Goal: Information Seeking & Learning: Find specific fact

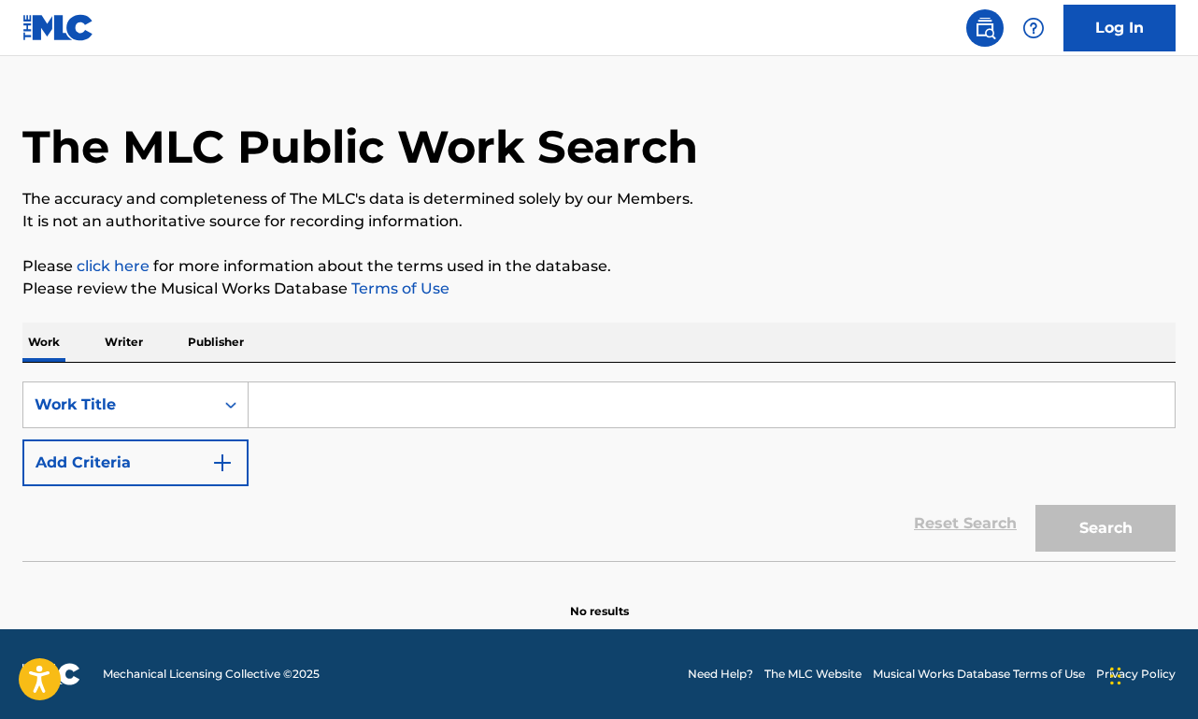
click at [132, 341] on p "Writer" at bounding box center [124, 341] width 50 height 39
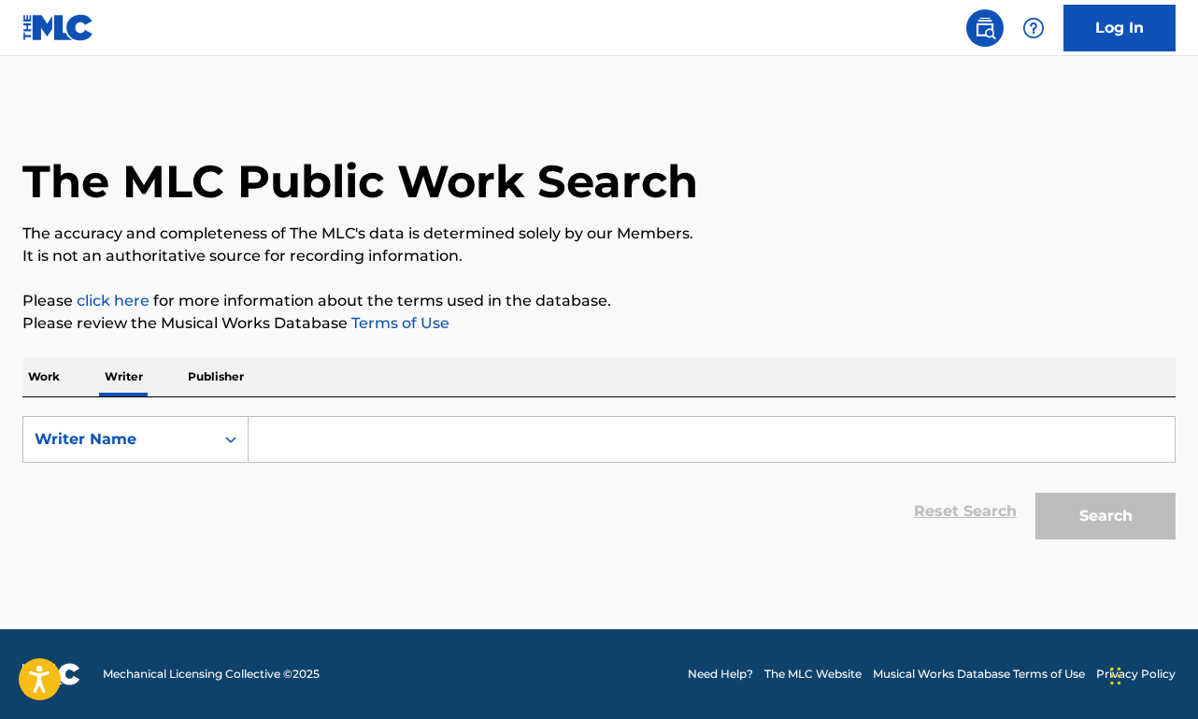
click at [350, 446] on input "Search Form" at bounding box center [712, 439] width 926 height 45
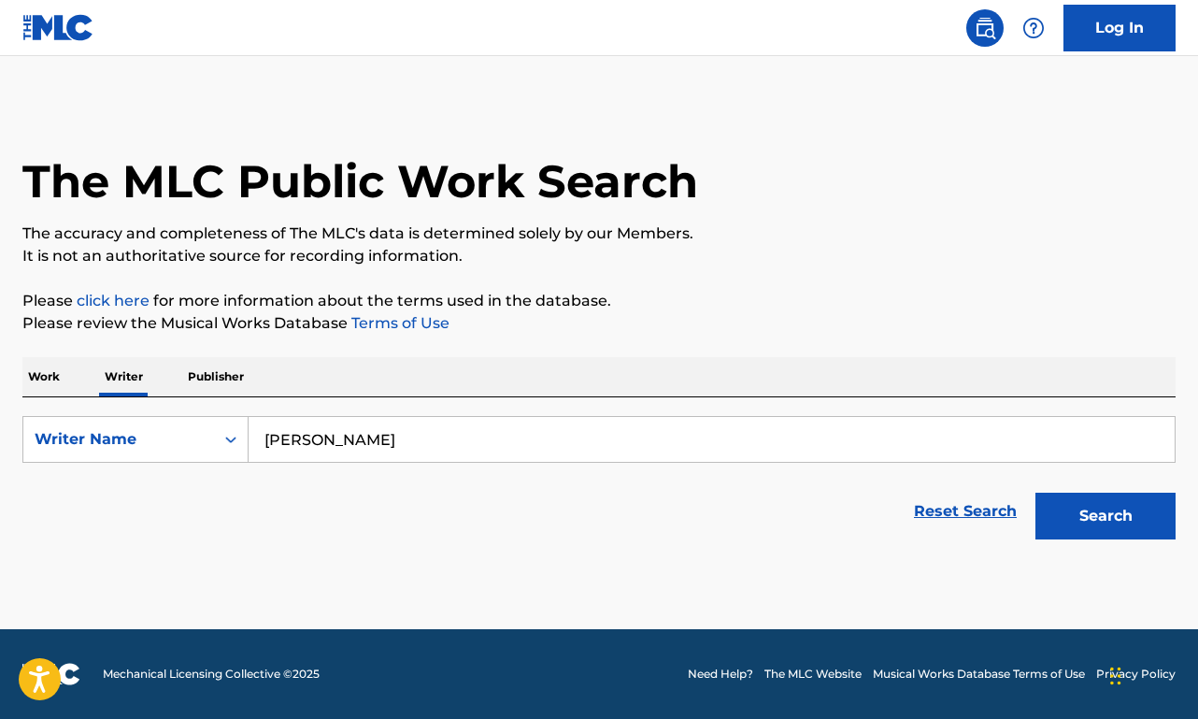
type input "[PERSON_NAME]"
click at [1106, 516] on button "Search" at bounding box center [1105, 515] width 140 height 47
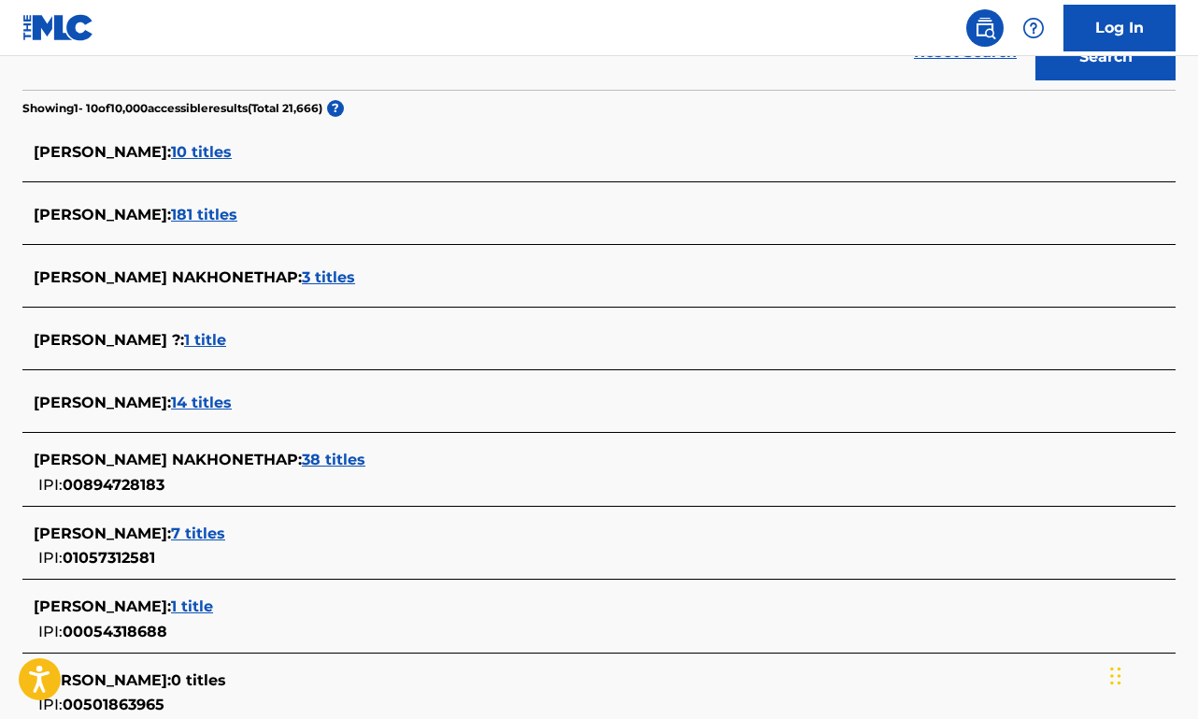
scroll to position [463, 0]
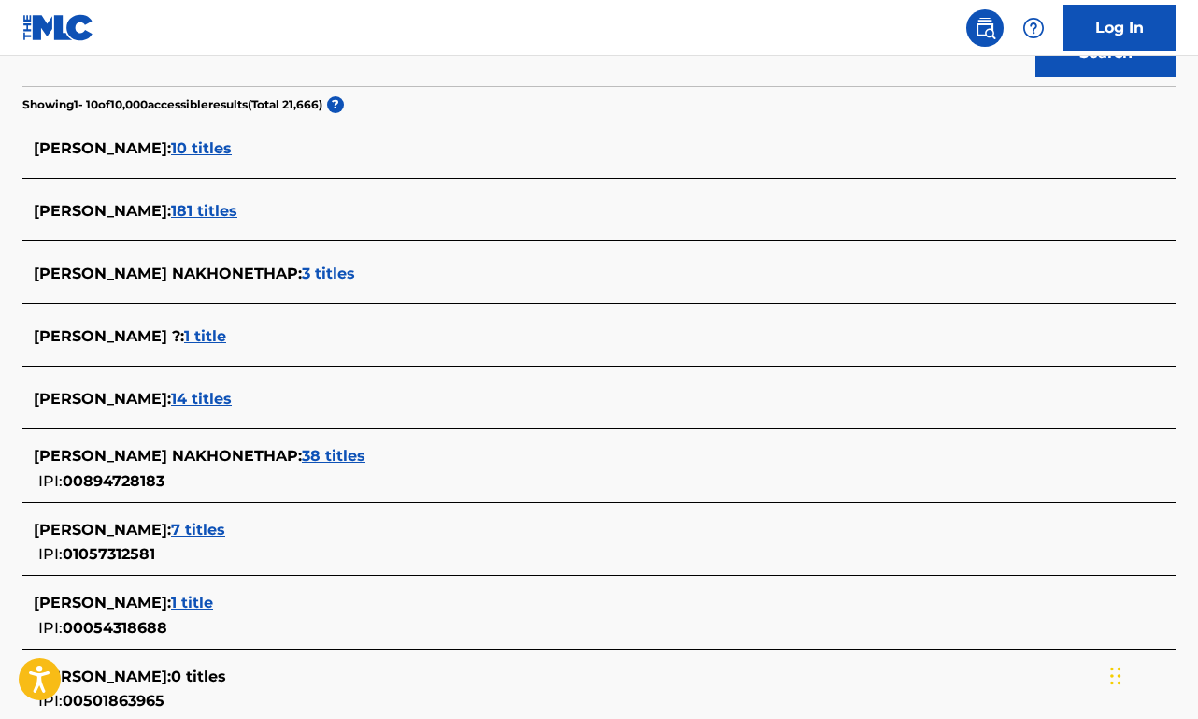
click at [365, 455] on span "38 titles" at bounding box center [334, 456] width 64 height 18
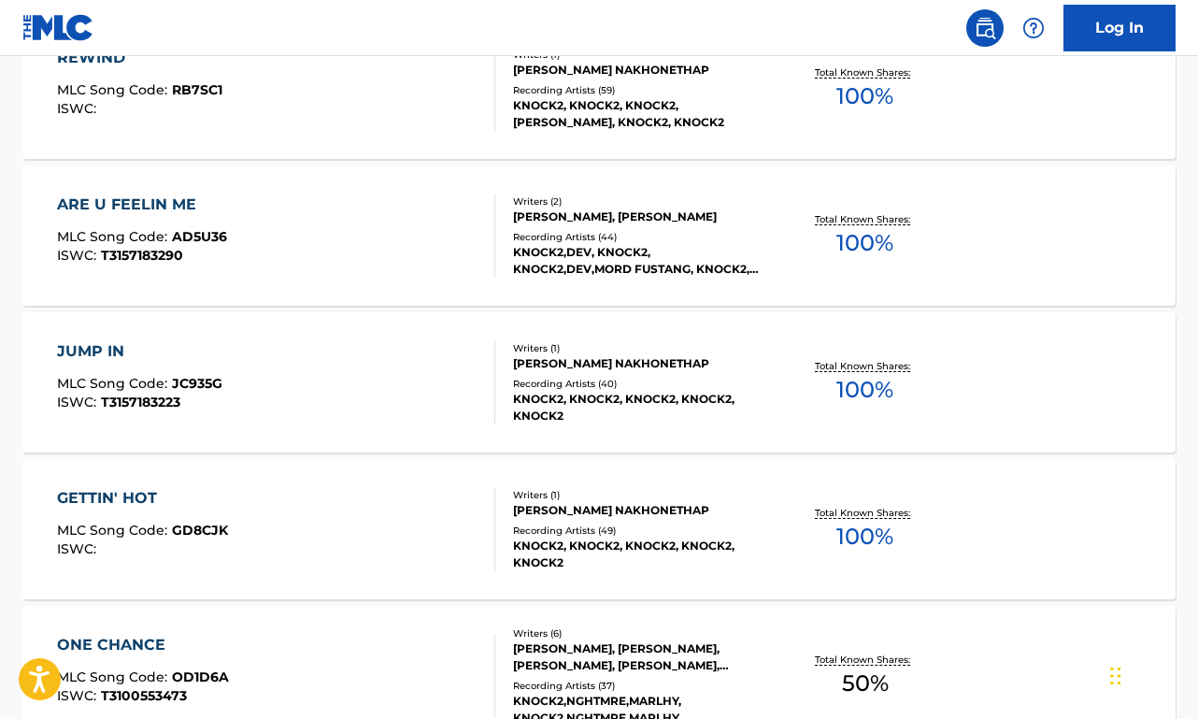
scroll to position [1569, 0]
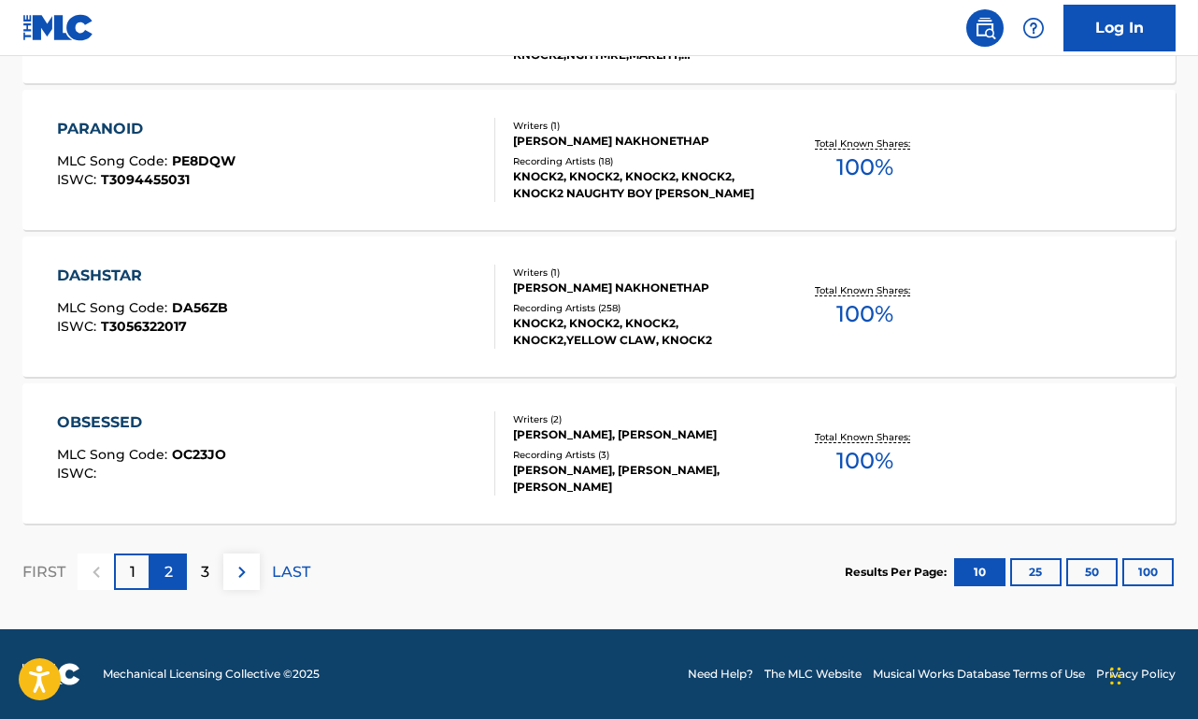
click at [161, 564] on div "2" at bounding box center [168, 571] width 36 height 36
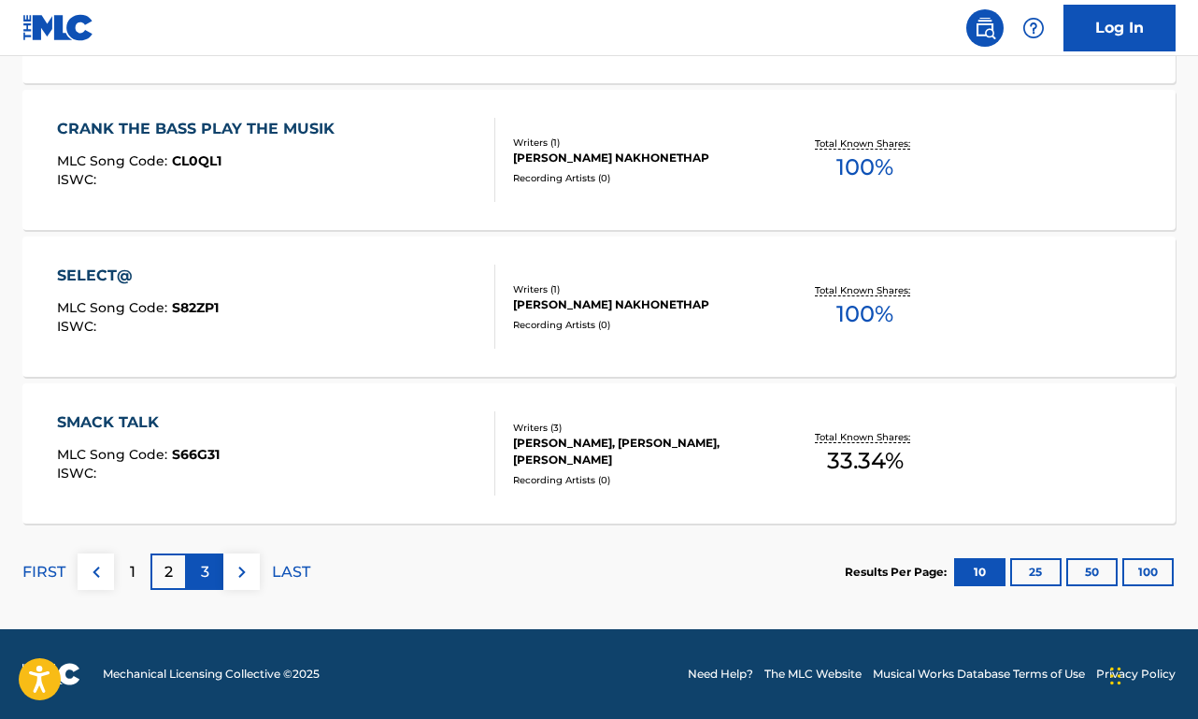
click at [193, 572] on div "3" at bounding box center [205, 571] width 36 height 36
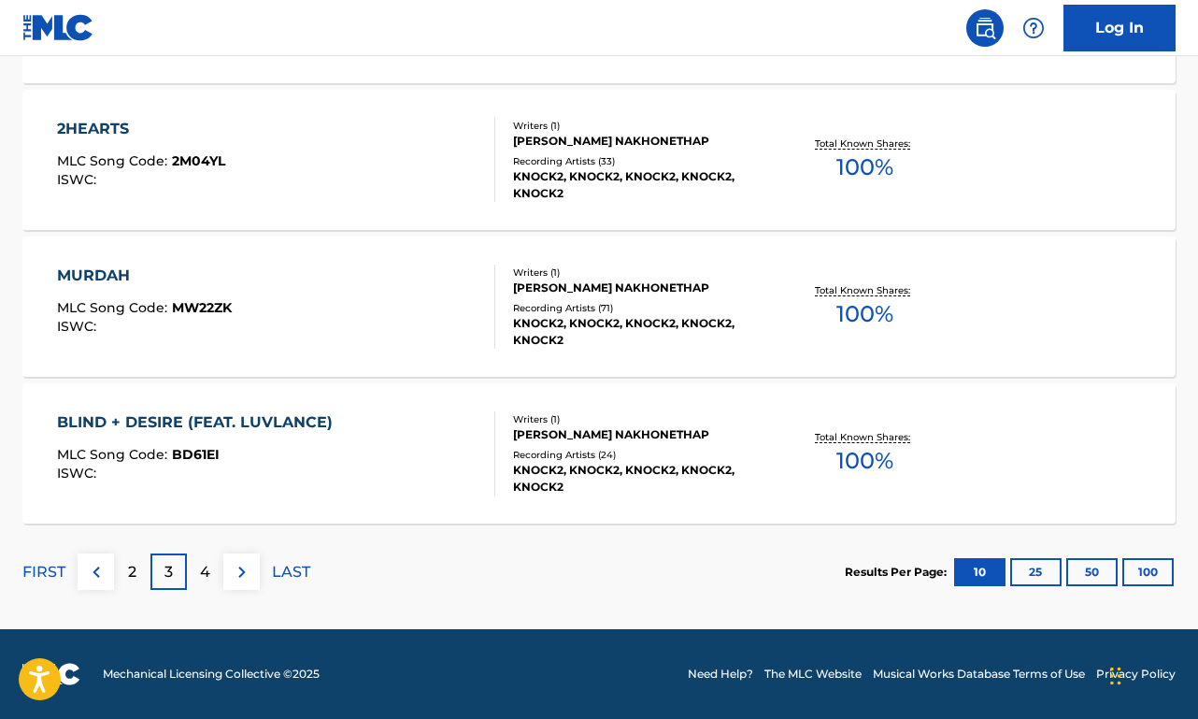
scroll to position [0, 0]
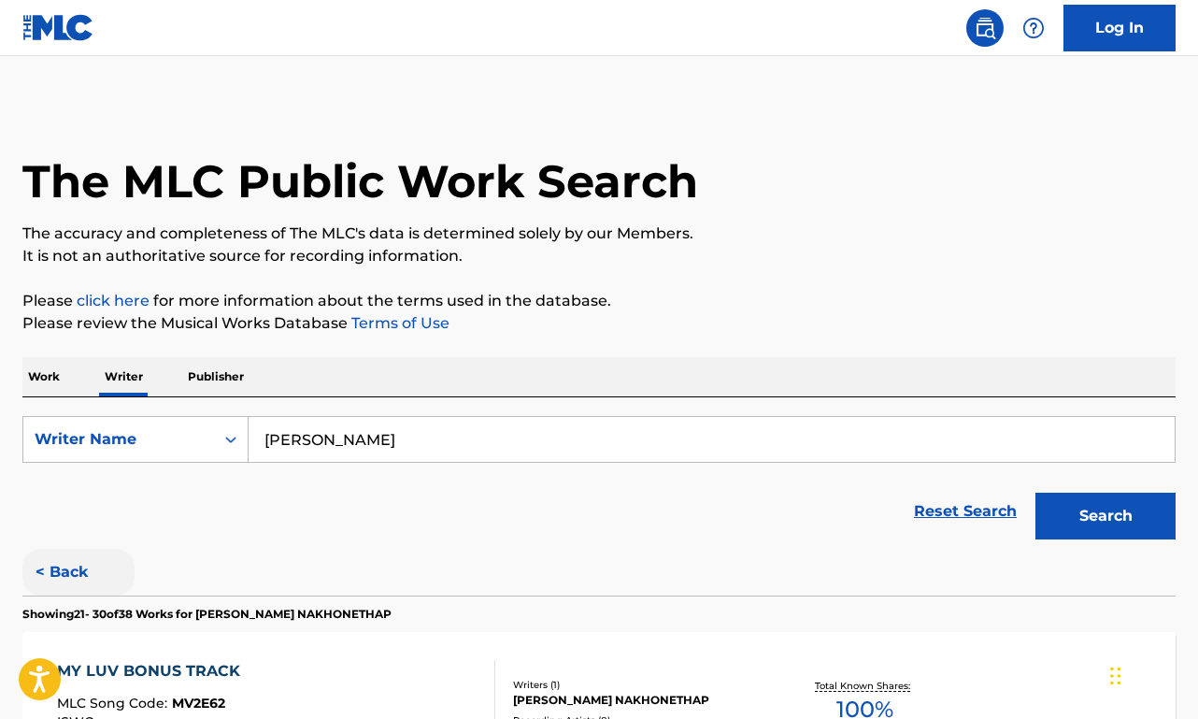
click at [73, 562] on button "< Back" at bounding box center [78, 572] width 112 height 47
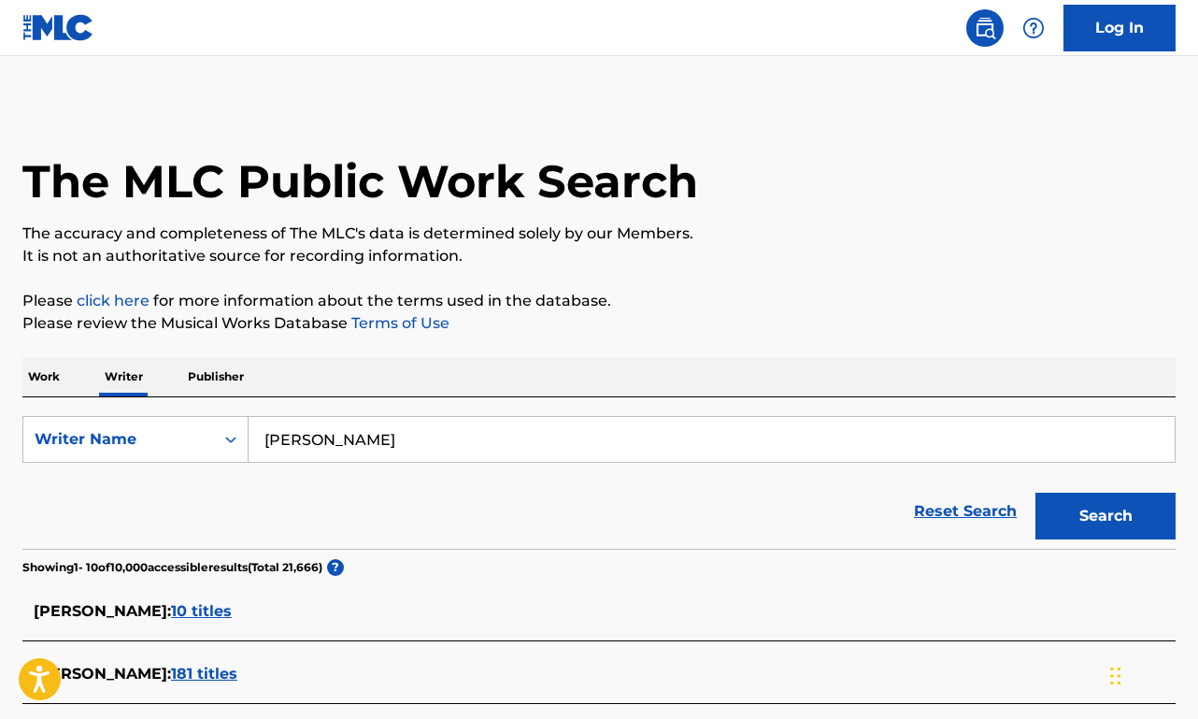
scroll to position [381, 0]
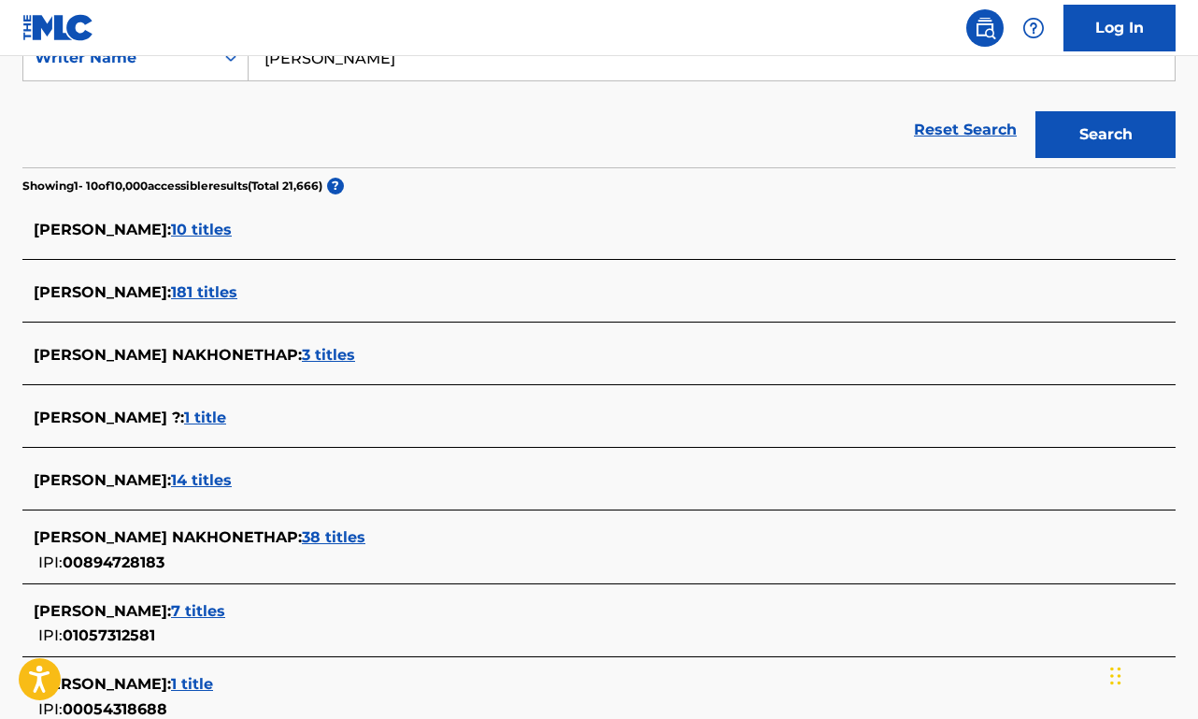
click at [232, 233] on span "10 titles" at bounding box center [201, 230] width 61 height 18
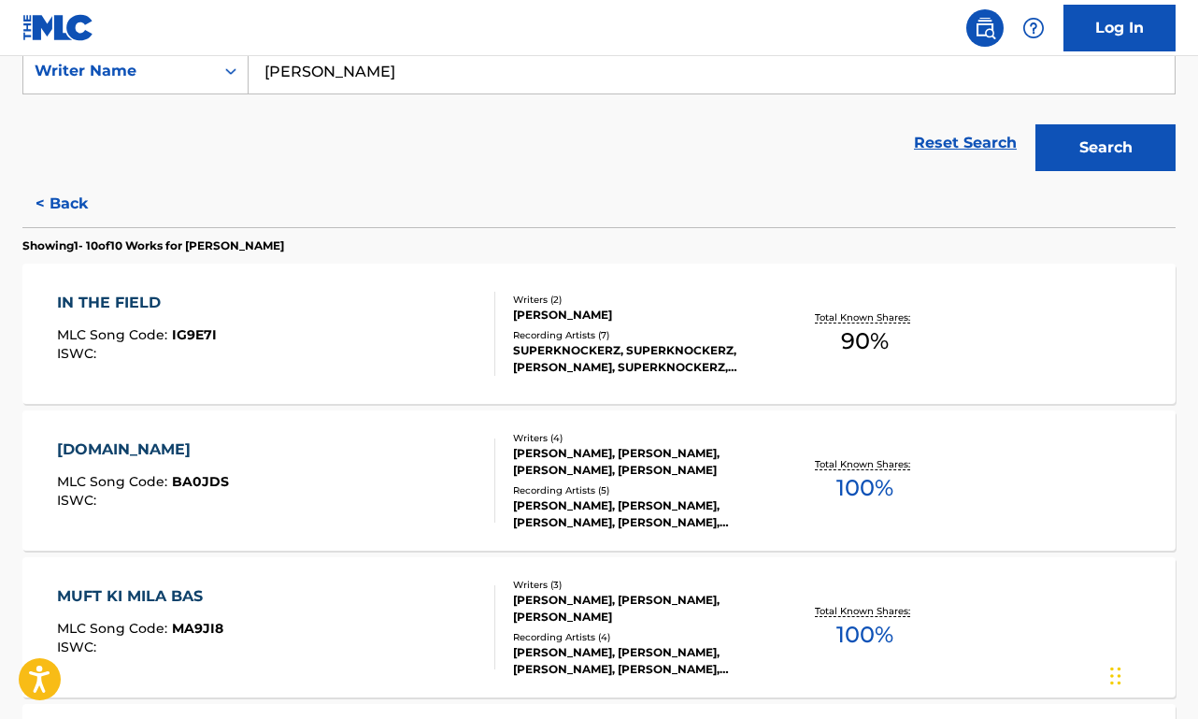
scroll to position [364, 0]
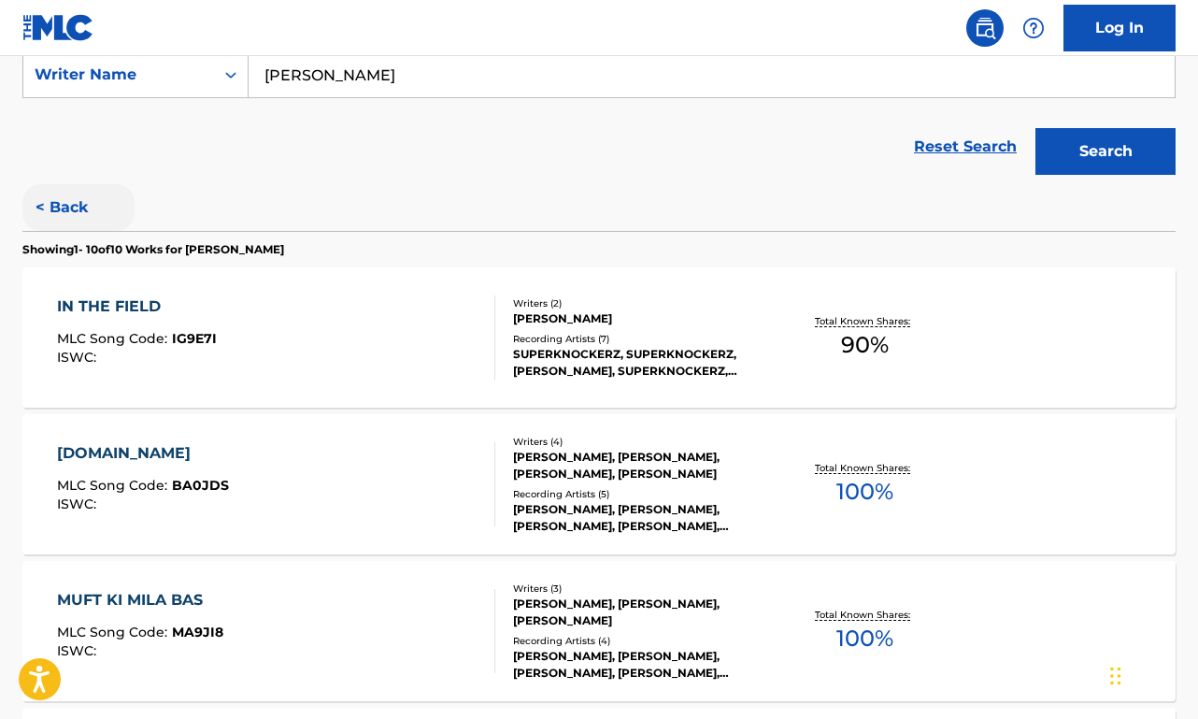
click at [64, 212] on button "< Back" at bounding box center [78, 207] width 112 height 47
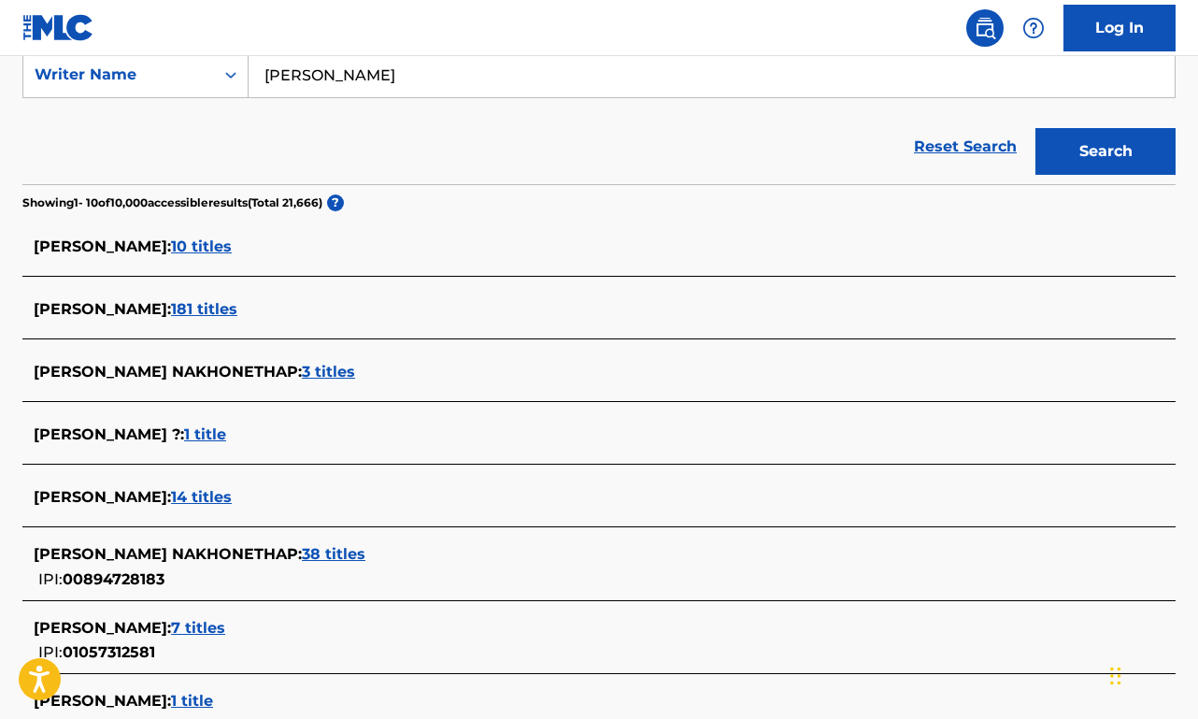
click at [355, 373] on span "3 titles" at bounding box center [328, 372] width 53 height 18
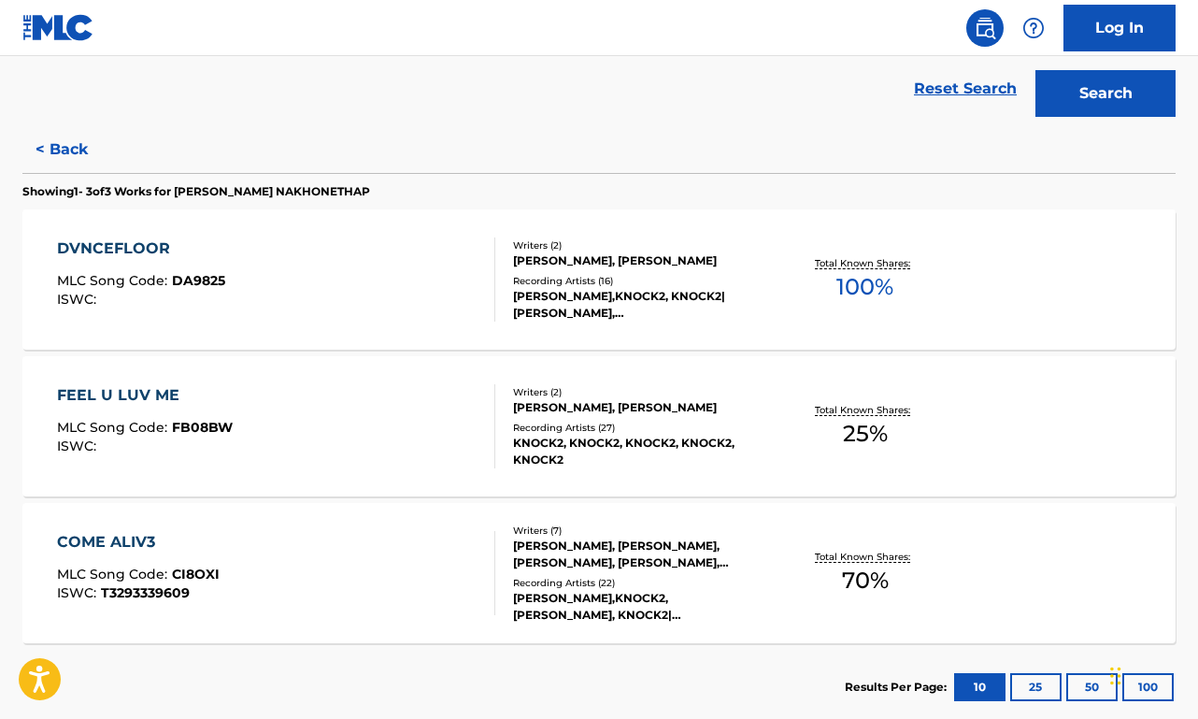
scroll to position [457, 0]
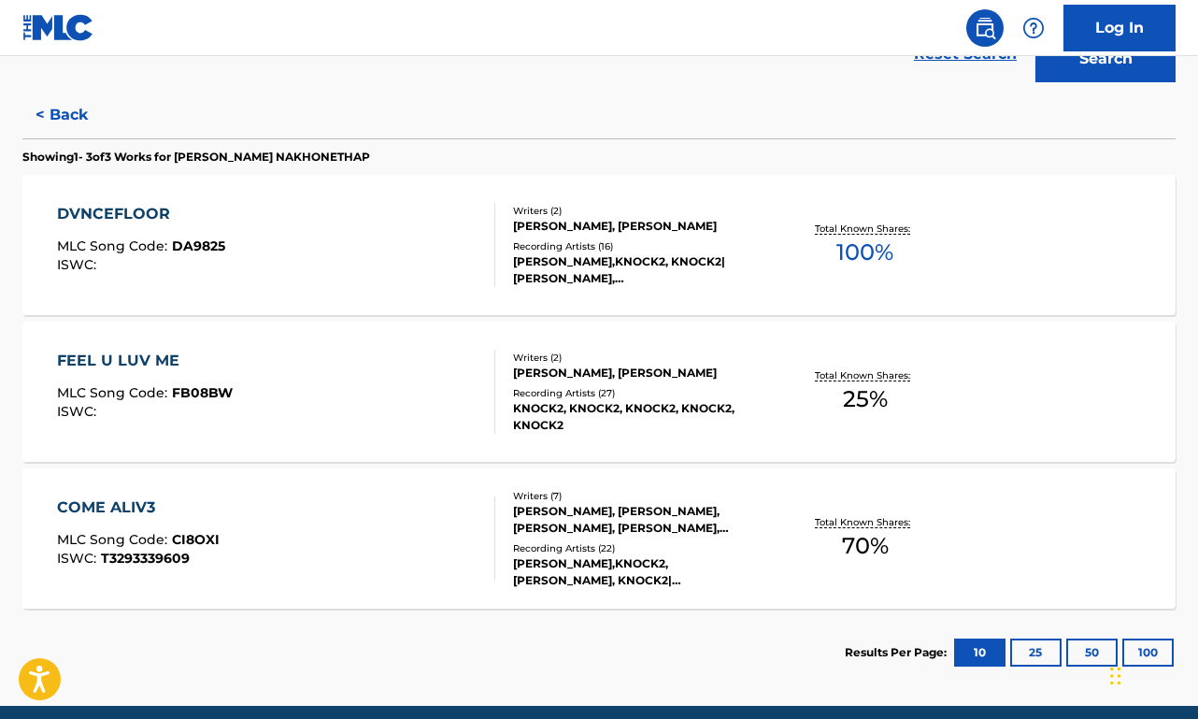
click at [276, 370] on div "FEEL U LUV ME MLC Song Code : FB08BW ISWC :" at bounding box center [276, 392] width 438 height 84
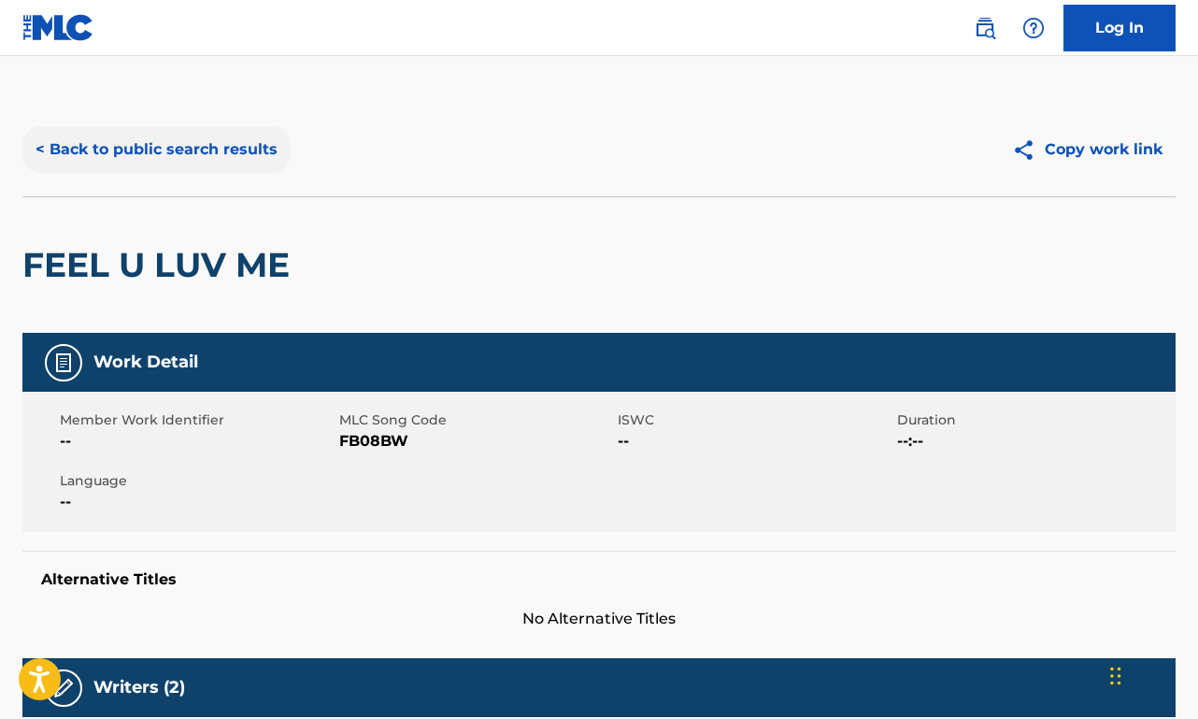
click at [98, 143] on button "< Back to public search results" at bounding box center [156, 149] width 268 height 47
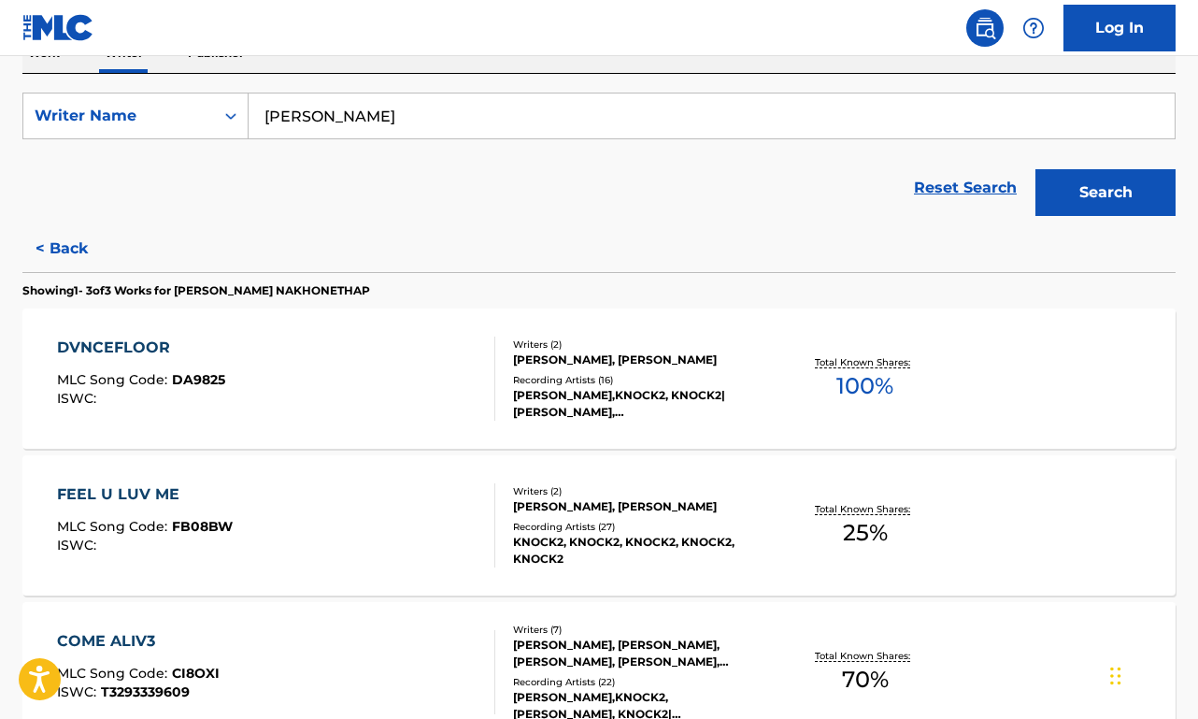
scroll to position [452, 0]
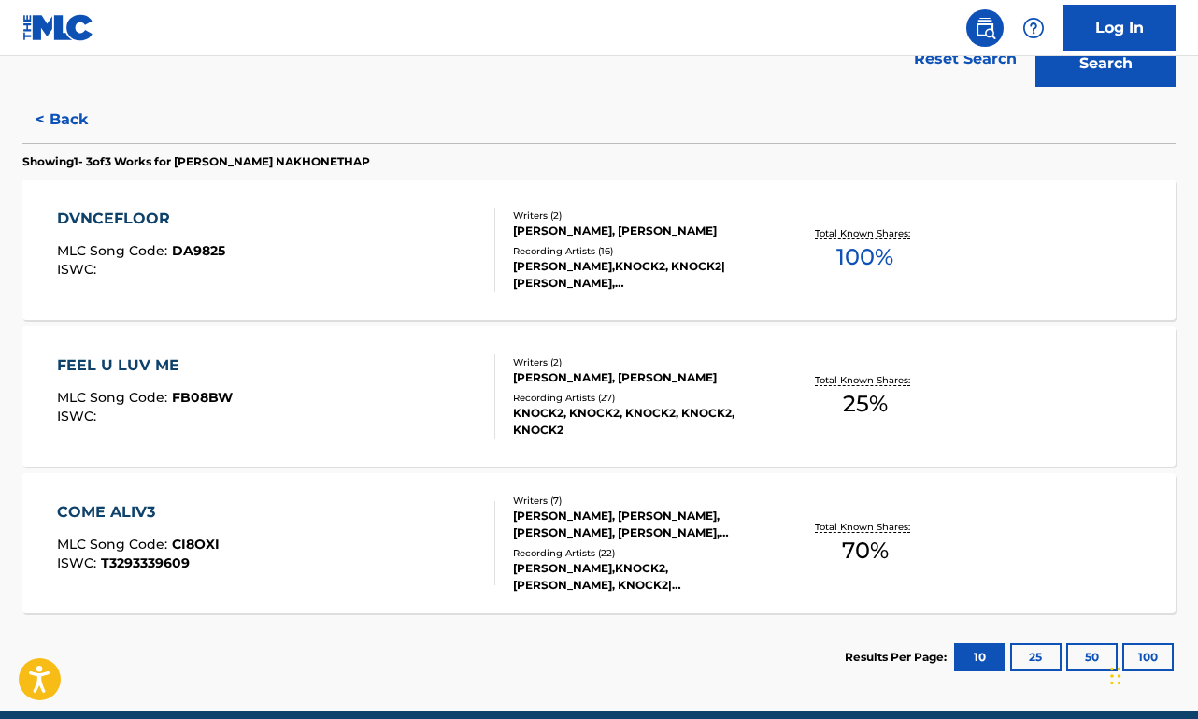
click at [166, 358] on div "FEEL U LUV ME" at bounding box center [145, 365] width 176 height 22
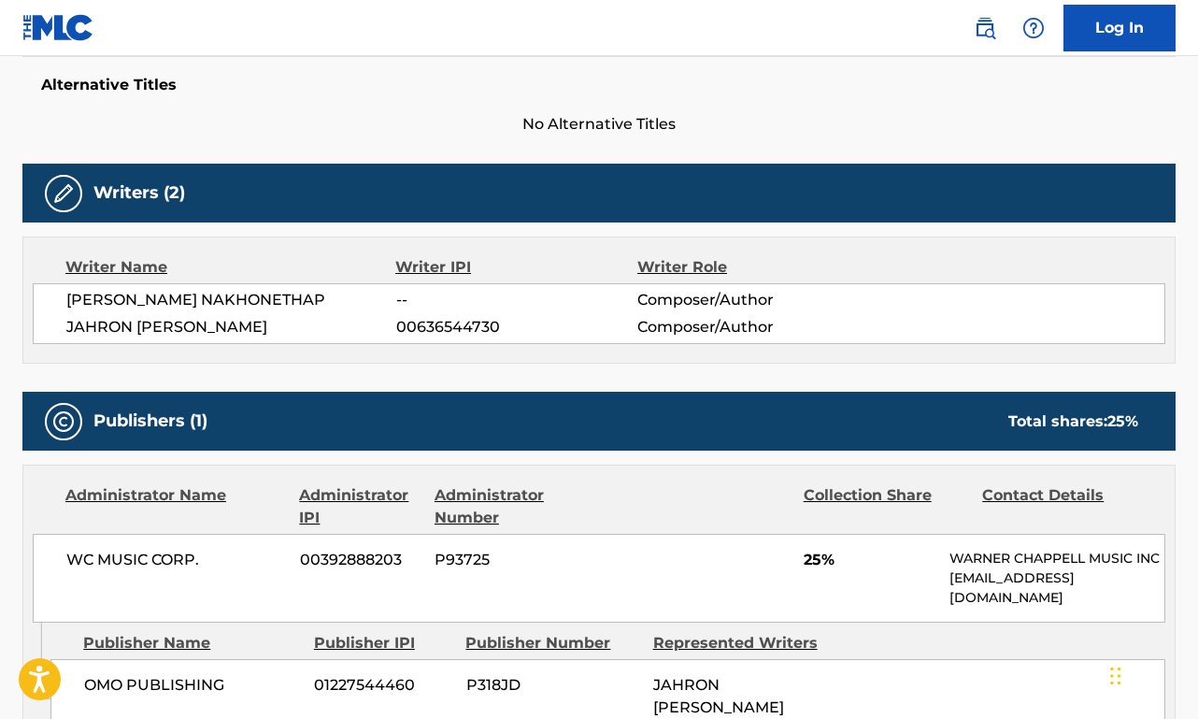
scroll to position [498, 0]
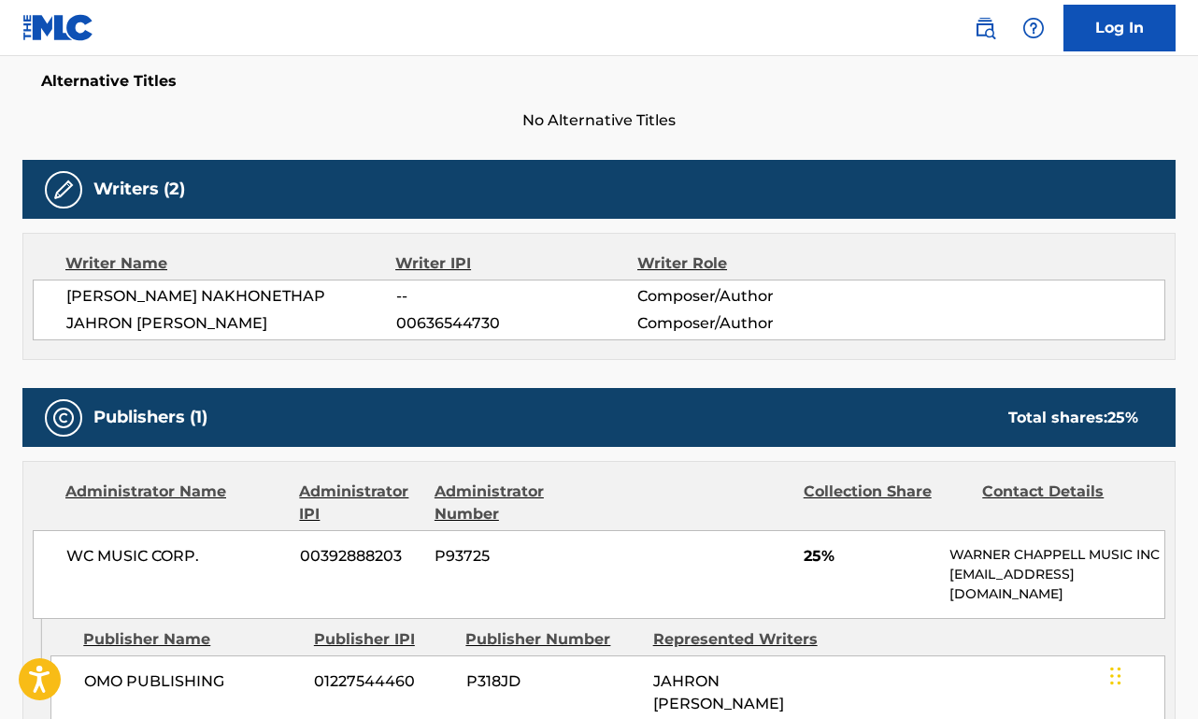
drag, startPoint x: 253, startPoint y: 296, endPoint x: 374, endPoint y: 295, distance: 120.6
click at [375, 292] on span "[PERSON_NAME] NAKHONETHAP" at bounding box center [231, 296] width 330 height 22
copy span "NAKHONETHAP"
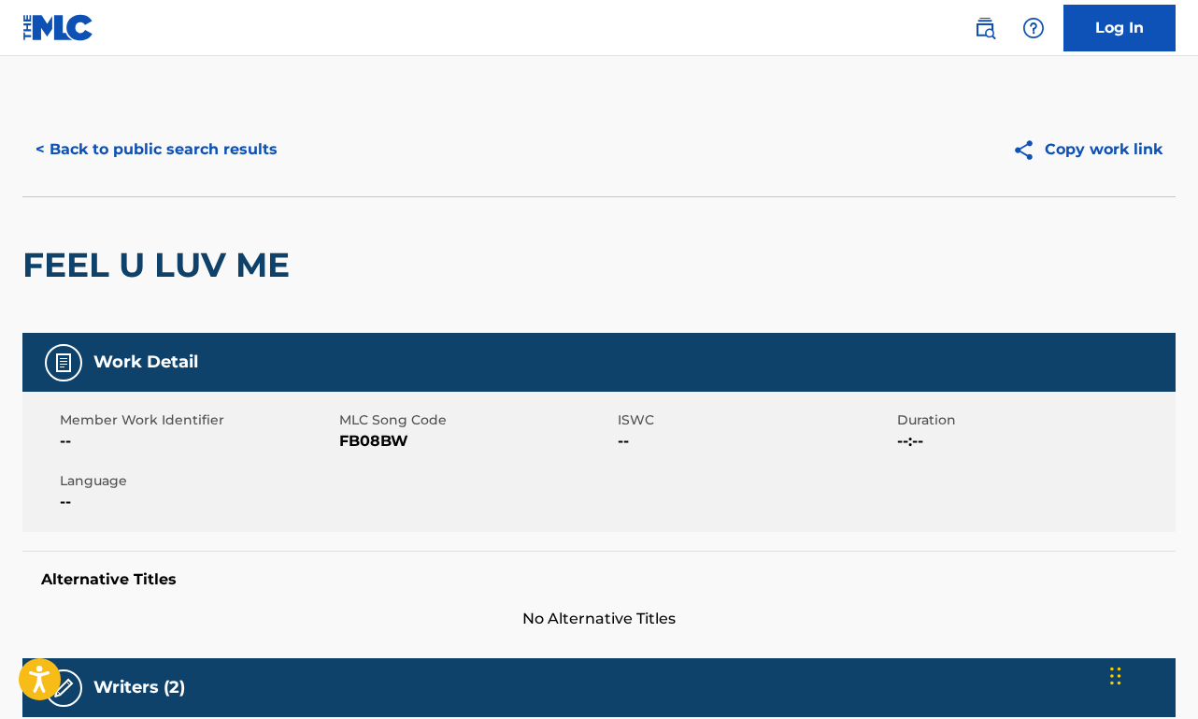
click at [227, 190] on div "< Back to public search results Copy work link" at bounding box center [598, 149] width 1153 height 93
click at [223, 139] on button "< Back to public search results" at bounding box center [156, 149] width 268 height 47
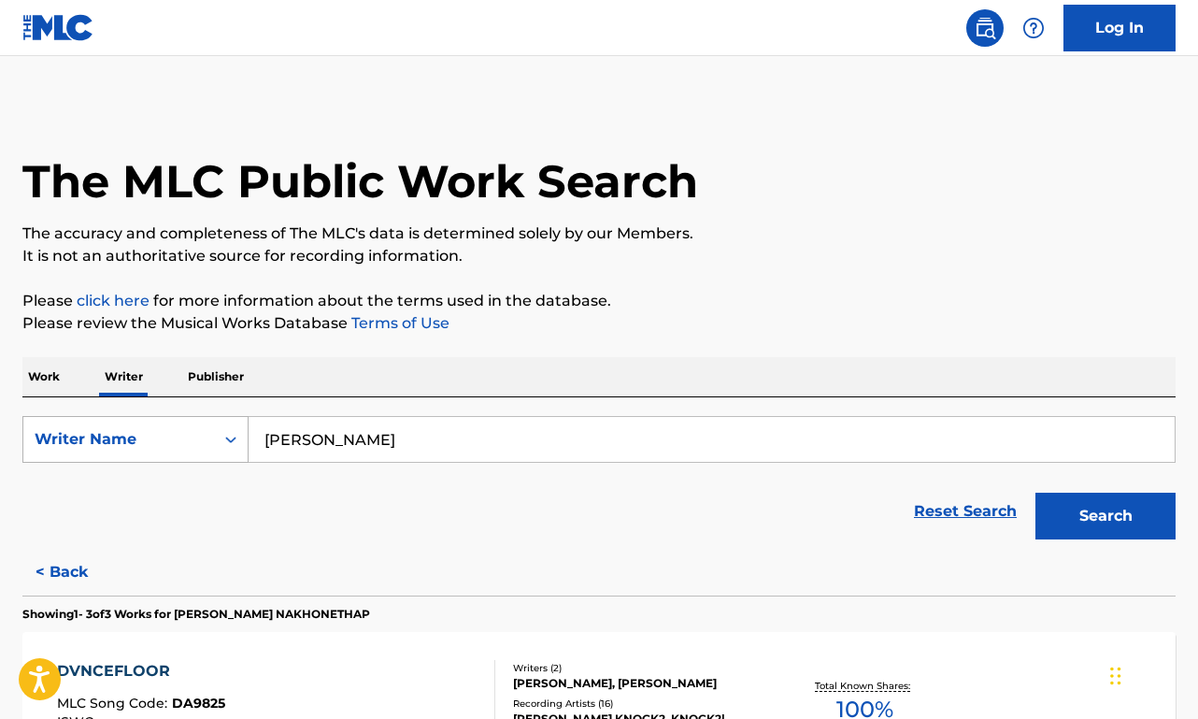
drag, startPoint x: 485, startPoint y: 427, endPoint x: 216, endPoint y: 434, distance: 269.2
click at [216, 434] on div "SearchWithCriteria4ed1bf35-8ce4-4af1-8588-7c5296f91600 Writer Name [PERSON_NAME]" at bounding box center [598, 439] width 1153 height 47
type input "[PERSON_NAME]"
click at [1106, 516] on button "Search" at bounding box center [1105, 515] width 140 height 47
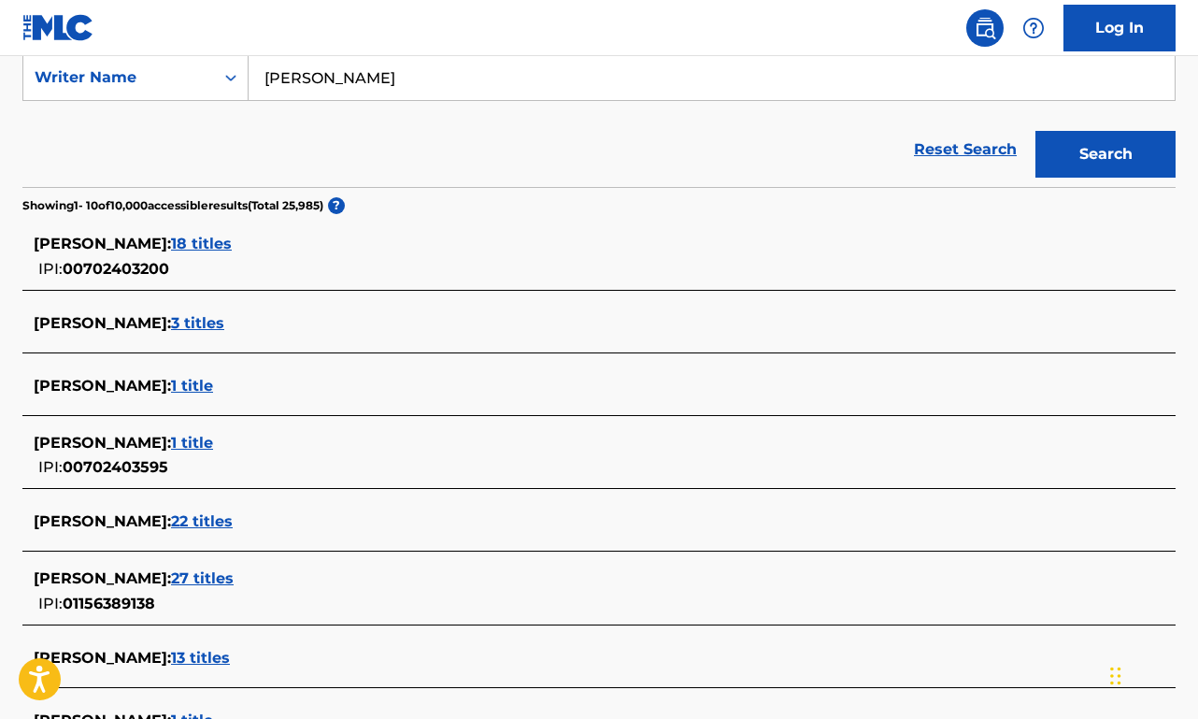
scroll to position [399, 0]
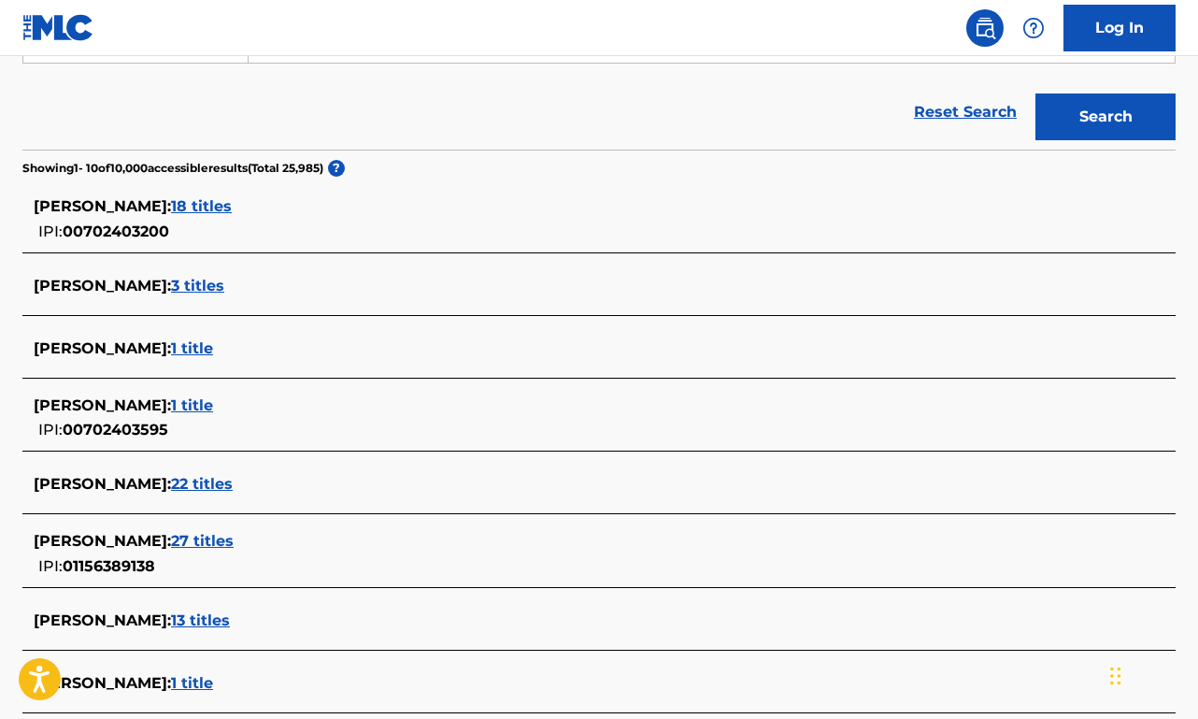
click at [207, 535] on span "27 titles" at bounding box center [202, 541] width 63 height 18
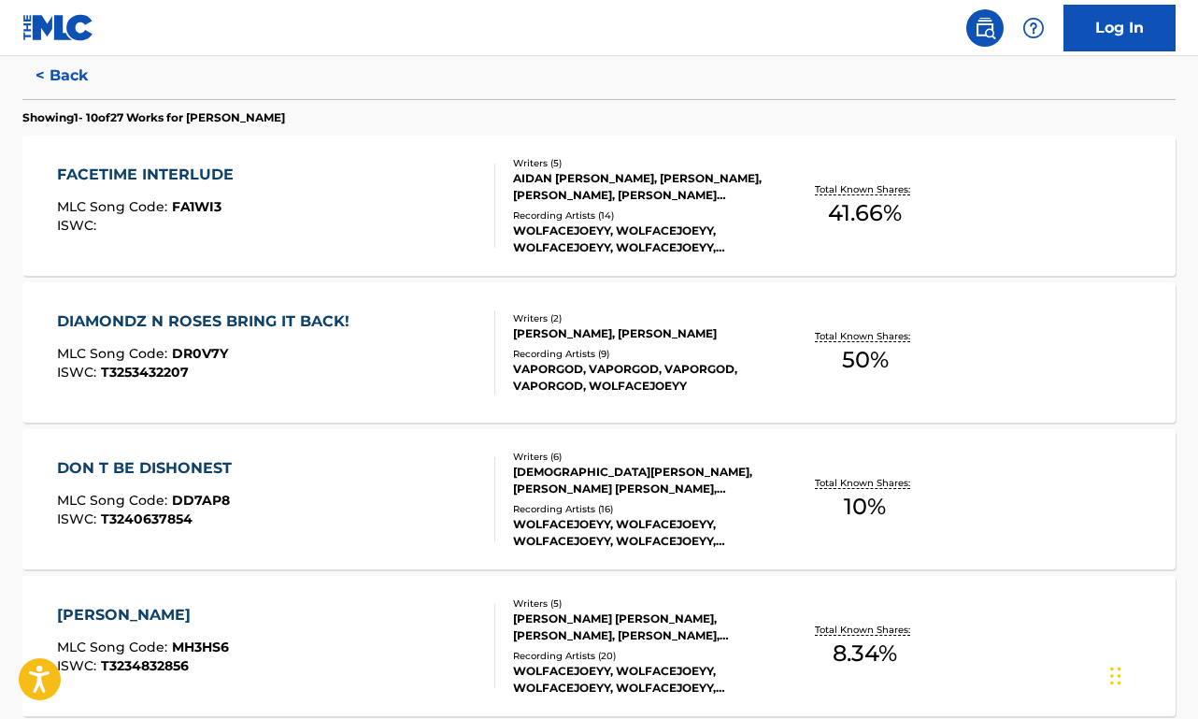
scroll to position [539, 0]
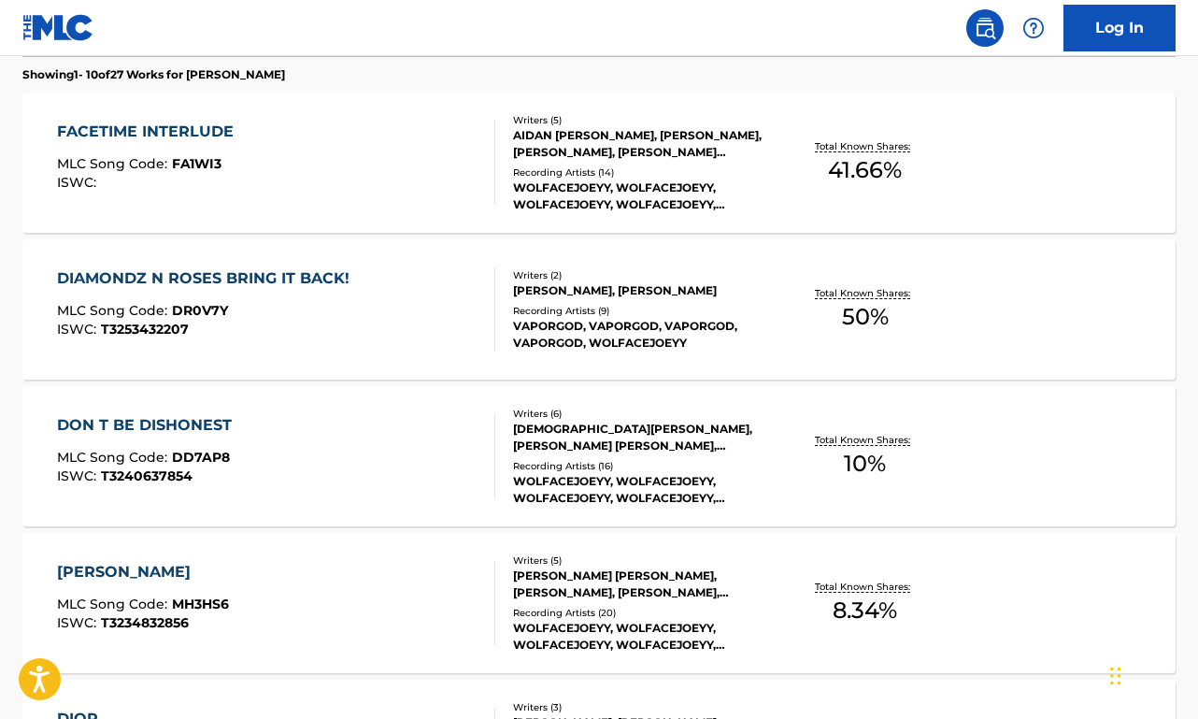
click at [293, 449] on div "DON T BE DISHONEST MLC Song Code : DD7AP8 ISWC : T3240637854" at bounding box center [276, 456] width 438 height 84
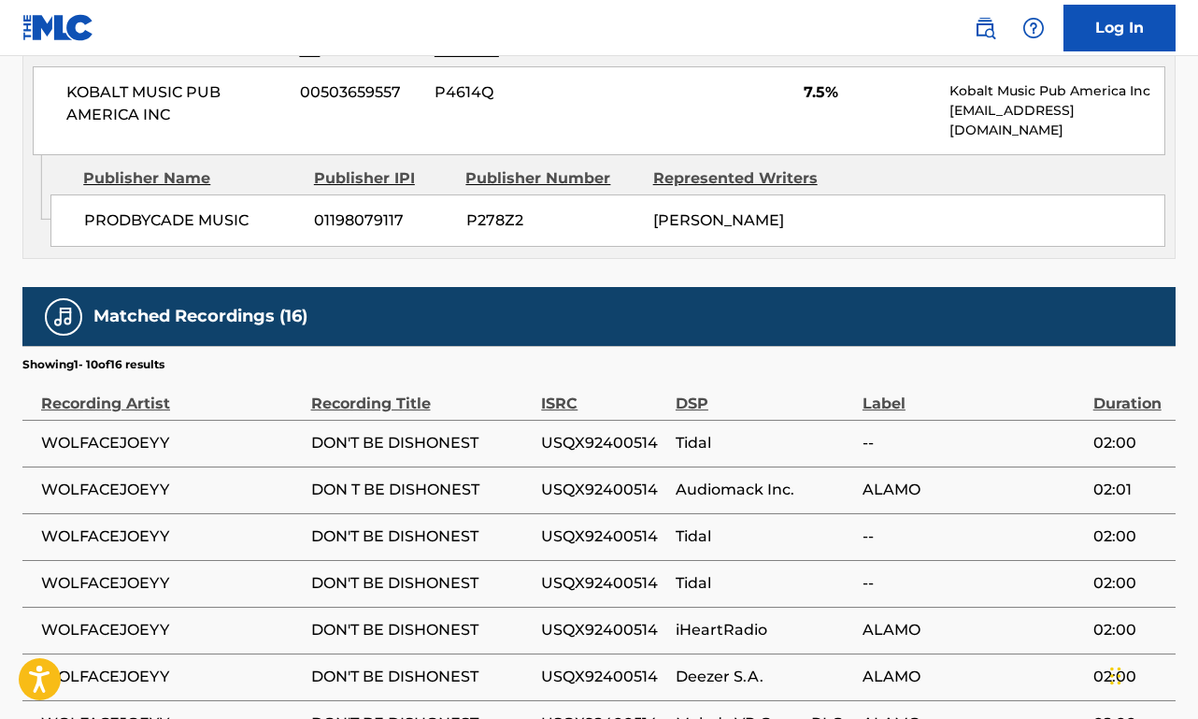
scroll to position [972, 0]
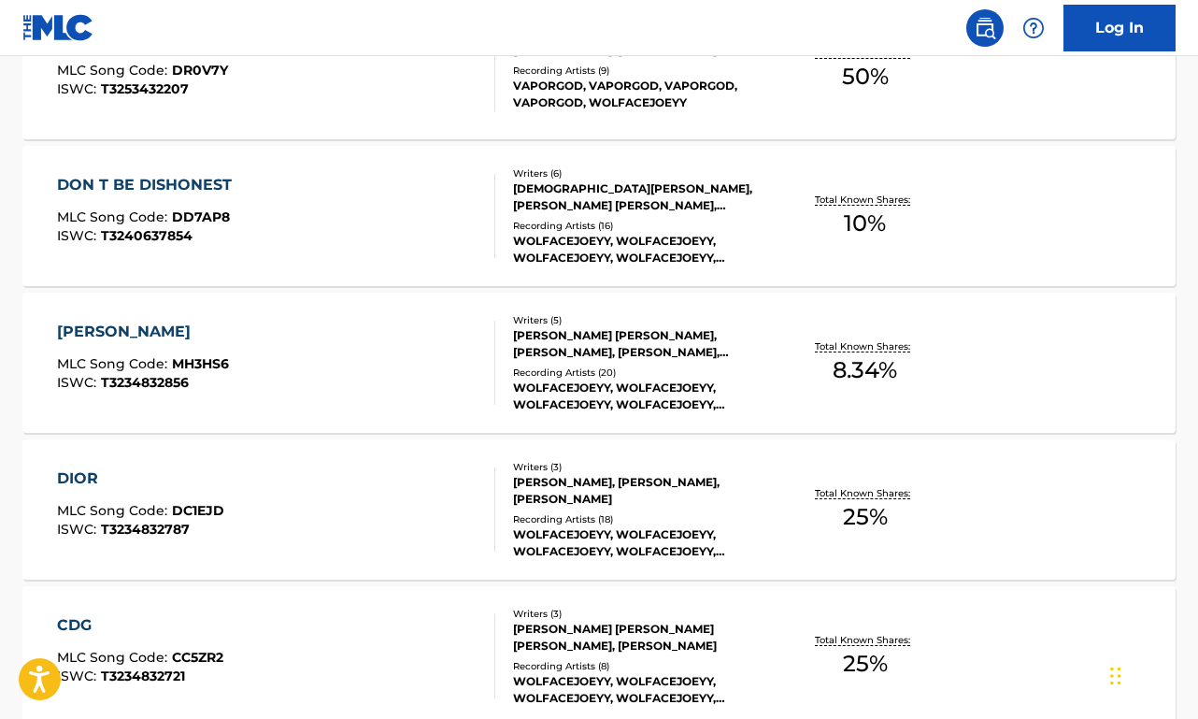
scroll to position [1000, 0]
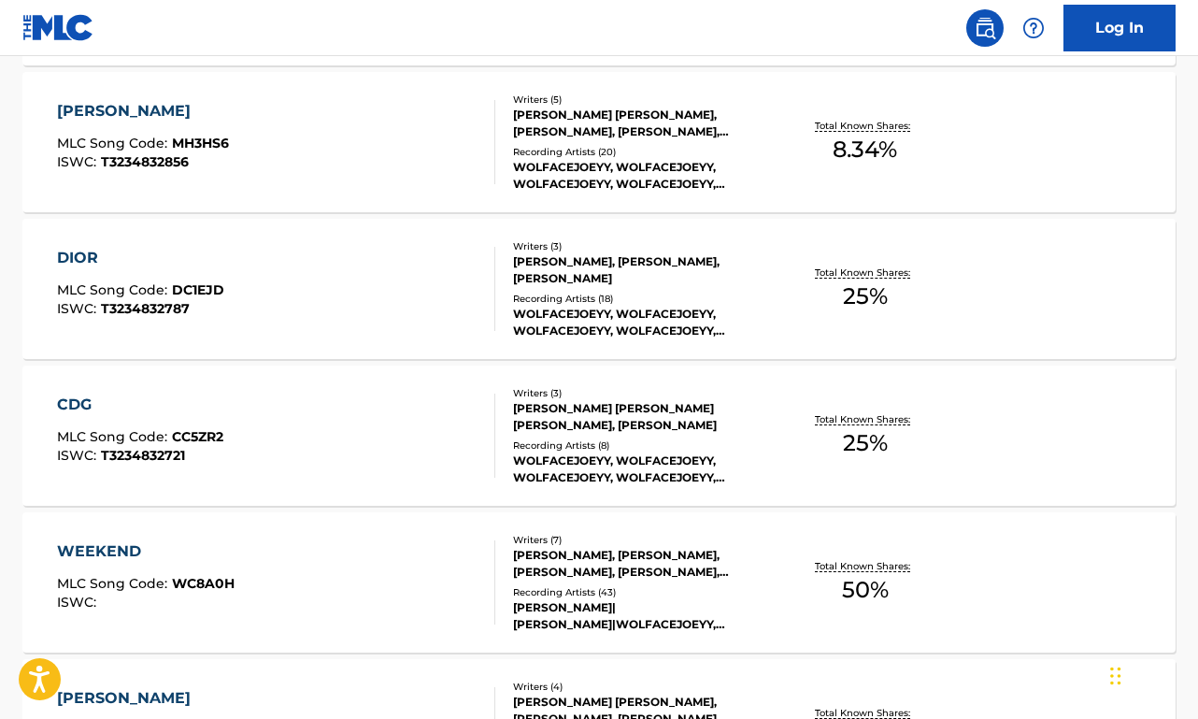
click at [317, 419] on div "CDG MLC Song Code : CC5ZR2 ISWC : T3234832721" at bounding box center [276, 435] width 438 height 84
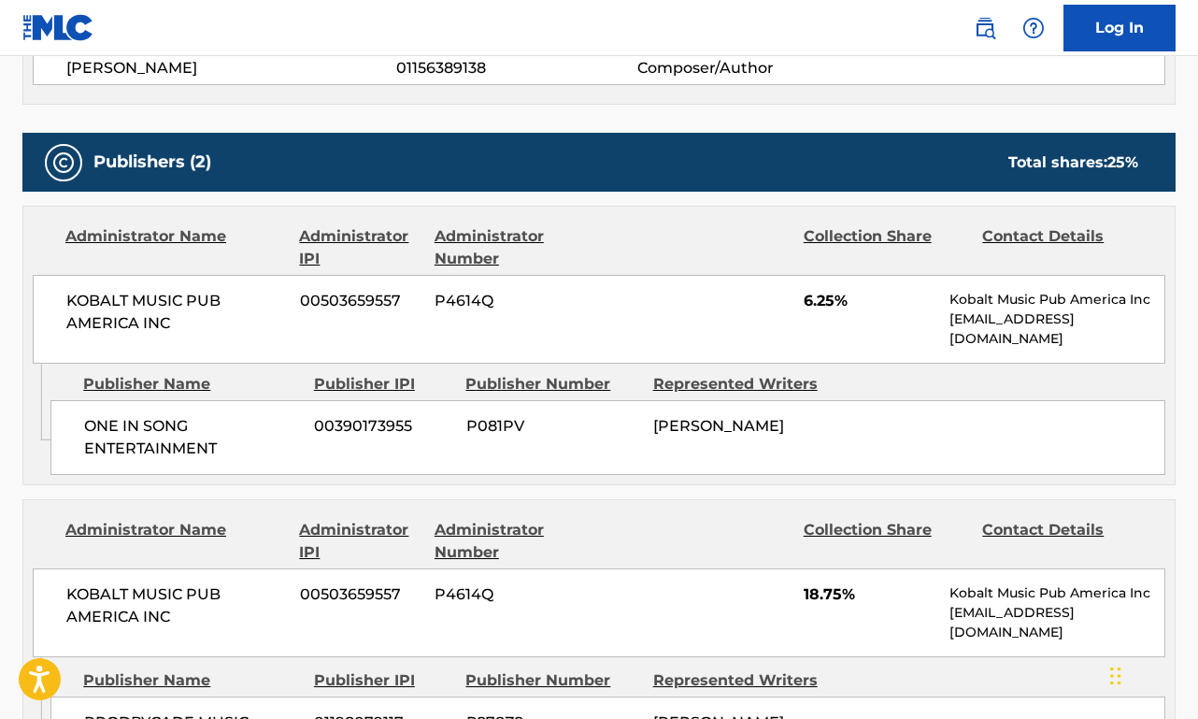
scroll to position [465, 0]
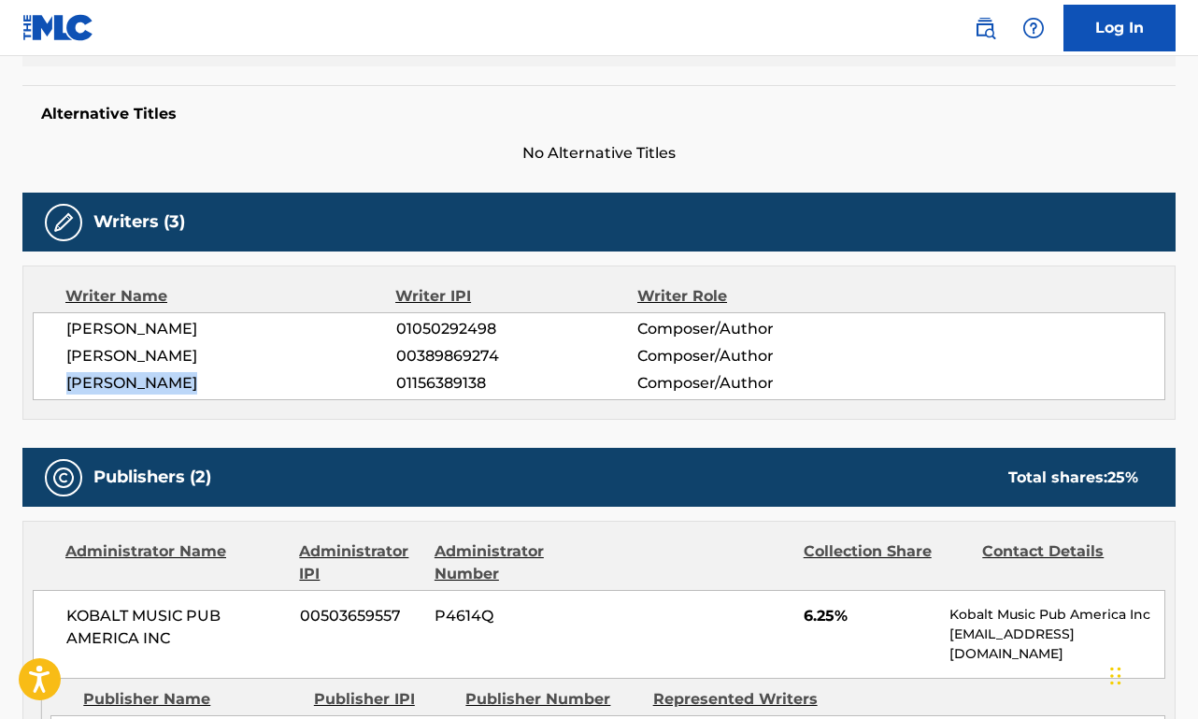
drag, startPoint x: 221, startPoint y: 381, endPoint x: 61, endPoint y: 378, distance: 159.8
click at [61, 378] on div "[PERSON_NAME] 01050292498 Composer/Author [PERSON_NAME] 00389869274 Composer/Au…" at bounding box center [599, 356] width 1133 height 88
copy span "[PERSON_NAME]"
drag, startPoint x: 387, startPoint y: 376, endPoint x: 503, endPoint y: 384, distance: 116.2
click at [503, 384] on div "[PERSON_NAME] 01156389138 Composer/Author" at bounding box center [615, 383] width 1098 height 22
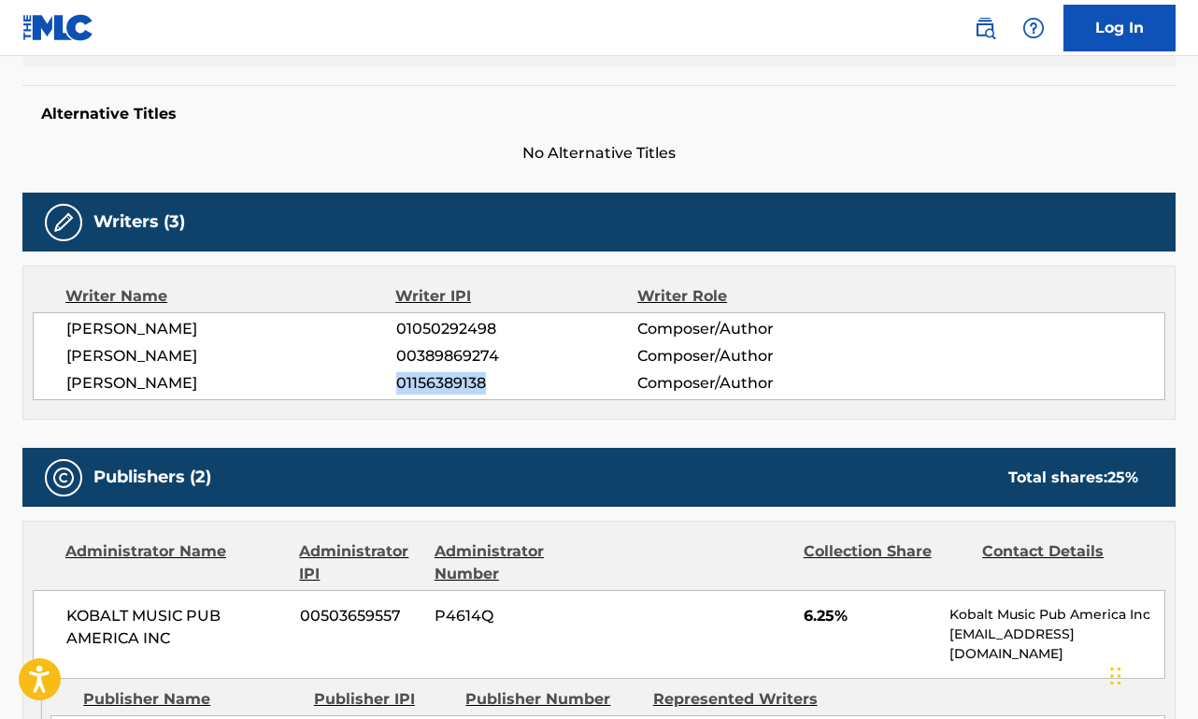
click at [395, 392] on div "[PERSON_NAME] 01156389138 Composer/Author" at bounding box center [615, 383] width 1098 height 22
click at [405, 384] on span "01156389138" at bounding box center [517, 383] width 242 height 22
click at [405, 385] on span "01156389138" at bounding box center [517, 383] width 242 height 22
click at [425, 382] on span "01156389138" at bounding box center [517, 383] width 242 height 22
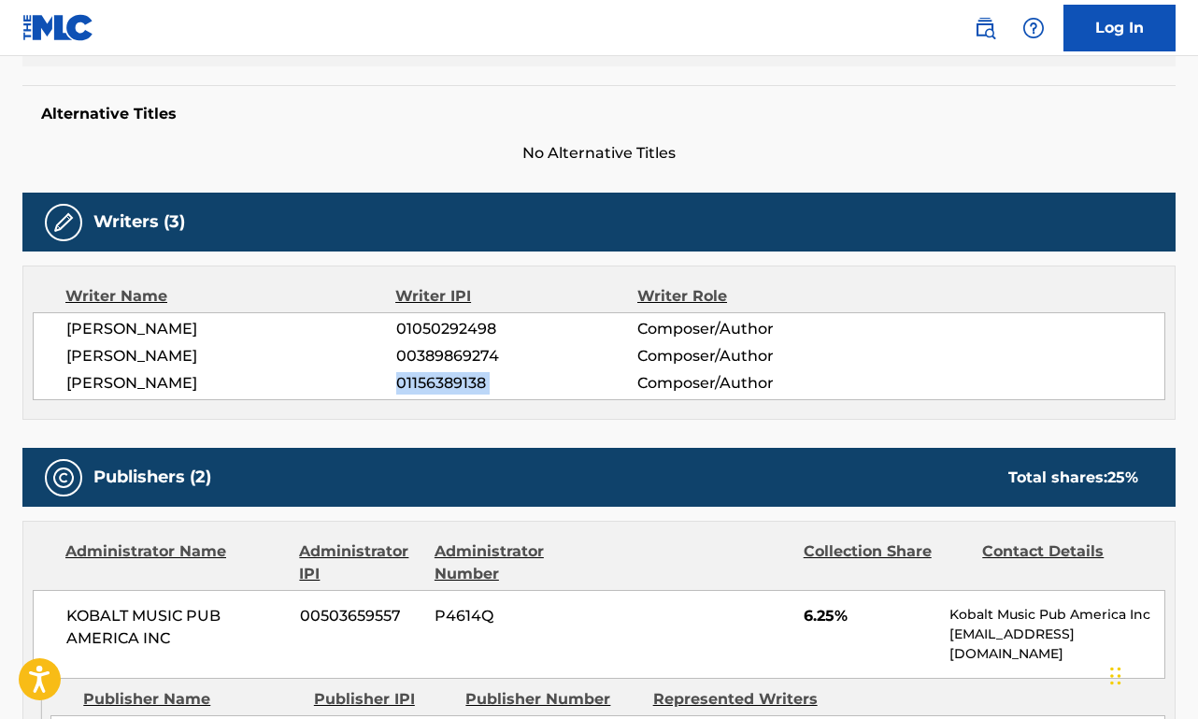
click at [425, 383] on span "01156389138" at bounding box center [517, 383] width 242 height 22
click at [521, 379] on span "01156389138" at bounding box center [517, 383] width 242 height 22
click at [507, 379] on span "01156389138" at bounding box center [517, 383] width 242 height 22
click at [507, 380] on span "01156389138" at bounding box center [517, 383] width 242 height 22
click at [416, 376] on span "01156389138" at bounding box center [517, 383] width 242 height 22
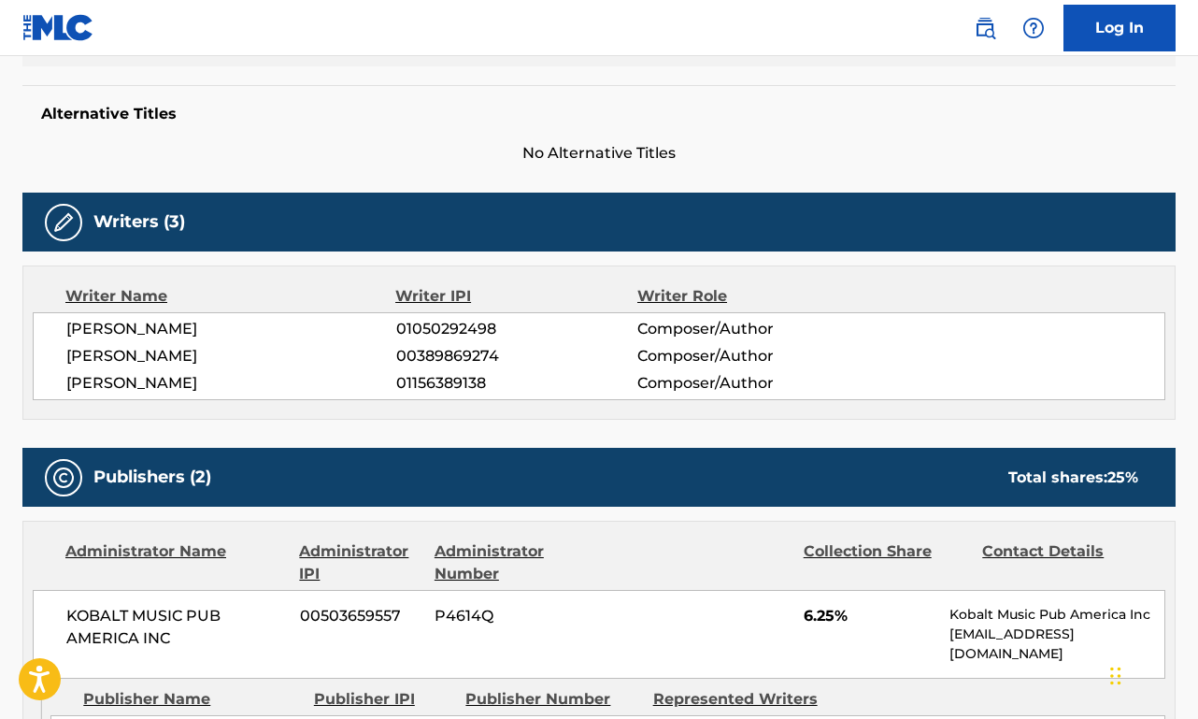
click at [332, 386] on span "[PERSON_NAME]" at bounding box center [231, 383] width 330 height 22
drag, startPoint x: 399, startPoint y: 382, endPoint x: 489, endPoint y: 379, distance: 89.8
click at [489, 379] on span "01156389138" at bounding box center [517, 383] width 242 height 22
copy span "01156389138"
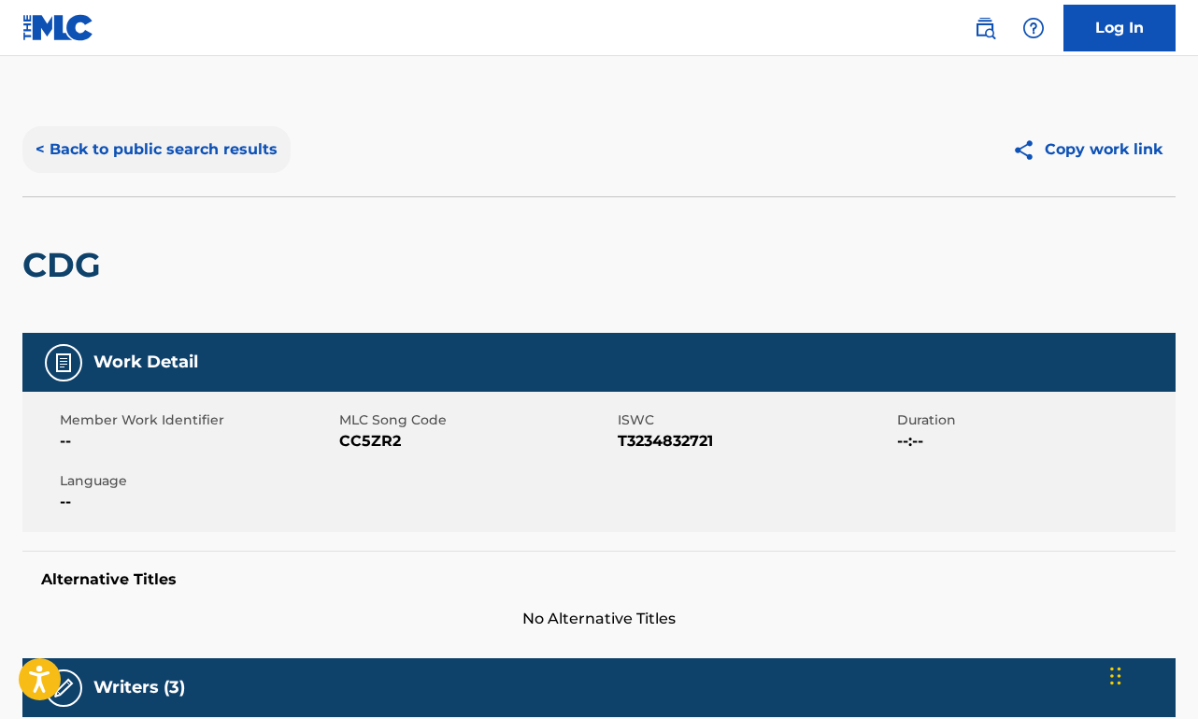
click at [165, 136] on button "< Back to public search results" at bounding box center [156, 149] width 268 height 47
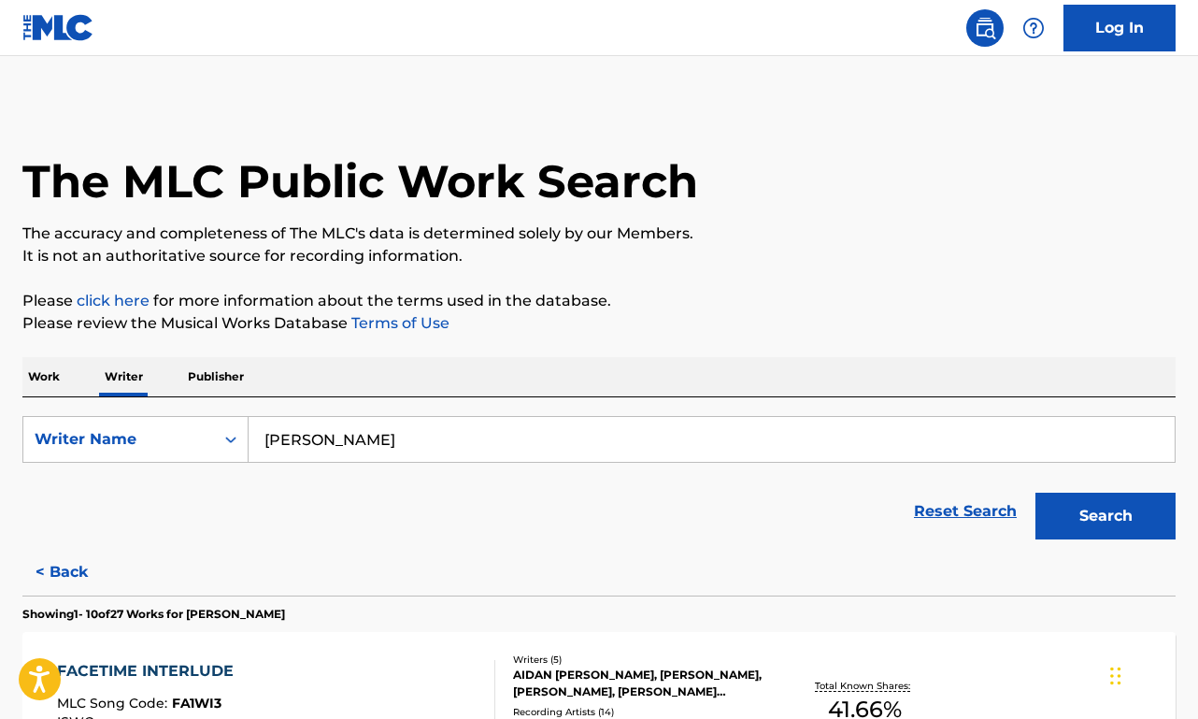
click at [372, 428] on input "[PERSON_NAME]" at bounding box center [712, 439] width 926 height 45
drag, startPoint x: 405, startPoint y: 435, endPoint x: 185, endPoint y: 447, distance: 219.9
click at [186, 449] on div "SearchWithCriteria4ed1bf35-8ce4-4af1-8588-7c5296f91600 Writer Name [PERSON_NAME]" at bounding box center [598, 439] width 1153 height 47
drag, startPoint x: 378, startPoint y: 440, endPoint x: 229, endPoint y: 446, distance: 148.7
click at [229, 446] on div "SearchWithCriteria4ed1bf35-8ce4-4af1-8588-7c5296f91600 Writer Name [PERSON_NAME]" at bounding box center [598, 439] width 1153 height 47
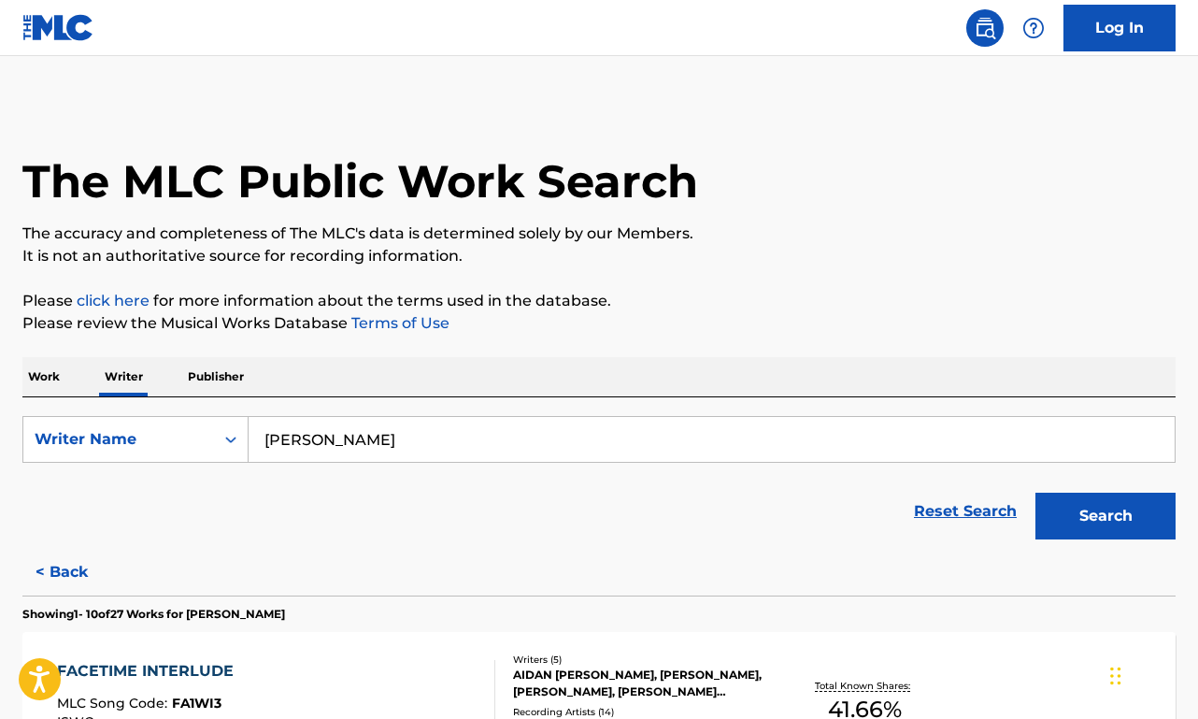
type input "[PERSON_NAME]"
click at [1106, 516] on button "Search" at bounding box center [1105, 515] width 140 height 47
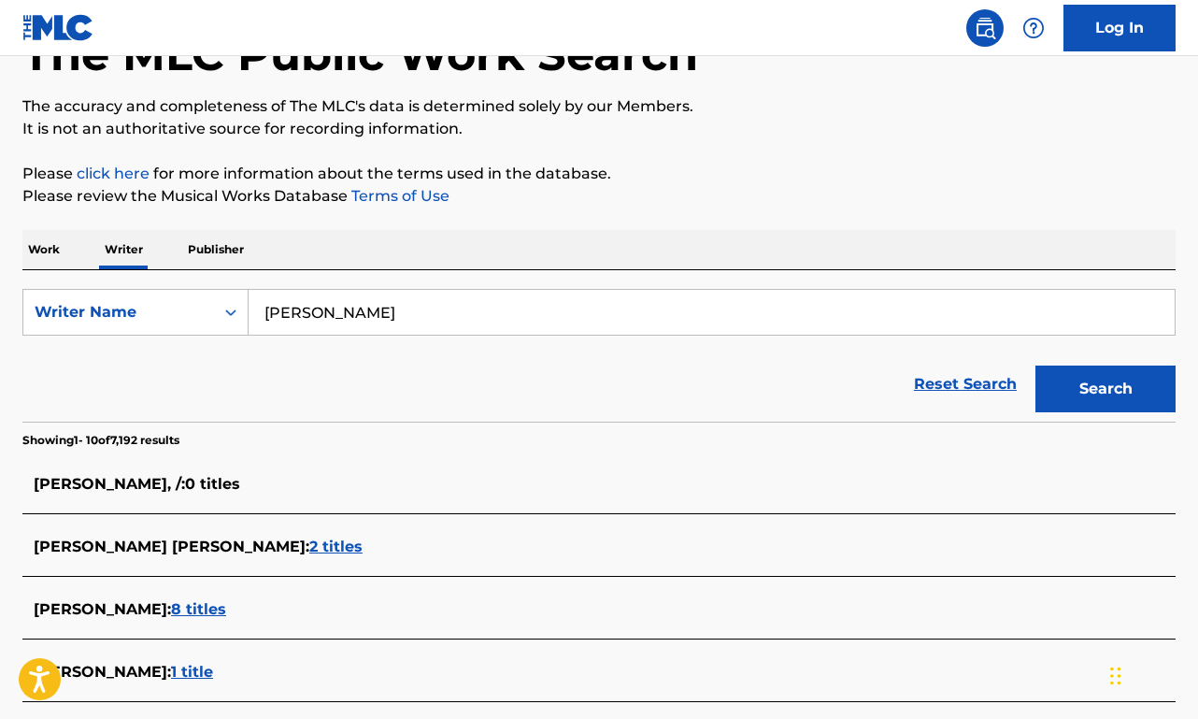
scroll to position [397, 0]
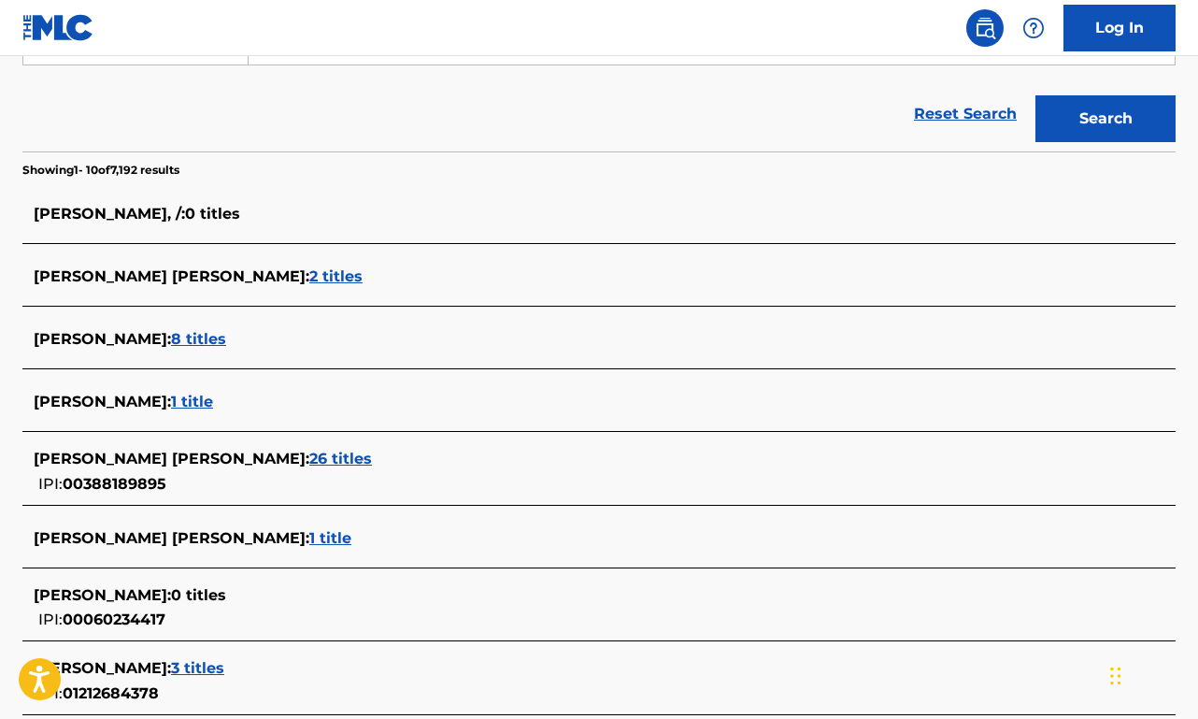
click at [309, 461] on span "26 titles" at bounding box center [340, 459] width 63 height 18
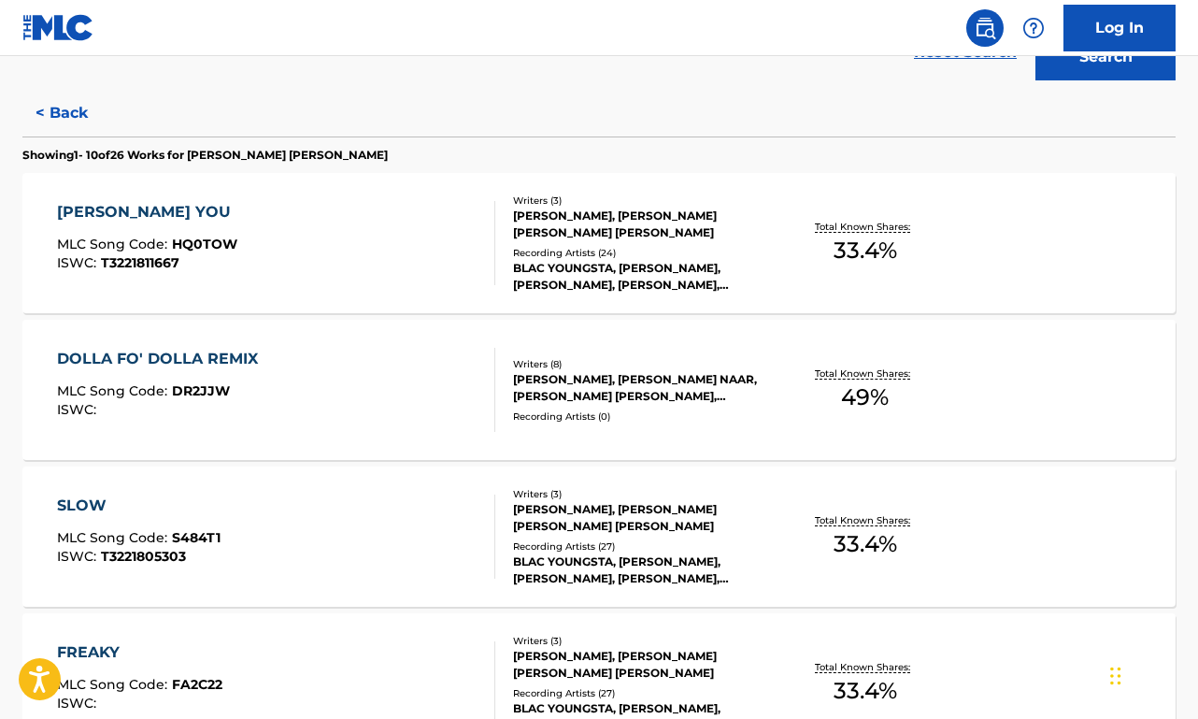
scroll to position [570, 0]
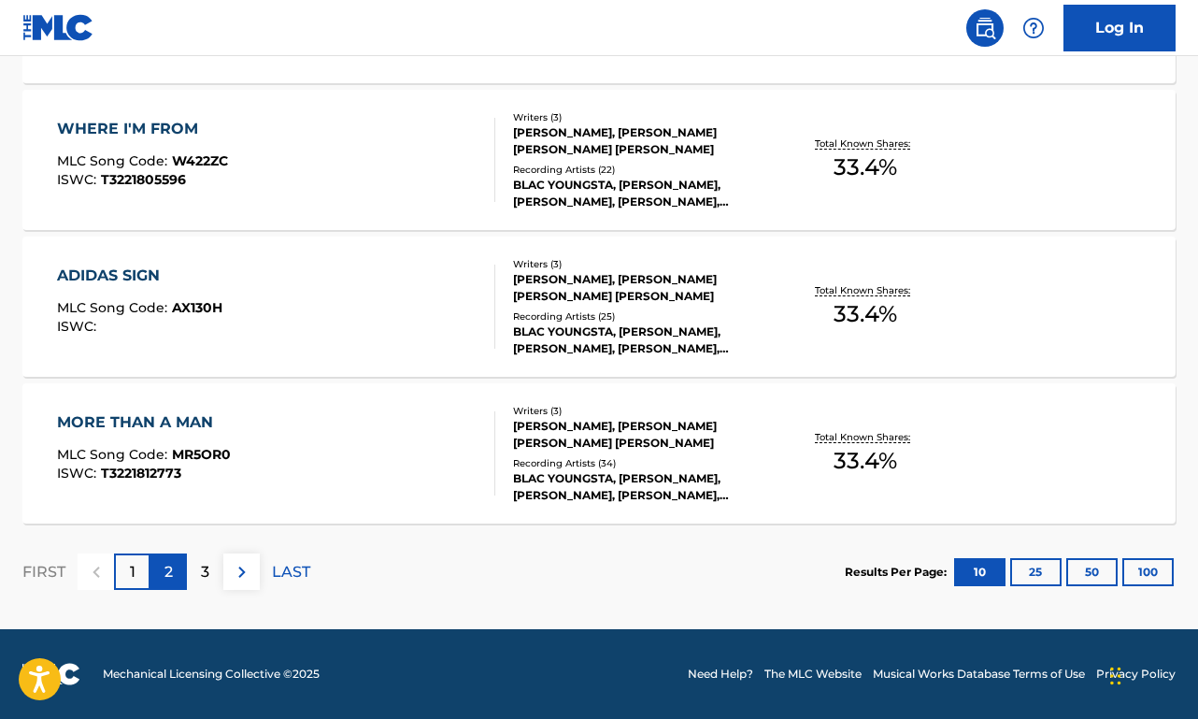
click at [173, 568] on p "2" at bounding box center [168, 572] width 8 height 22
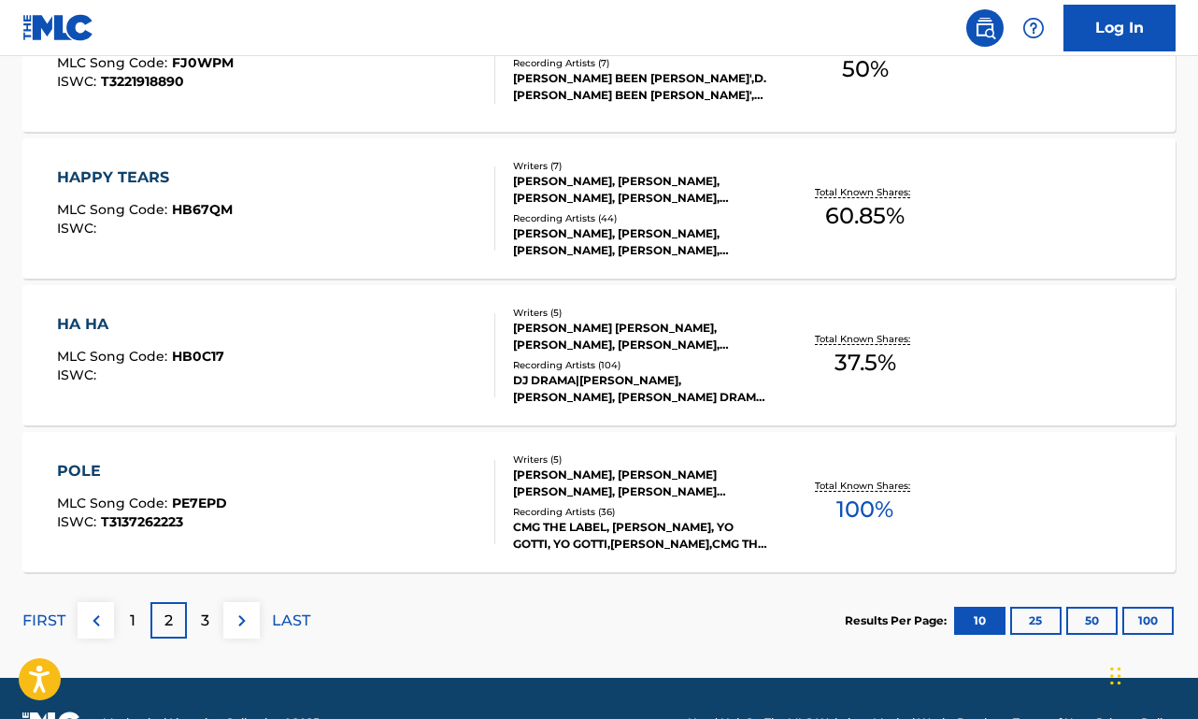
scroll to position [1517, 0]
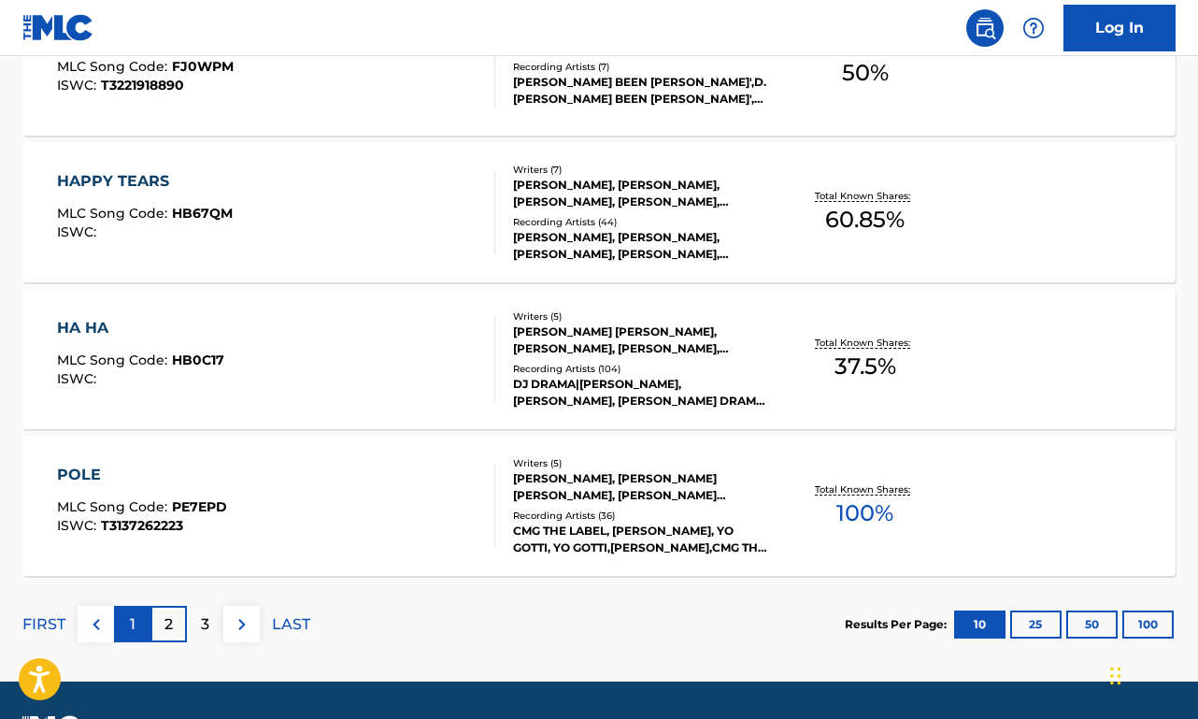
click at [136, 632] on div "1" at bounding box center [132, 624] width 36 height 36
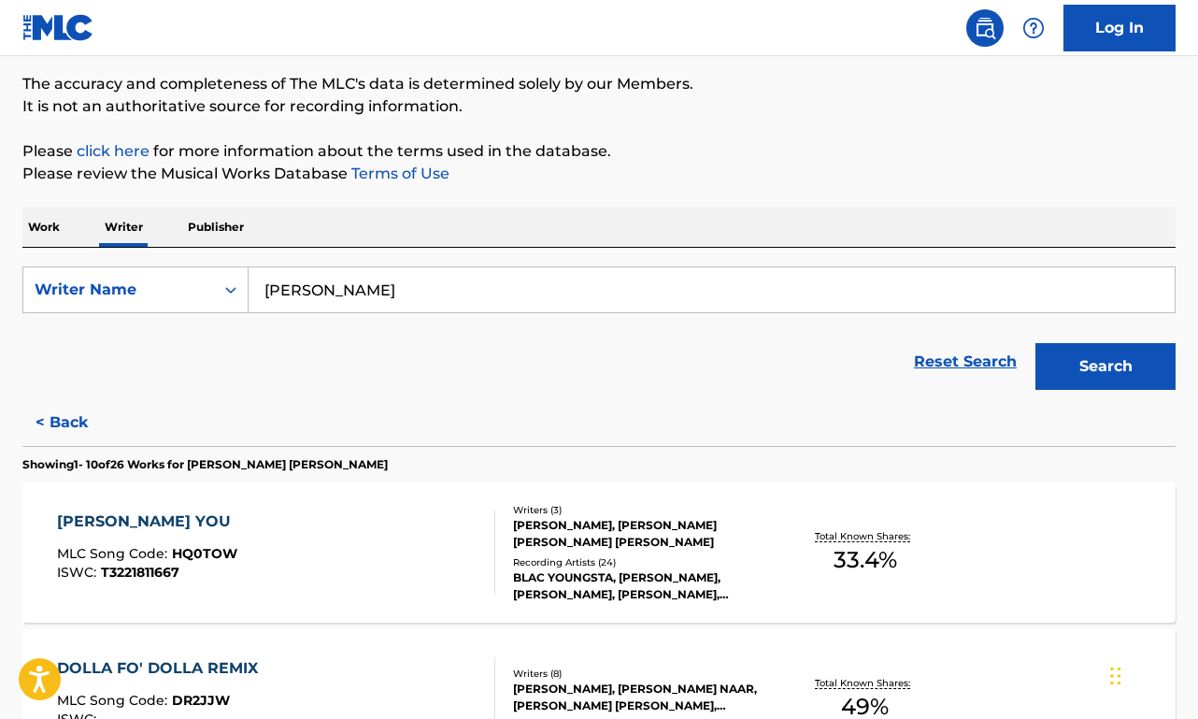
scroll to position [282, 0]
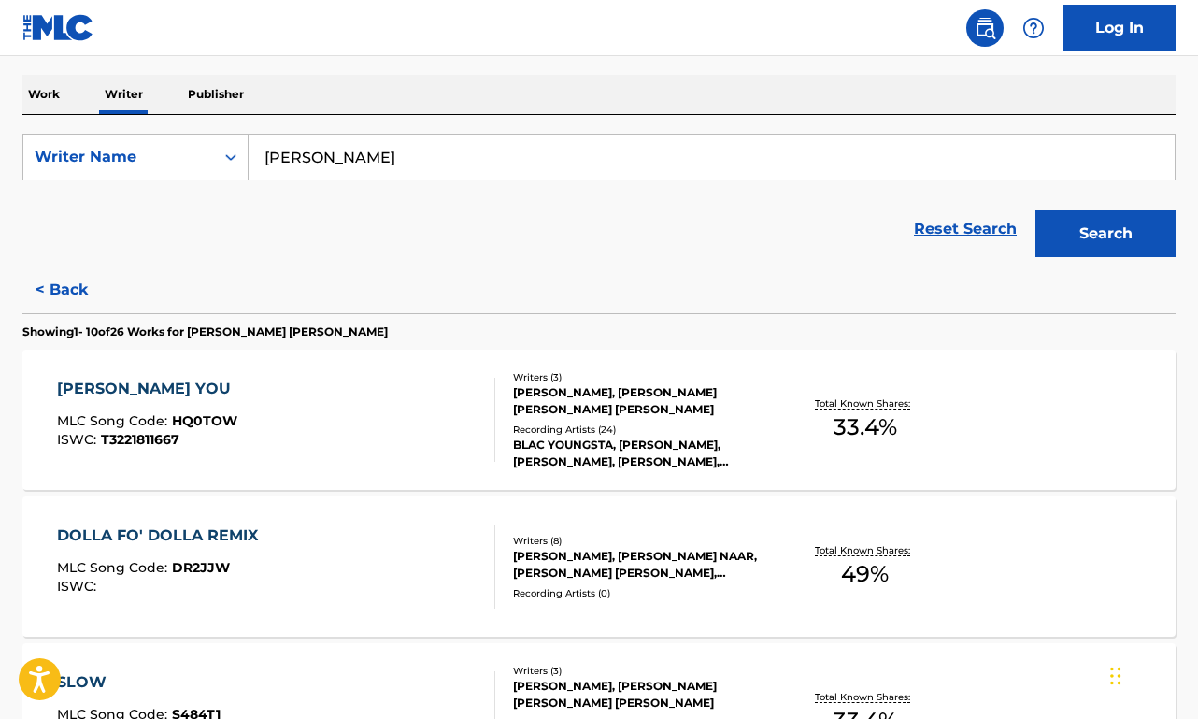
click at [265, 403] on div "[PERSON_NAME] YOU MLC Song Code : HQ0TOW ISWC : T3221811667" at bounding box center [276, 420] width 438 height 84
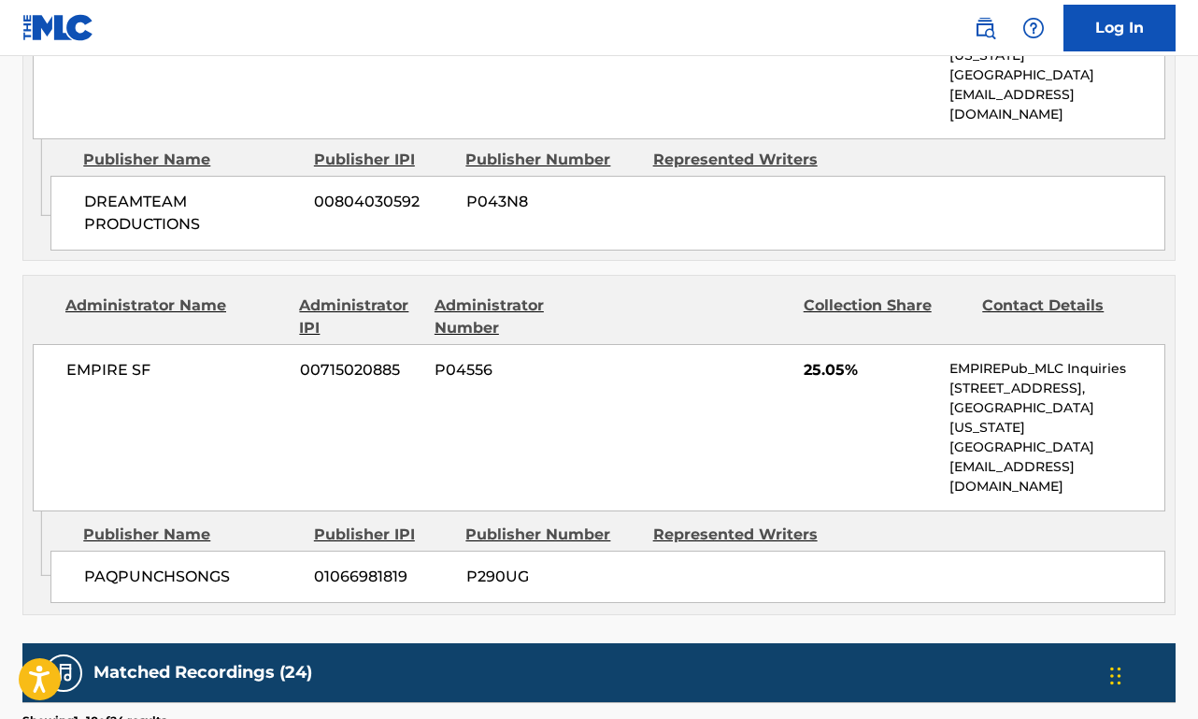
scroll to position [1157, 0]
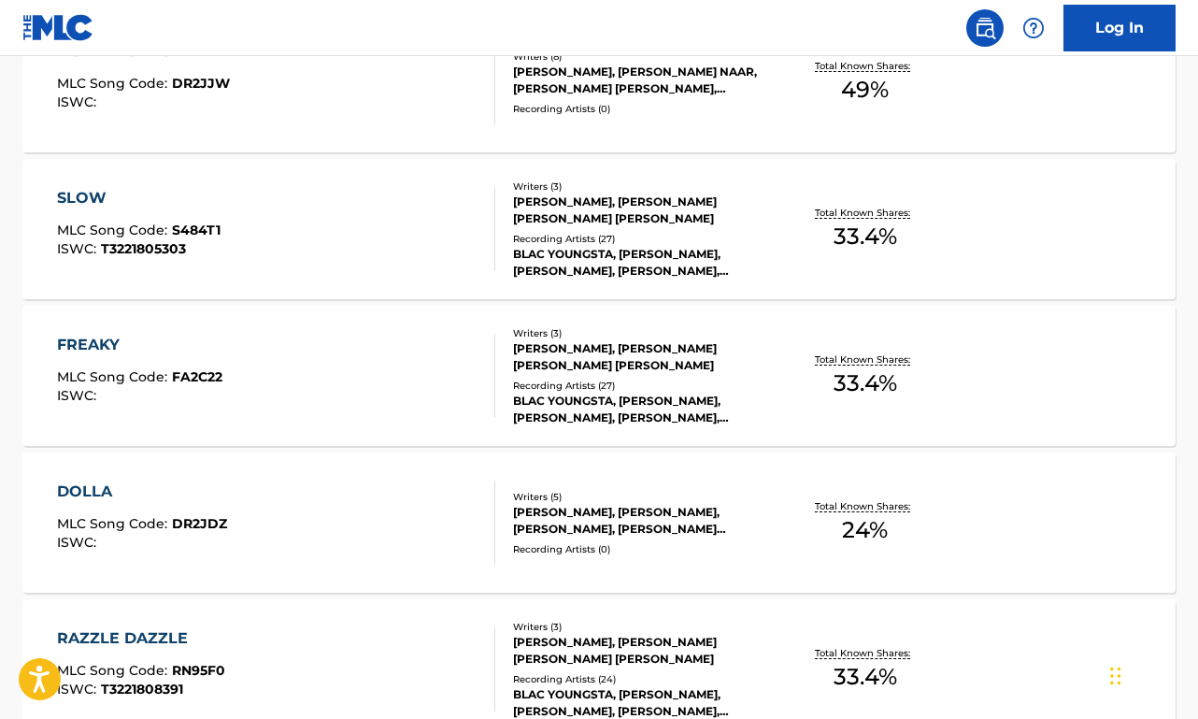
scroll to position [794, 0]
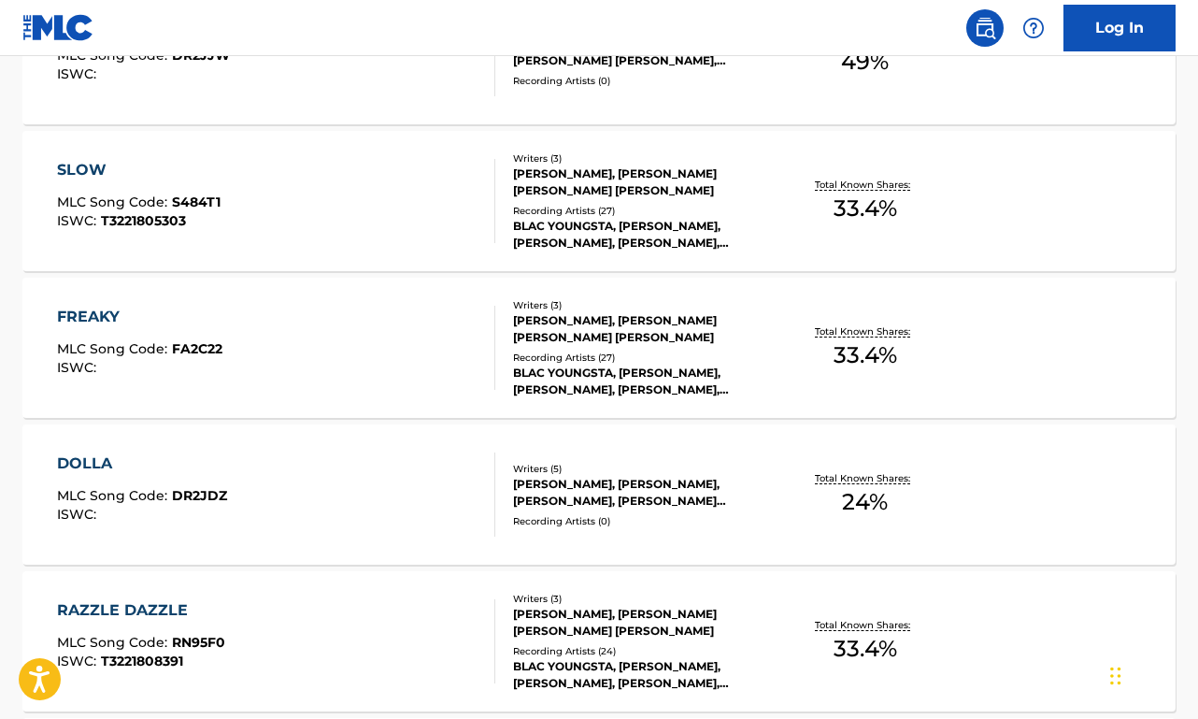
click at [261, 326] on div "FREAKY MLC Song Code : FA2C22 ISWC :" at bounding box center [276, 348] width 438 height 84
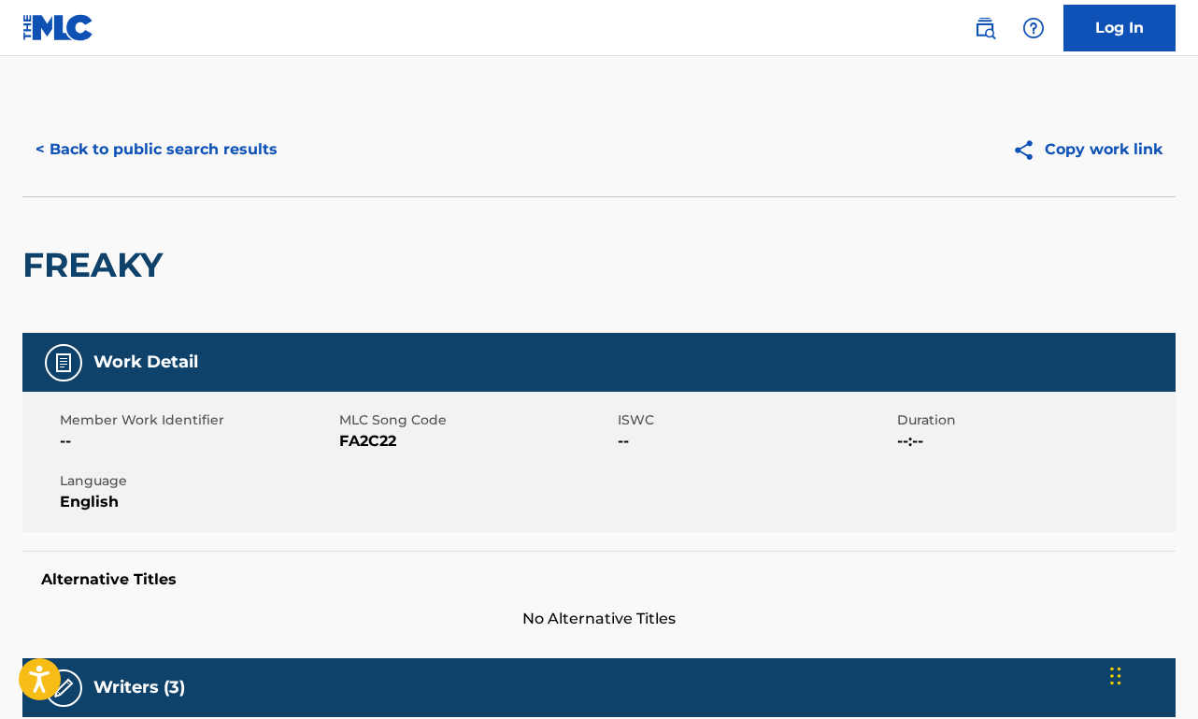
click at [121, 111] on div "< Back to public search results Copy work link" at bounding box center [598, 149] width 1153 height 93
click at [123, 129] on button "< Back to public search results" at bounding box center [156, 149] width 268 height 47
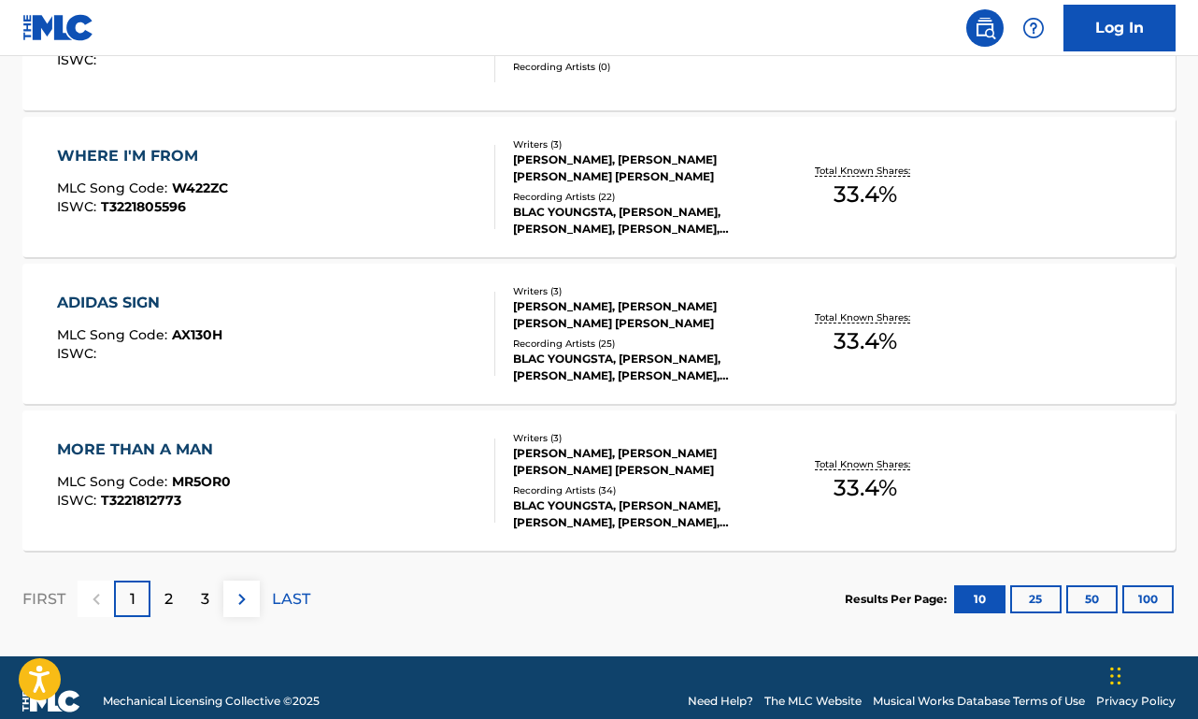
scroll to position [1569, 0]
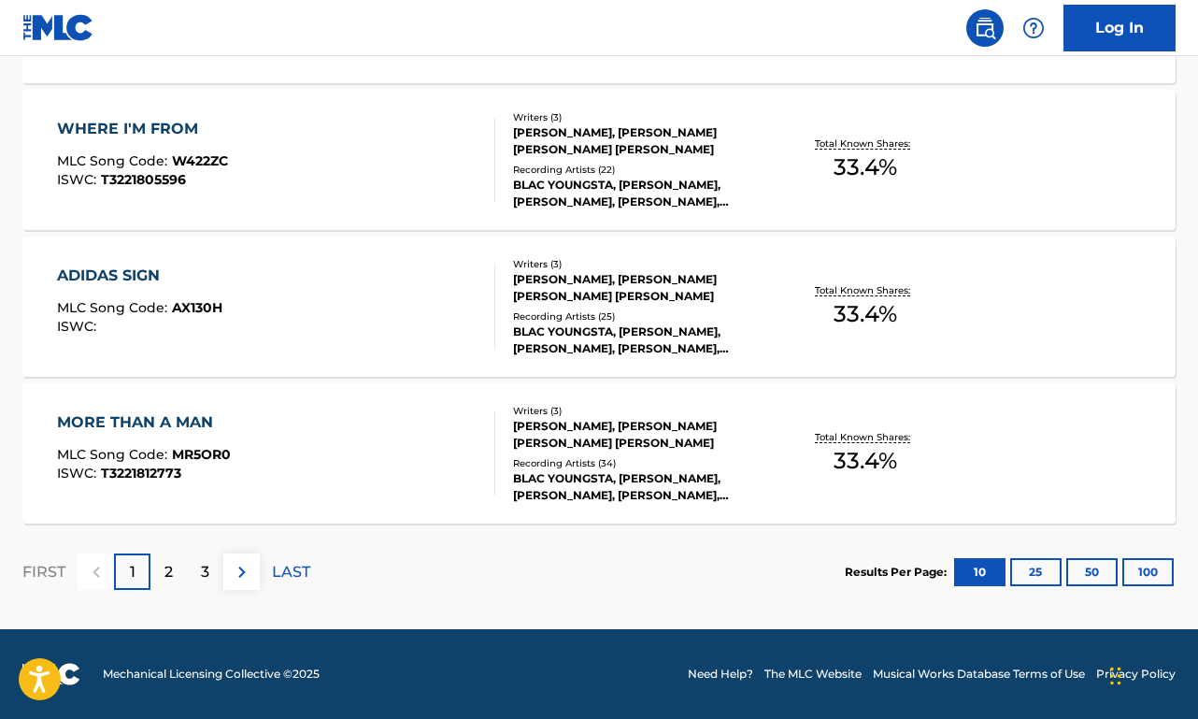
click at [207, 455] on span "MR5OR0" at bounding box center [201, 454] width 59 height 17
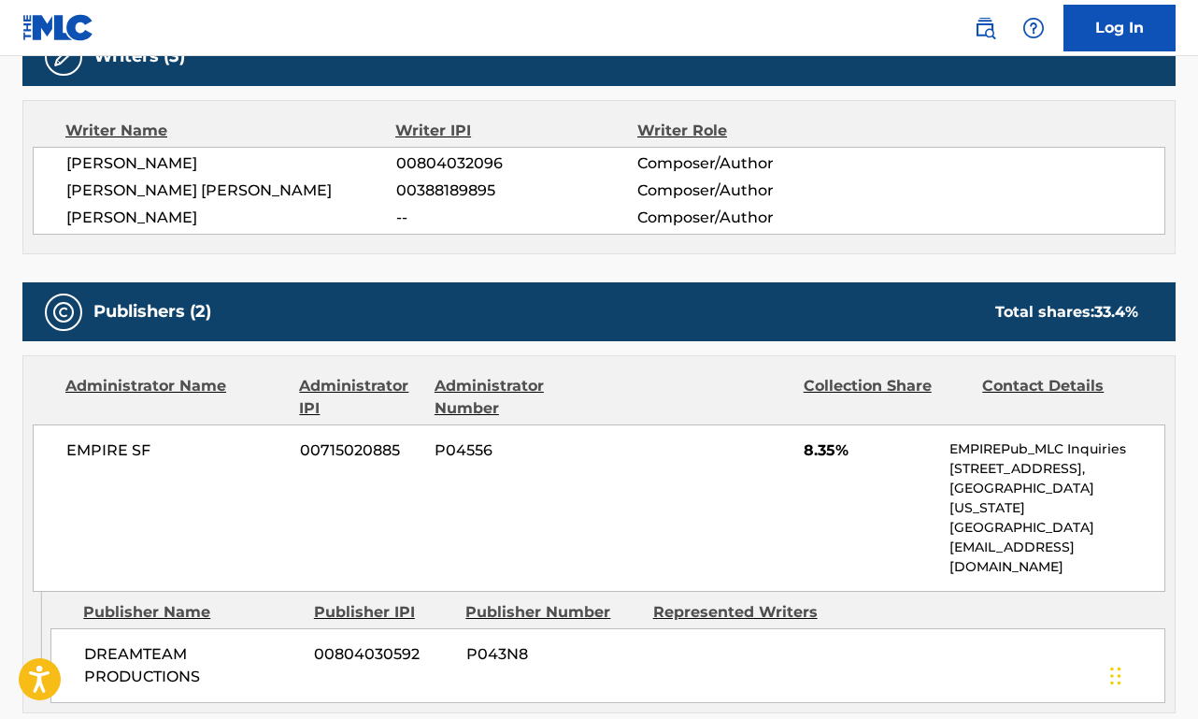
scroll to position [635, 0]
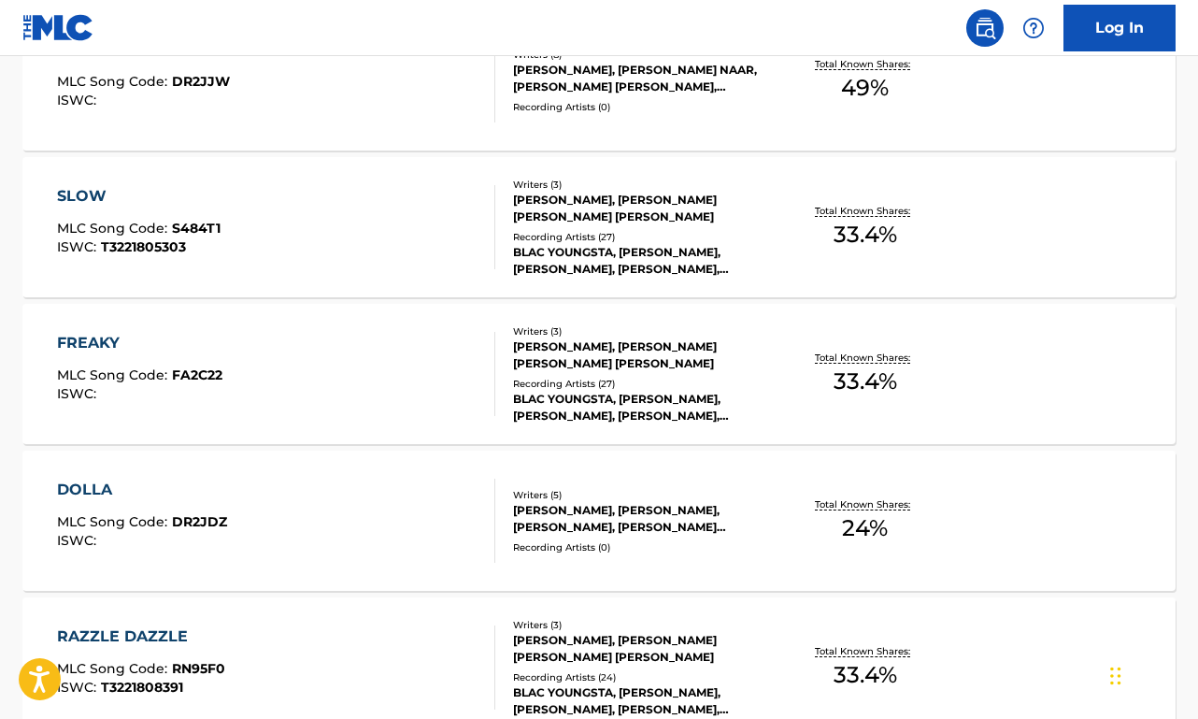
scroll to position [1569, 0]
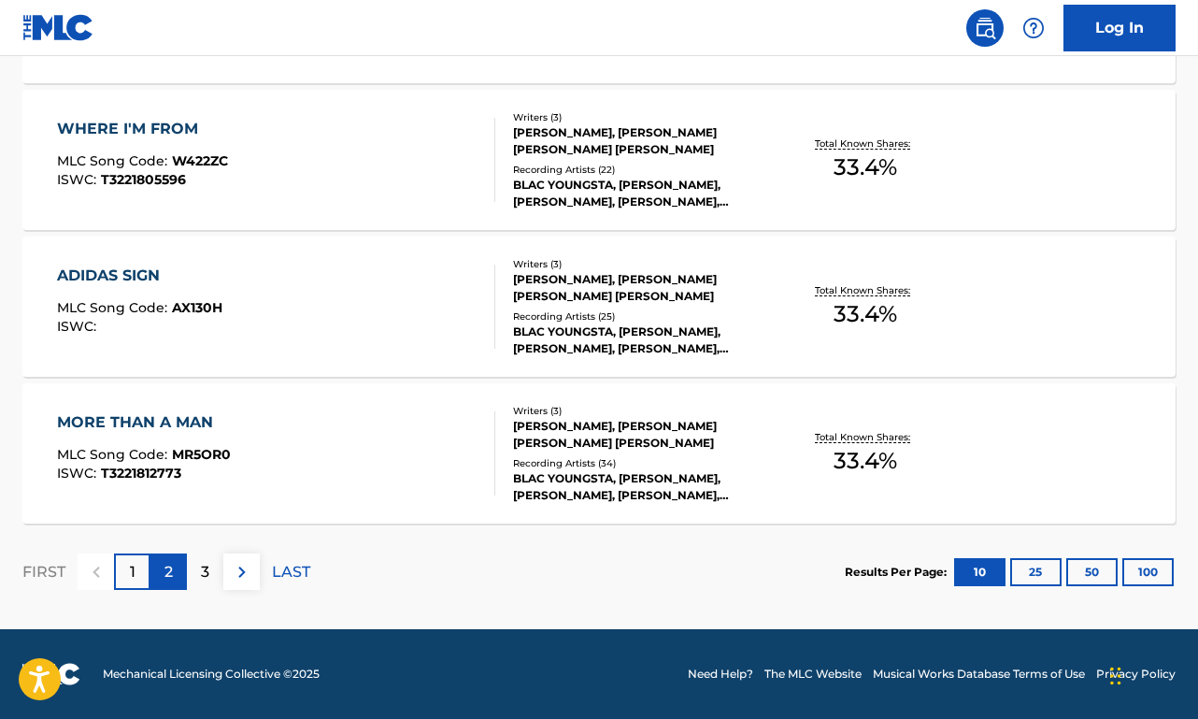
click at [176, 568] on div "2" at bounding box center [168, 571] width 36 height 36
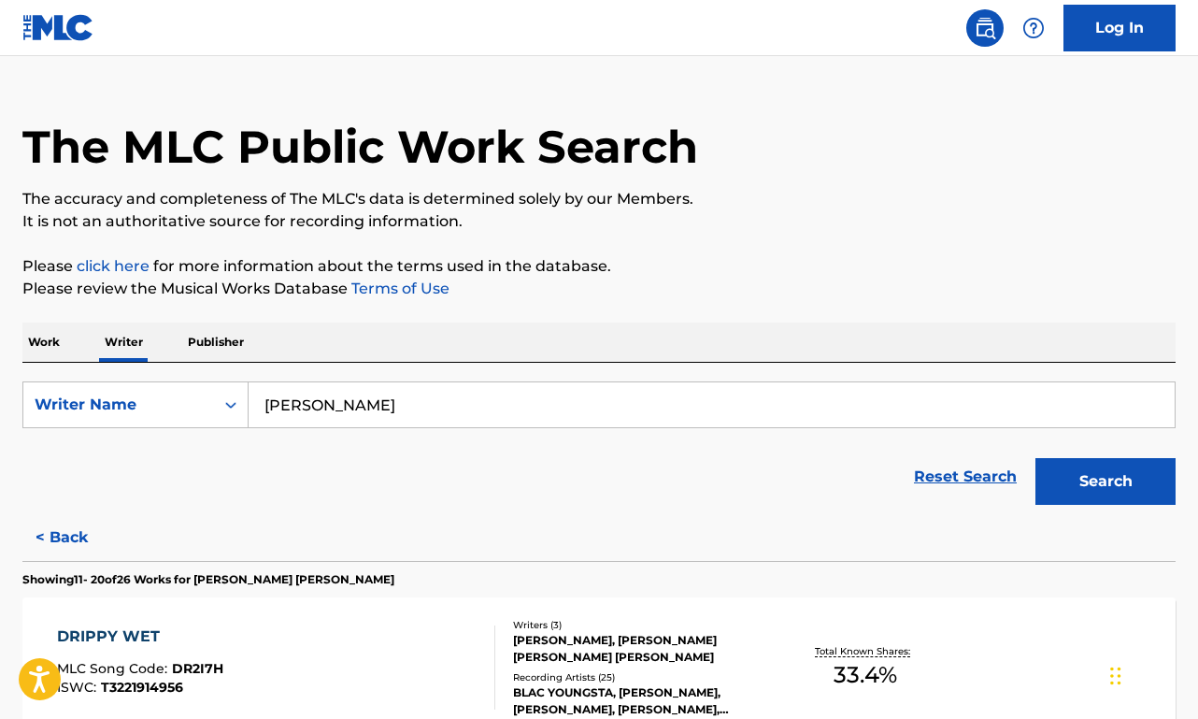
scroll to position [959, 0]
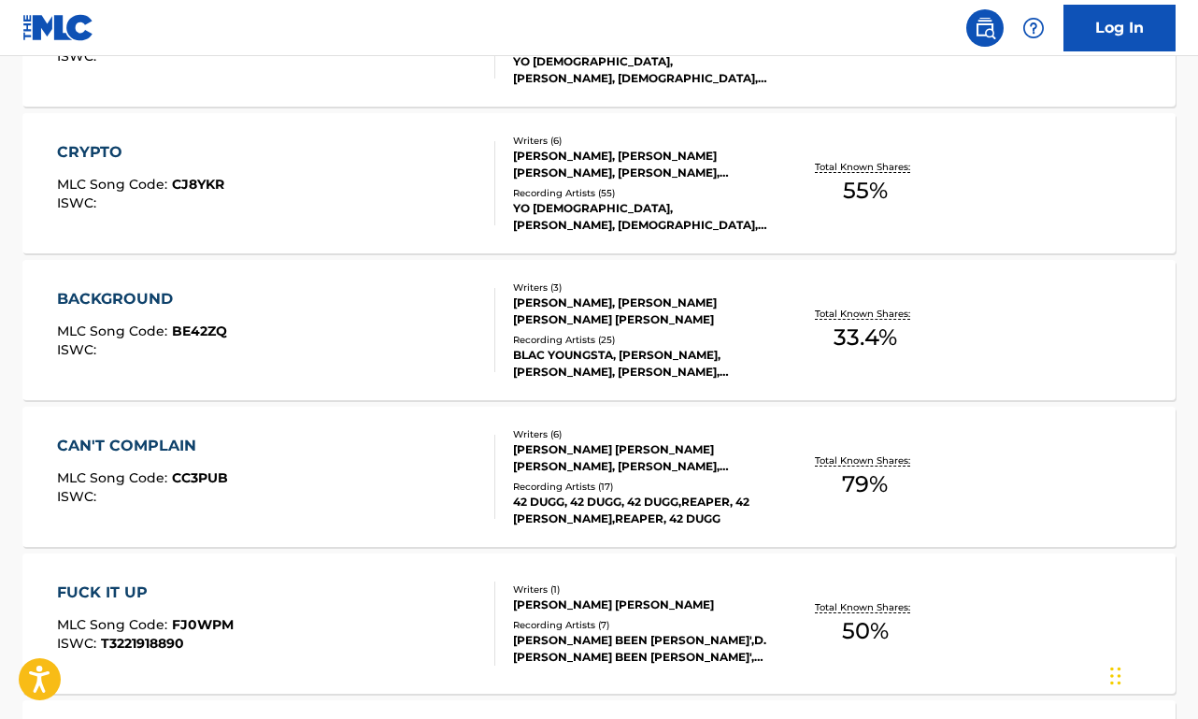
click at [204, 465] on div "CAN'T COMPLAIN MLC Song Code : CC3PUB ISWC :" at bounding box center [142, 477] width 171 height 84
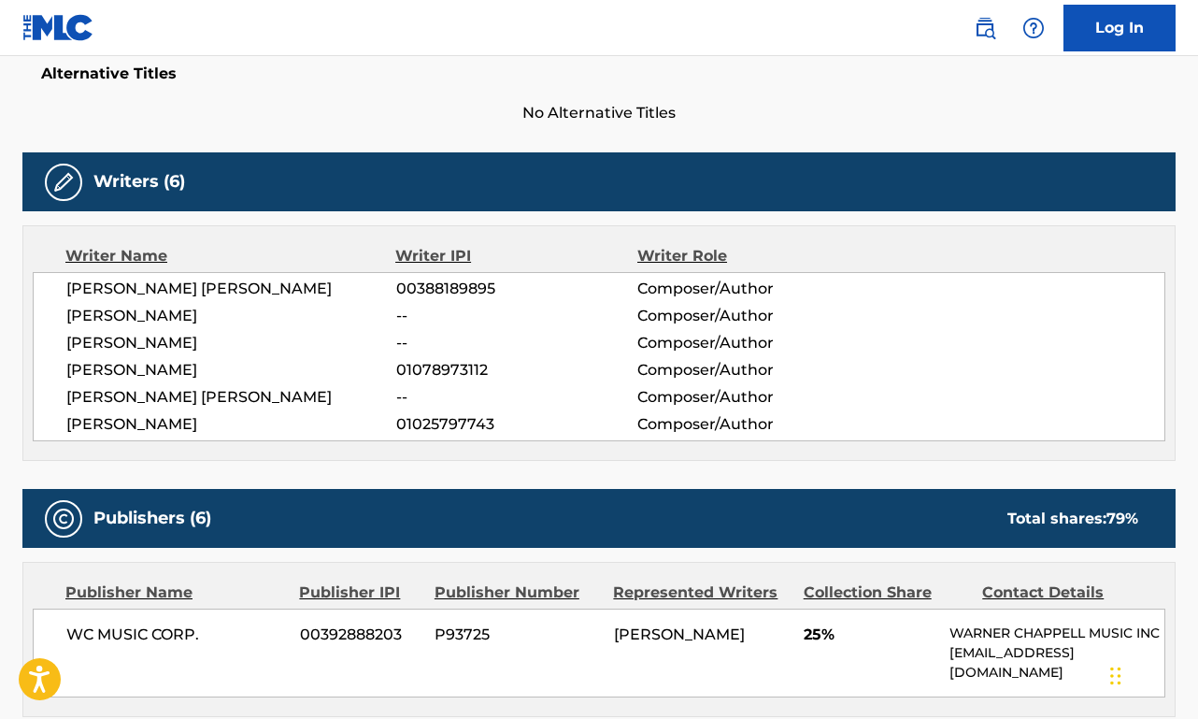
scroll to position [502, 0]
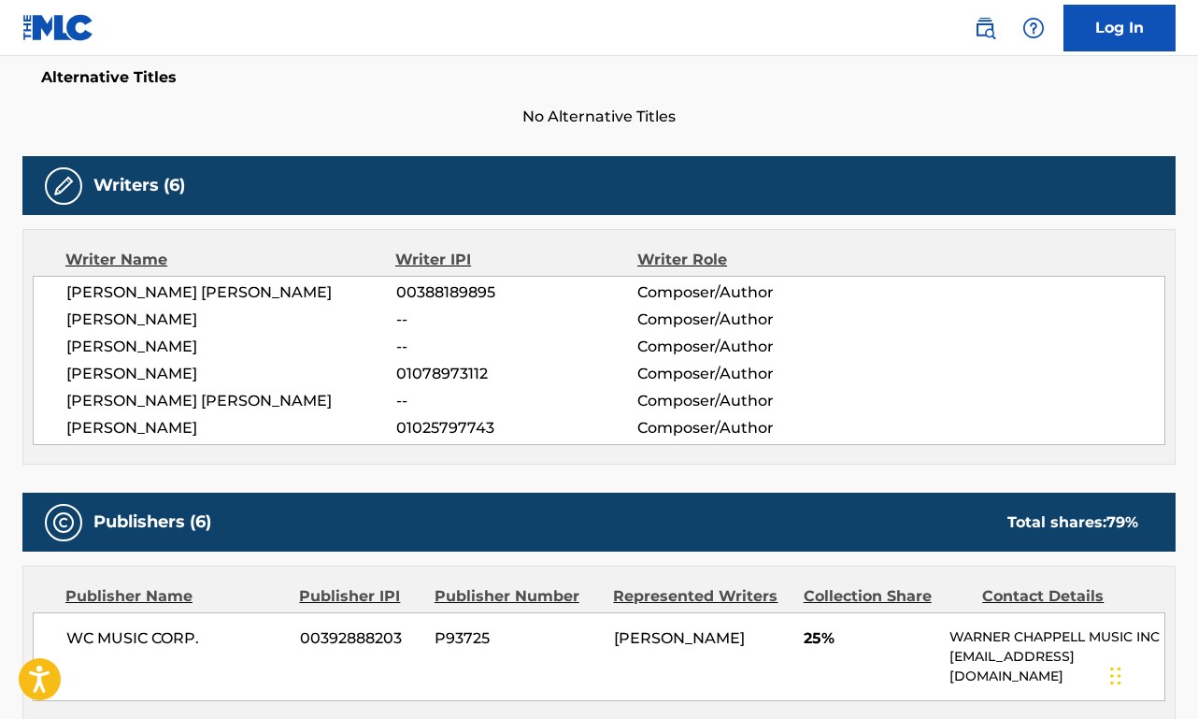
drag, startPoint x: 233, startPoint y: 344, endPoint x: 64, endPoint y: 351, distance: 168.4
click at [64, 351] on div "[PERSON_NAME] [PERSON_NAME] 00388189895 Composer/Author [PERSON_NAME] -- Compos…" at bounding box center [599, 360] width 1133 height 169
copy span "[PERSON_NAME]"
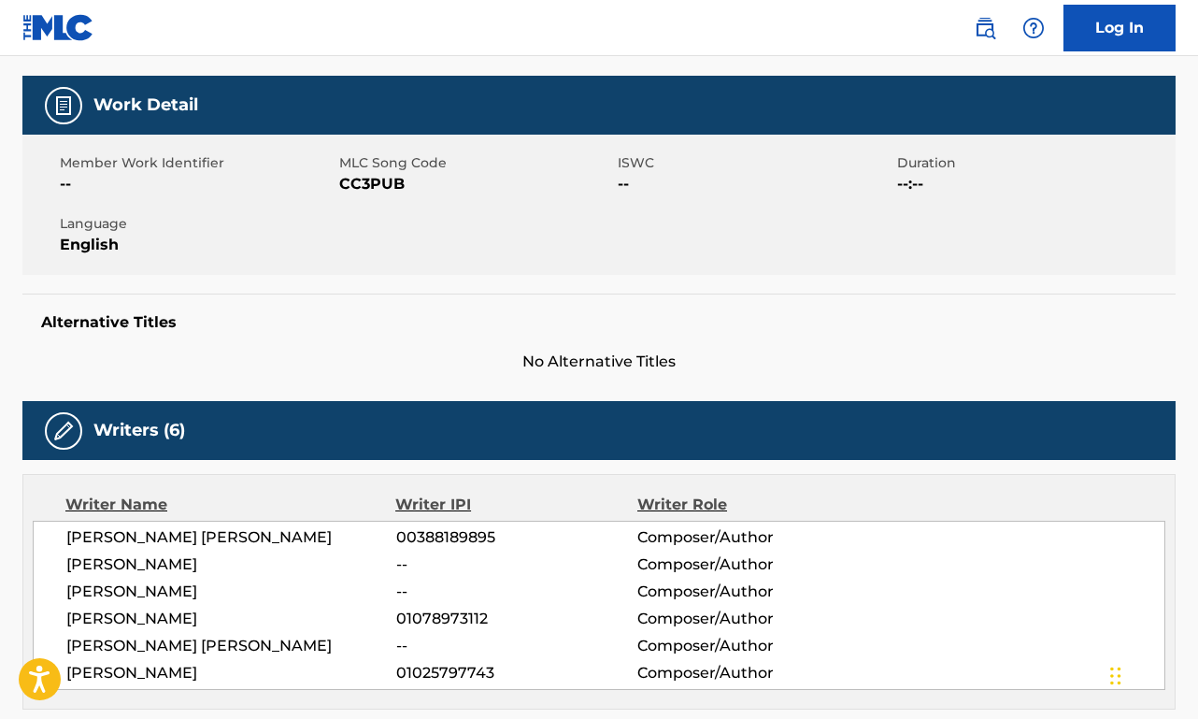
scroll to position [0, 0]
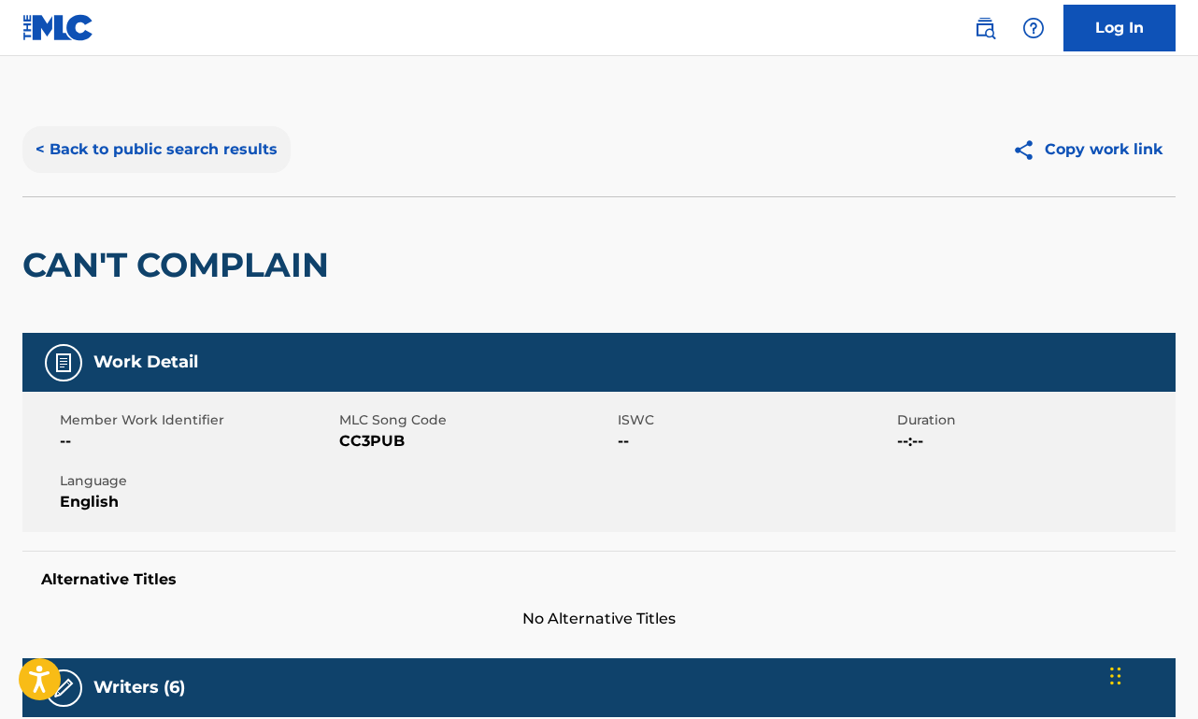
click at [129, 135] on button "< Back to public search results" at bounding box center [156, 149] width 268 height 47
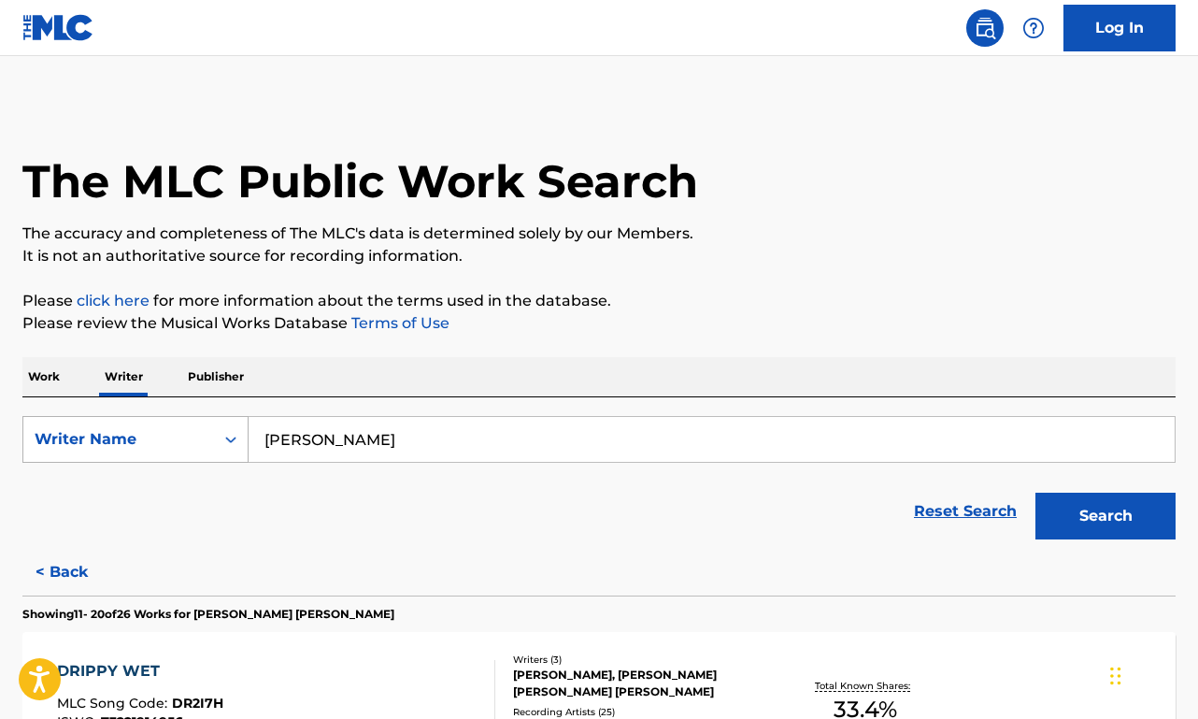
drag, startPoint x: 397, startPoint y: 438, endPoint x: 245, endPoint y: 428, distance: 152.7
click at [245, 428] on div "SearchWithCriteria4ed1bf35-8ce4-4af1-8588-7c5296f91600 Writer Name [PERSON_NAME]" at bounding box center [598, 439] width 1153 height 47
paste input "[PERSON_NAME]"
type input "[PERSON_NAME]"
click at [1098, 512] on button "Search" at bounding box center [1105, 515] width 140 height 47
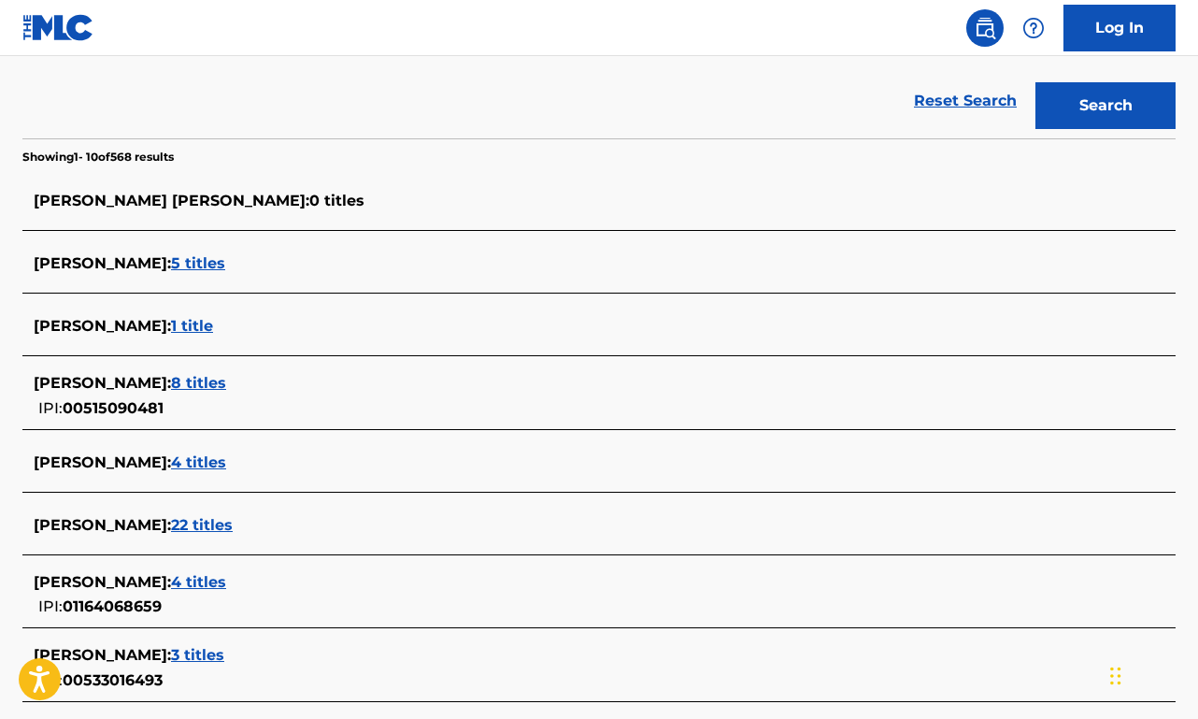
scroll to position [450, 0]
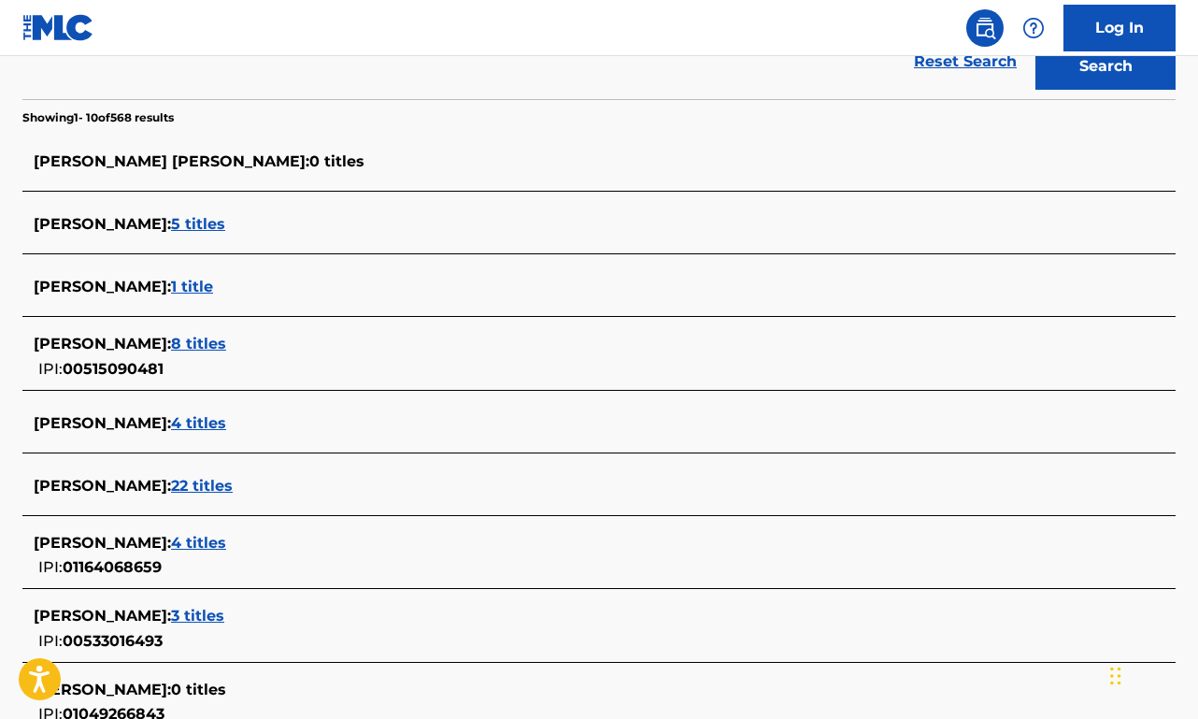
click at [233, 482] on span "22 titles" at bounding box center [202, 486] width 62 height 18
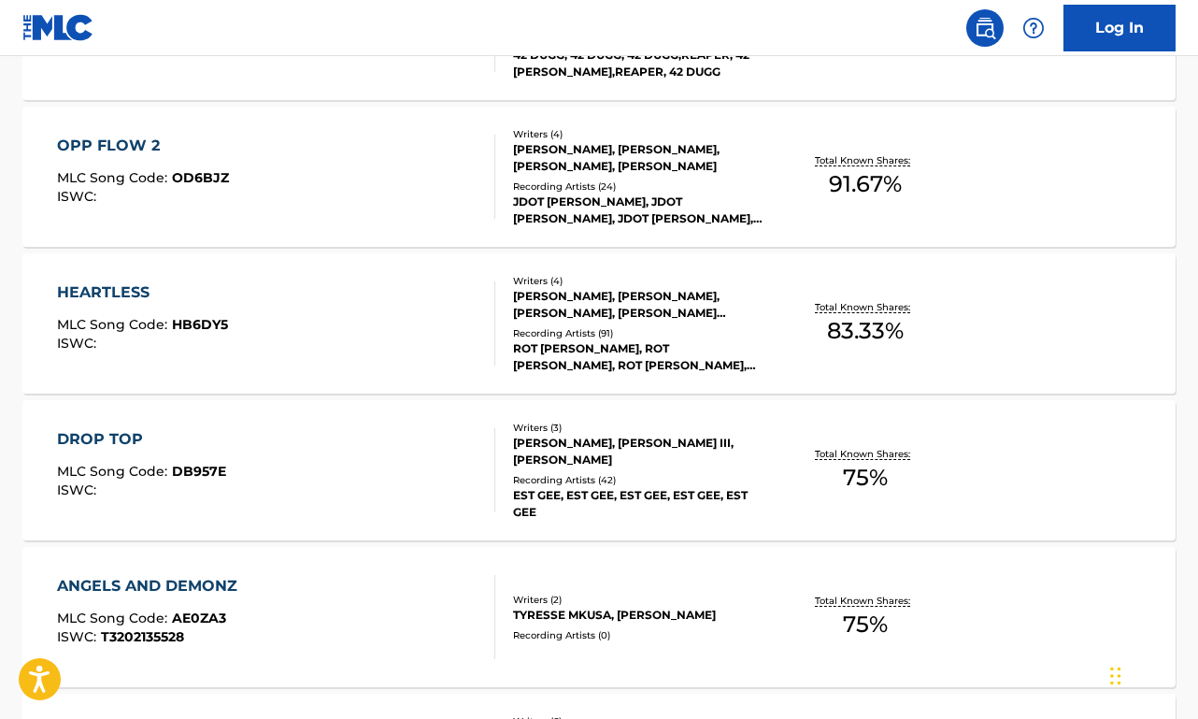
scroll to position [1353, 0]
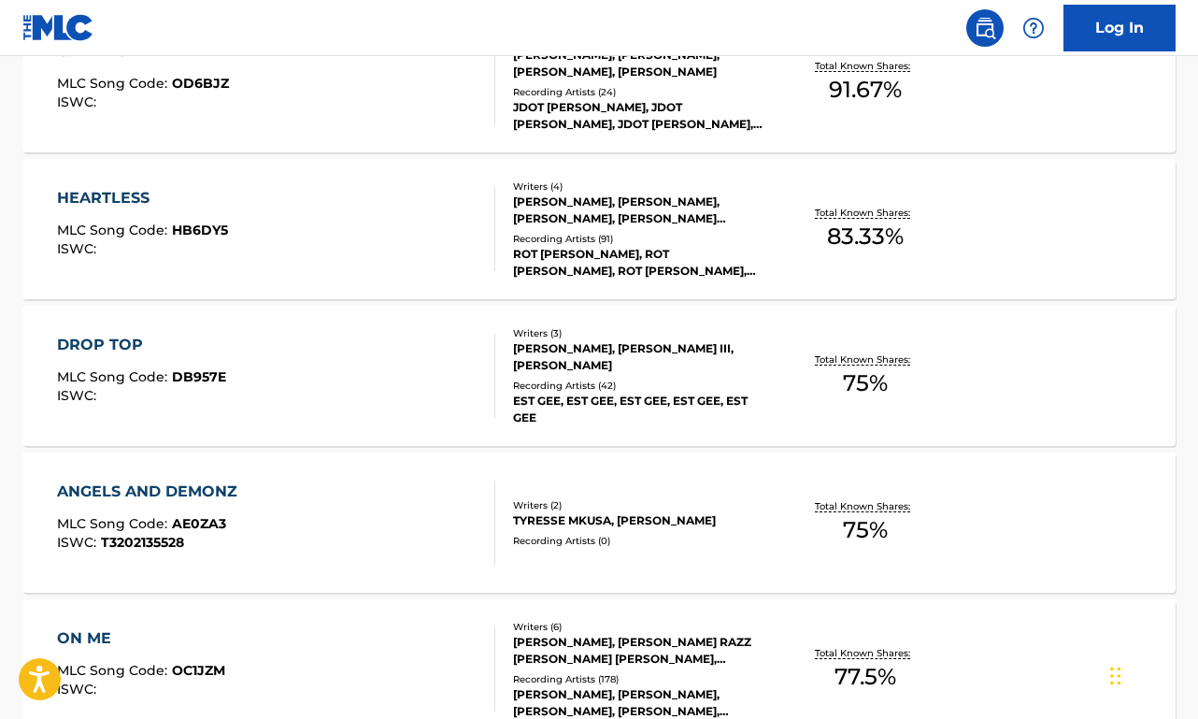
click at [324, 335] on div "DROP TOP MLC Song Code : DB957E ISWC :" at bounding box center [276, 376] width 438 height 84
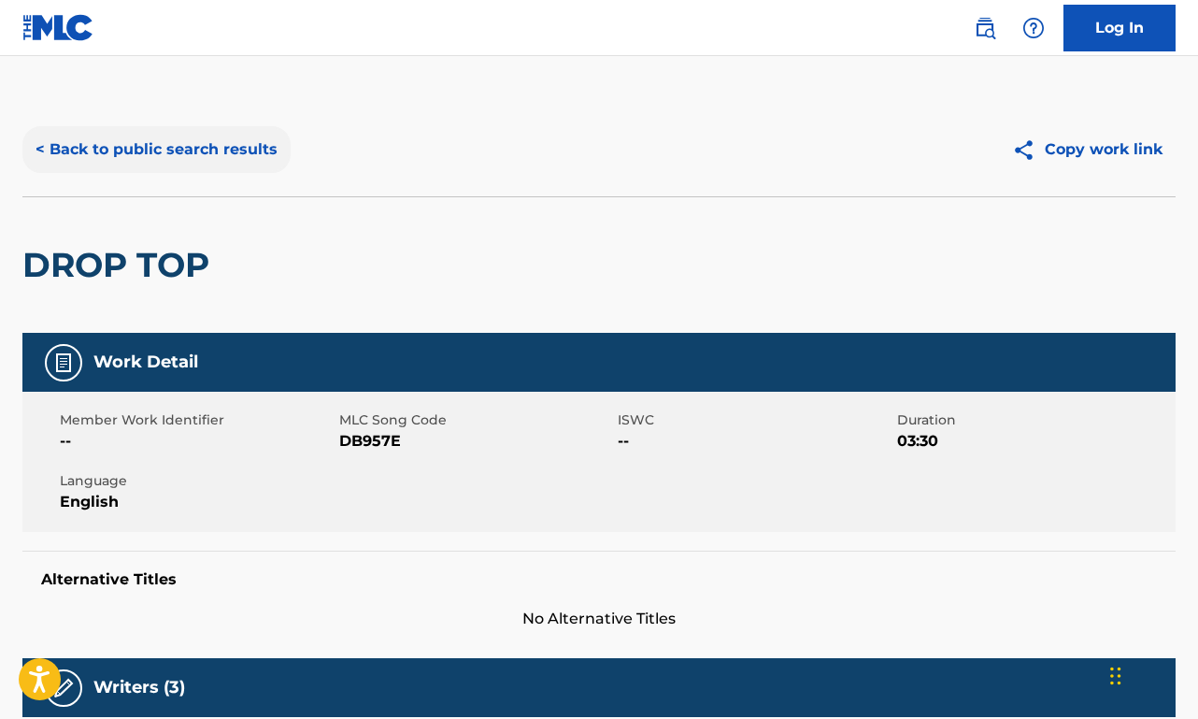
click at [208, 154] on button "< Back to public search results" at bounding box center [156, 149] width 268 height 47
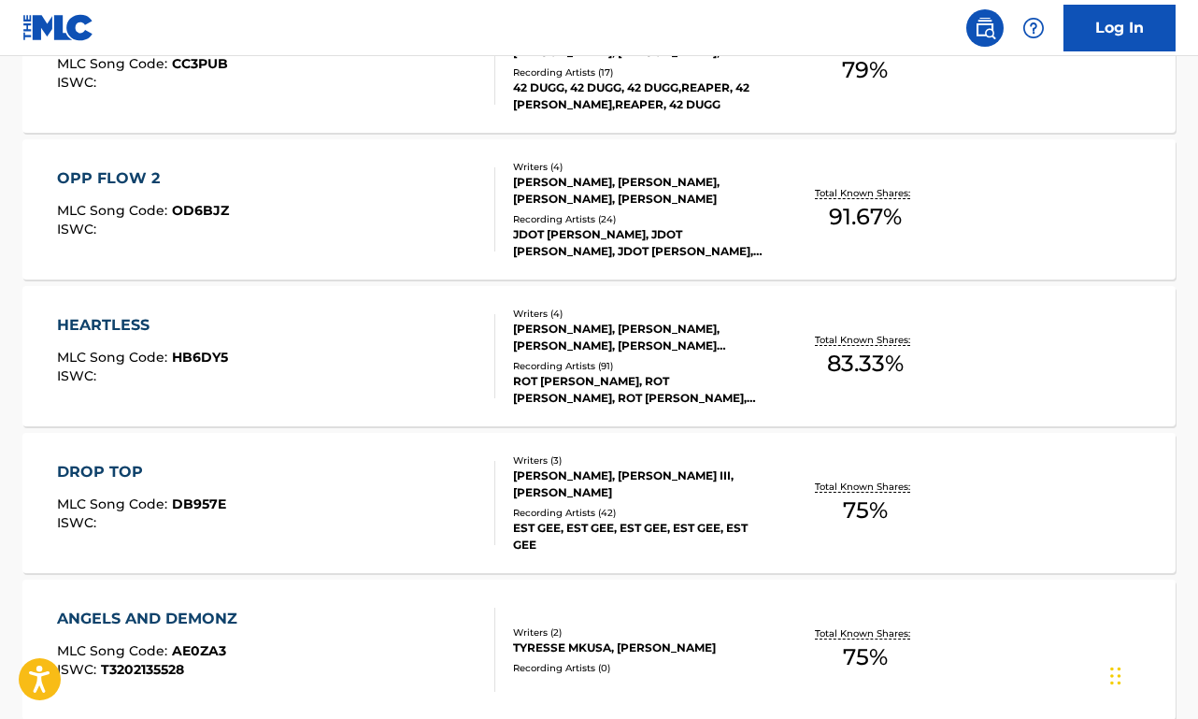
scroll to position [1260, 0]
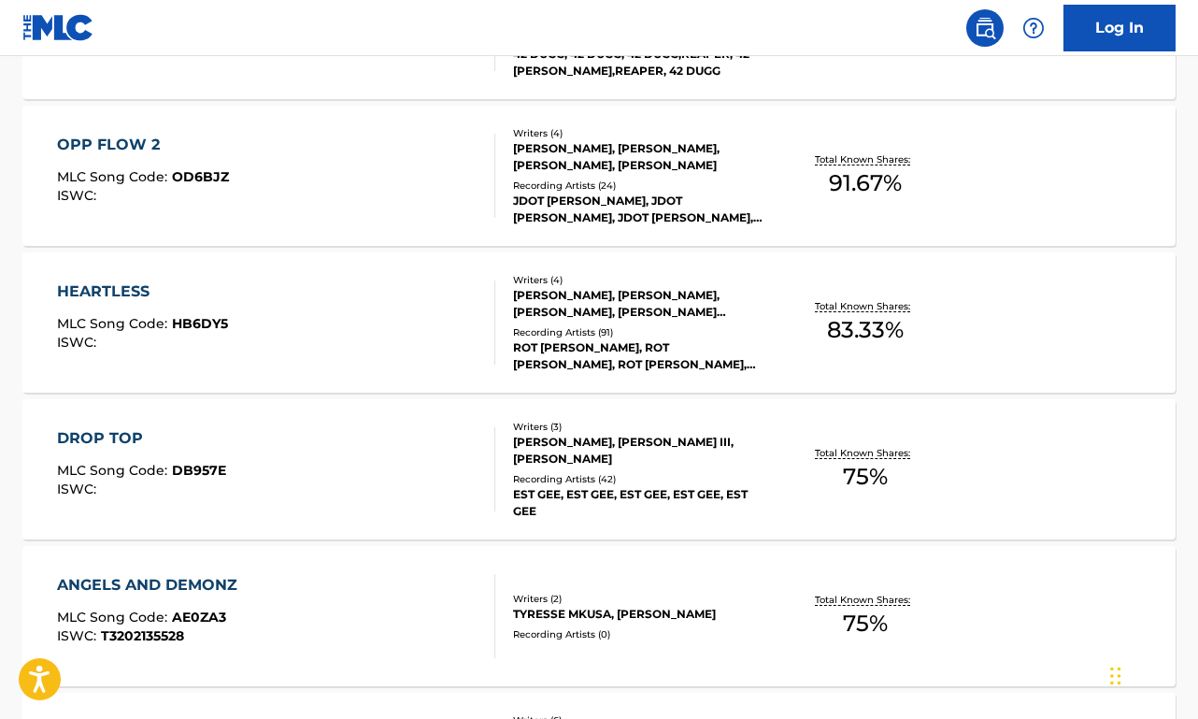
click at [320, 473] on div "DROP TOP MLC Song Code : DB957E ISWC :" at bounding box center [276, 469] width 438 height 84
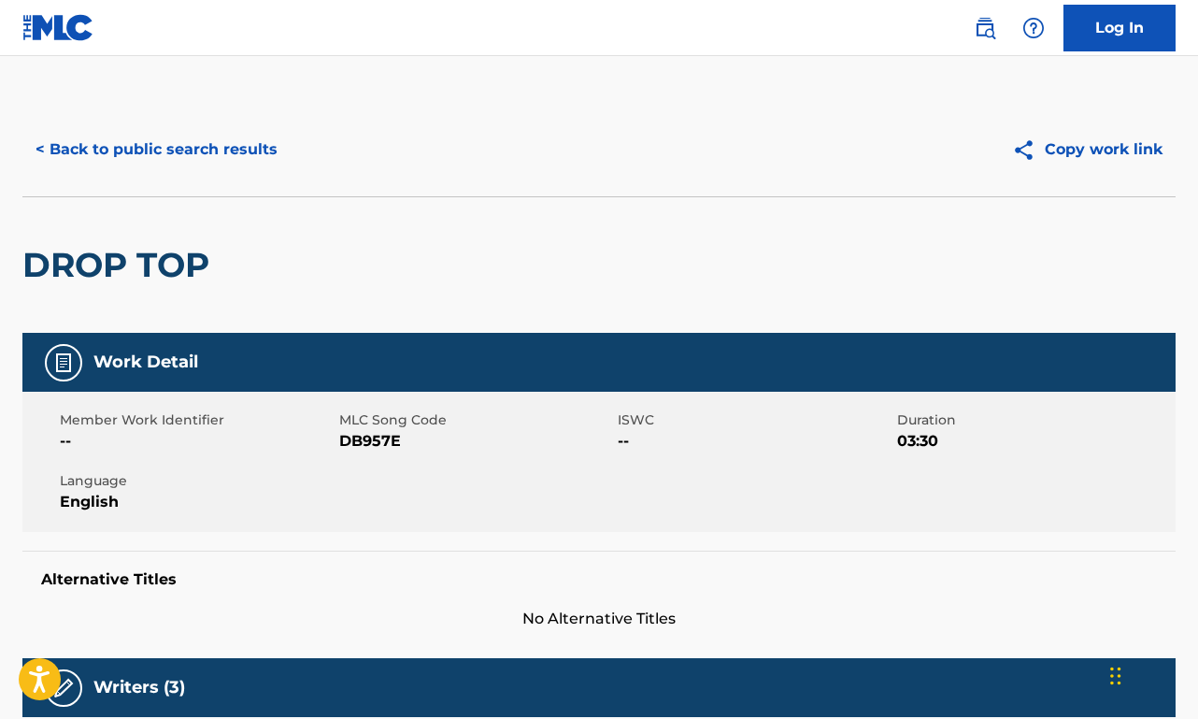
drag, startPoint x: 137, startPoint y: 101, endPoint x: 145, endPoint y: 107, distance: 9.9
click at [165, 167] on button "< Back to public search results" at bounding box center [156, 149] width 268 height 47
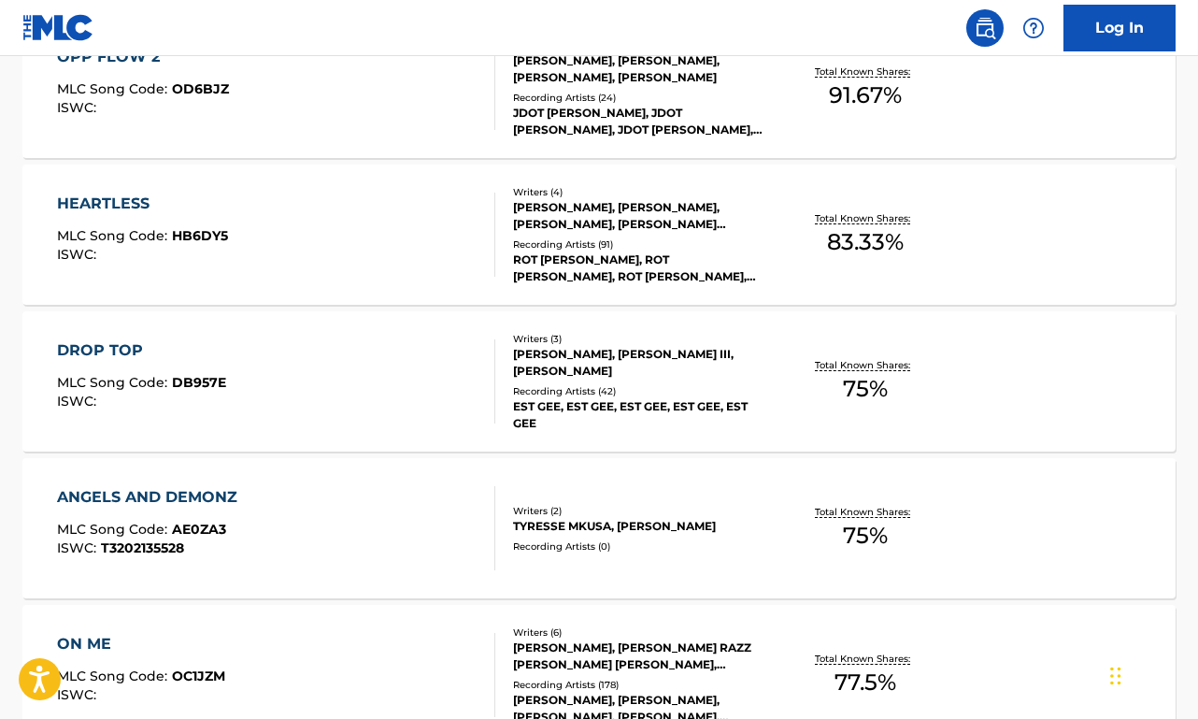
scroll to position [1568, 0]
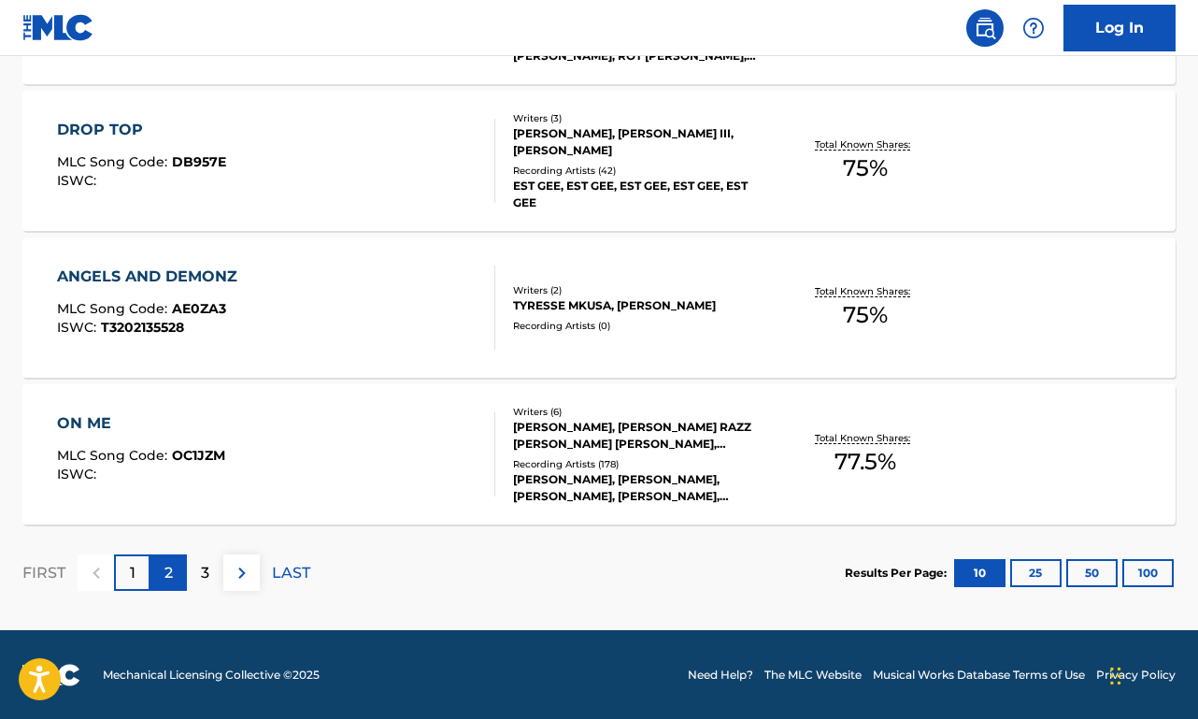
click at [181, 574] on div "2" at bounding box center [168, 572] width 36 height 36
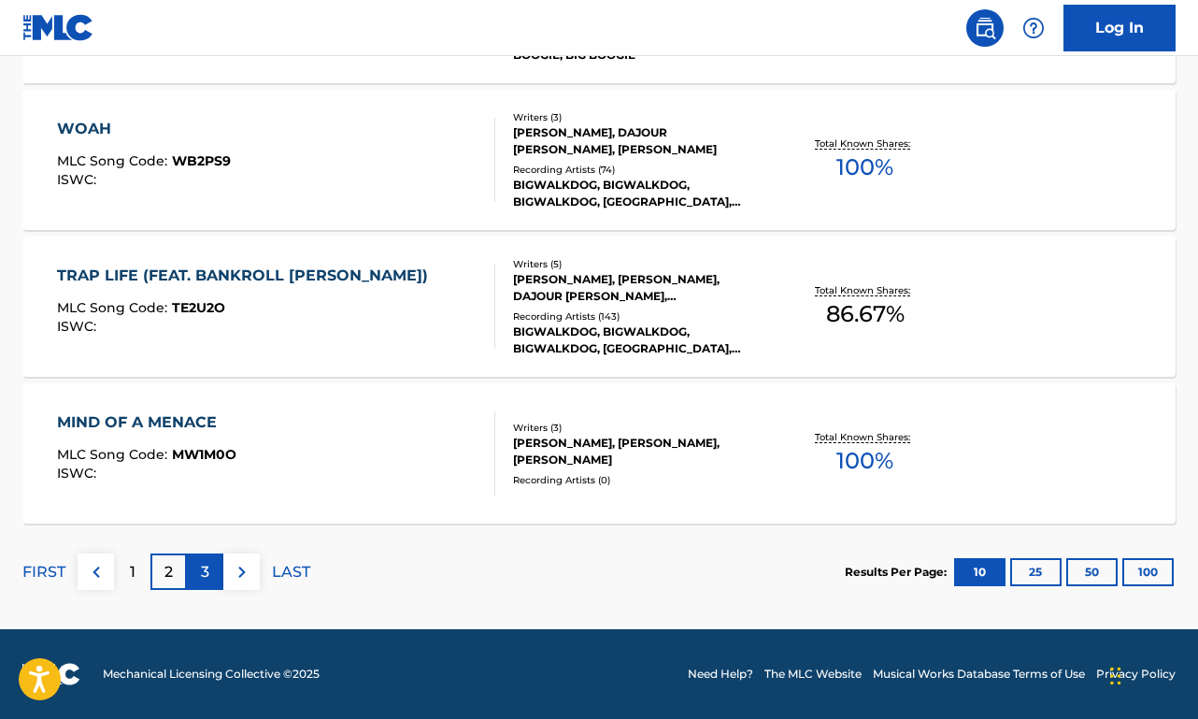
click at [201, 571] on p "3" at bounding box center [205, 572] width 8 height 22
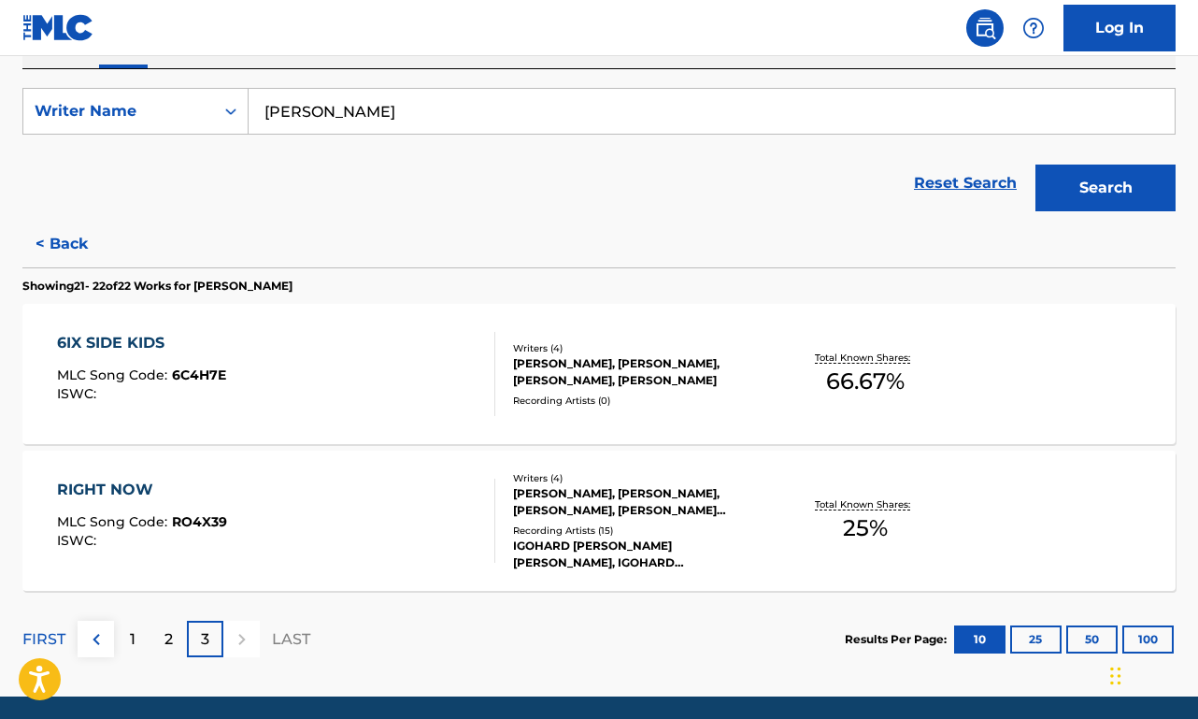
scroll to position [315, 0]
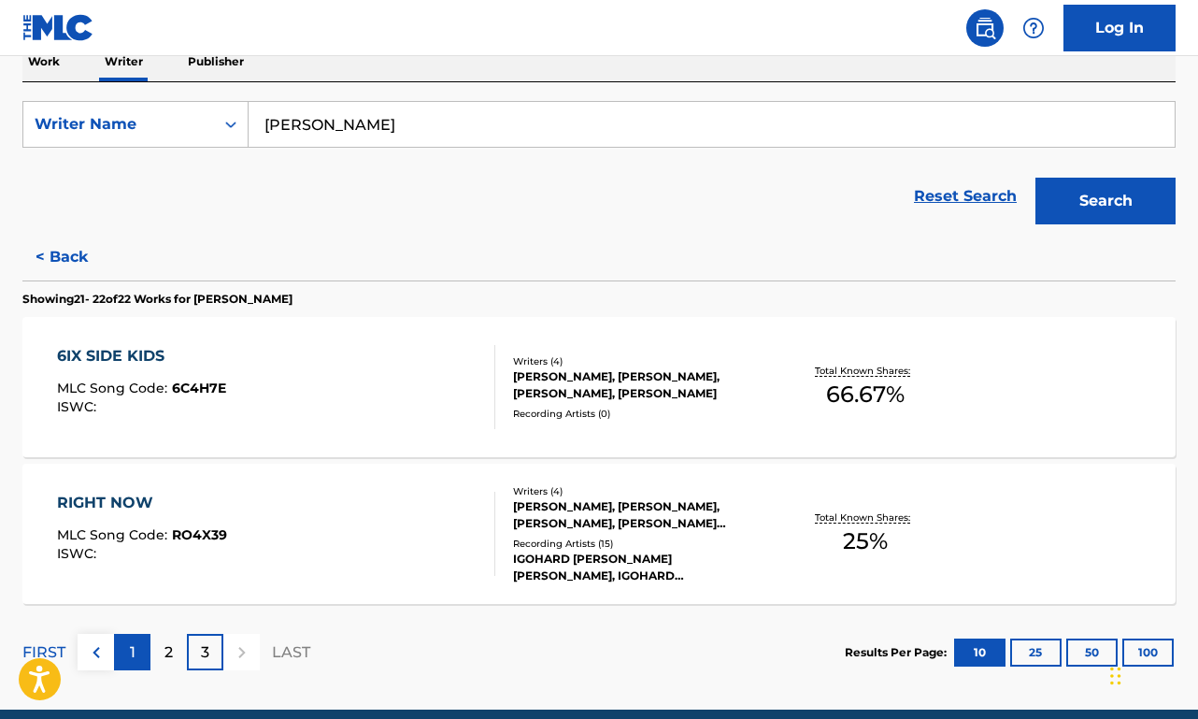
click at [139, 652] on div "1" at bounding box center [132, 652] width 36 height 36
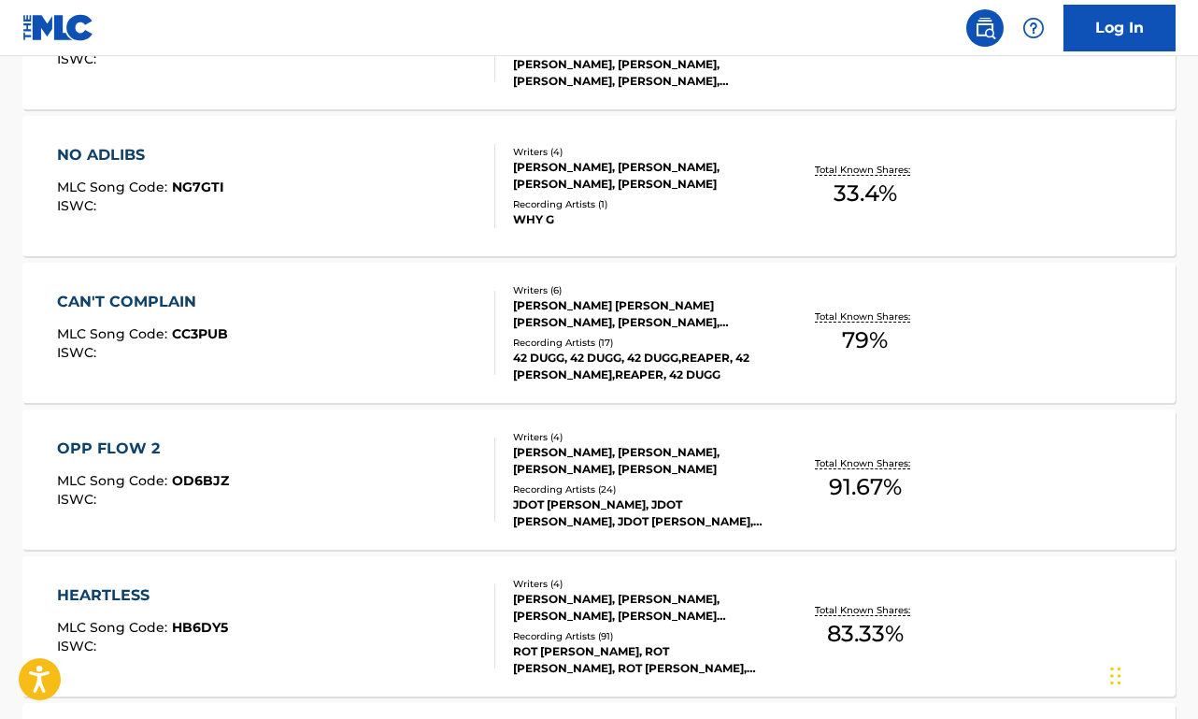
scroll to position [889, 0]
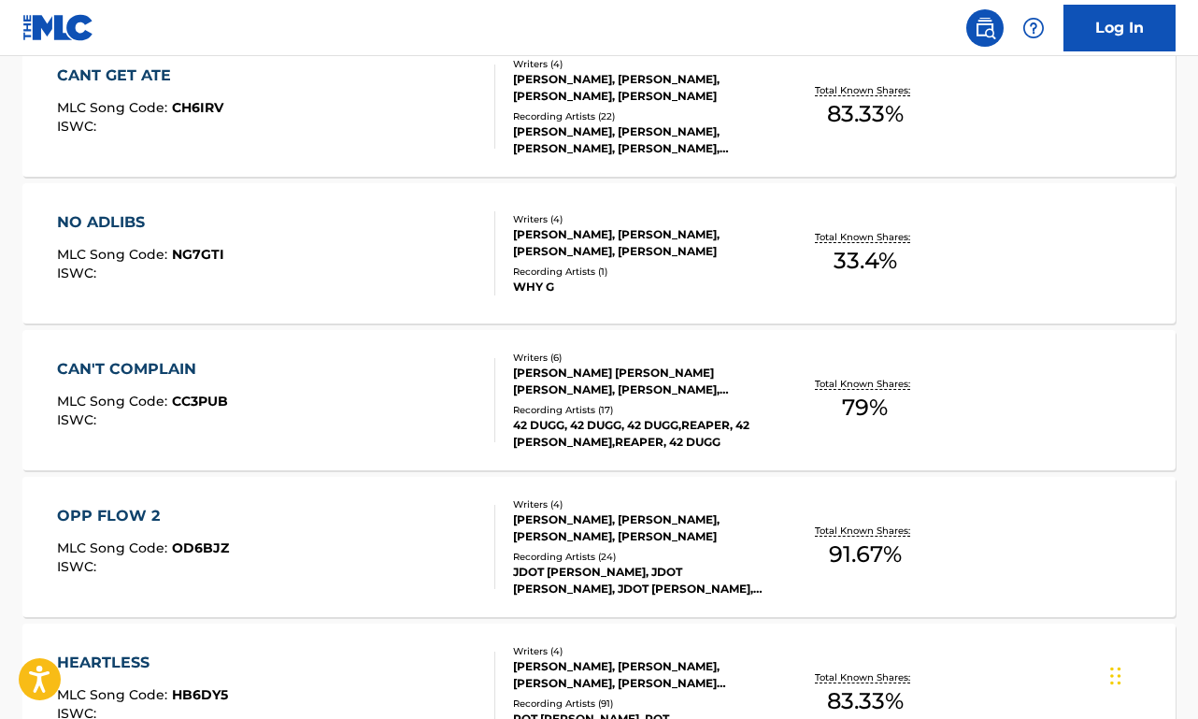
click at [367, 406] on div "CAN'T COMPLAIN MLC Song Code : CC3PUB ISWC :" at bounding box center [276, 400] width 438 height 84
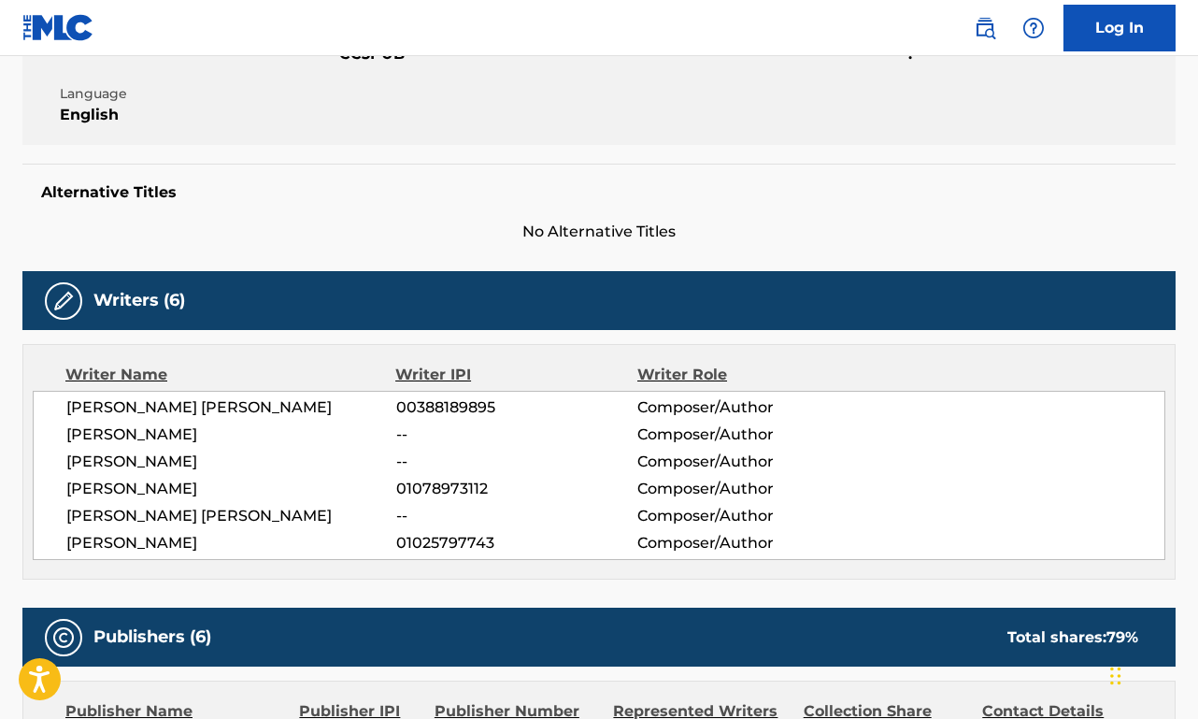
scroll to position [415, 0]
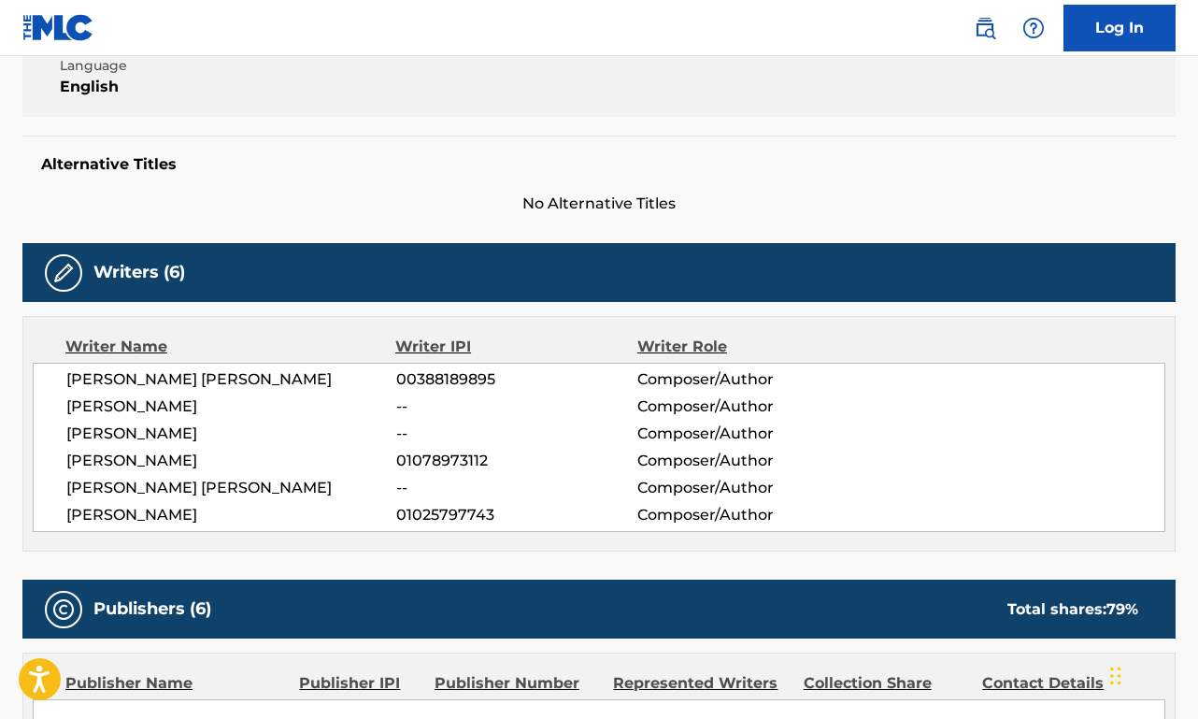
drag, startPoint x: 223, startPoint y: 406, endPoint x: 61, endPoint y: 410, distance: 162.7
click at [61, 410] on div "[PERSON_NAME] [PERSON_NAME] 00388189895 Composer/Author [PERSON_NAME] -- Compos…" at bounding box center [599, 447] width 1133 height 169
copy span "[PERSON_NAME]"
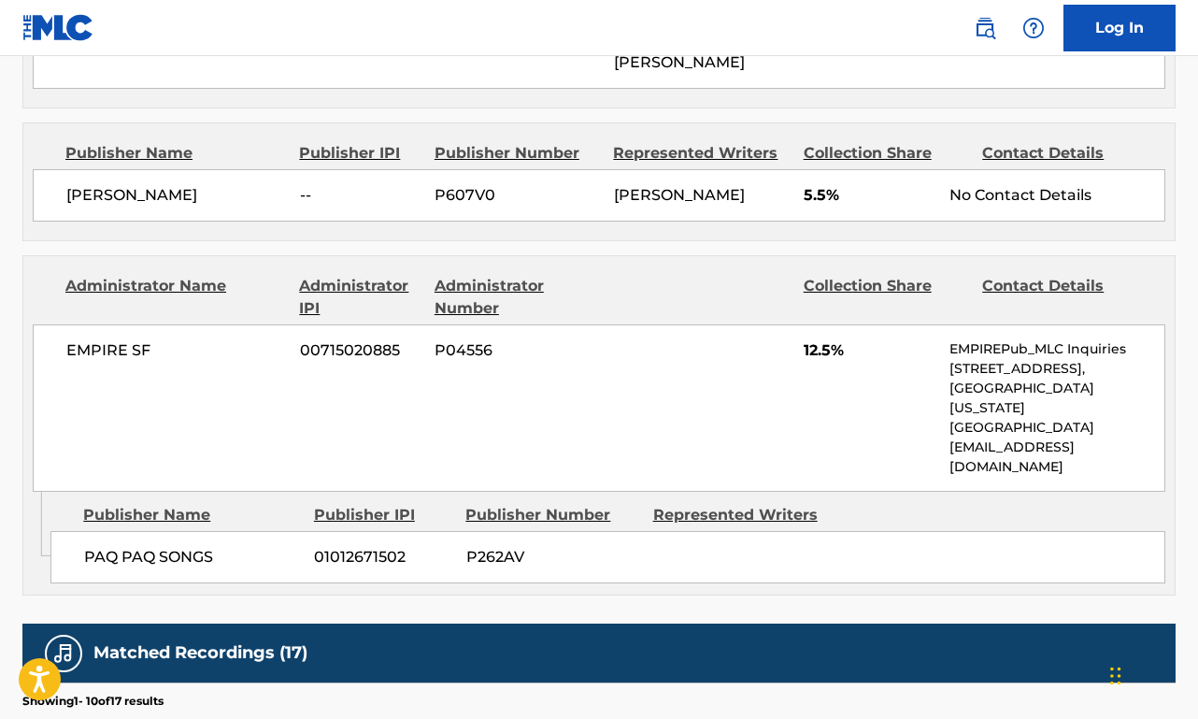
scroll to position [0, 0]
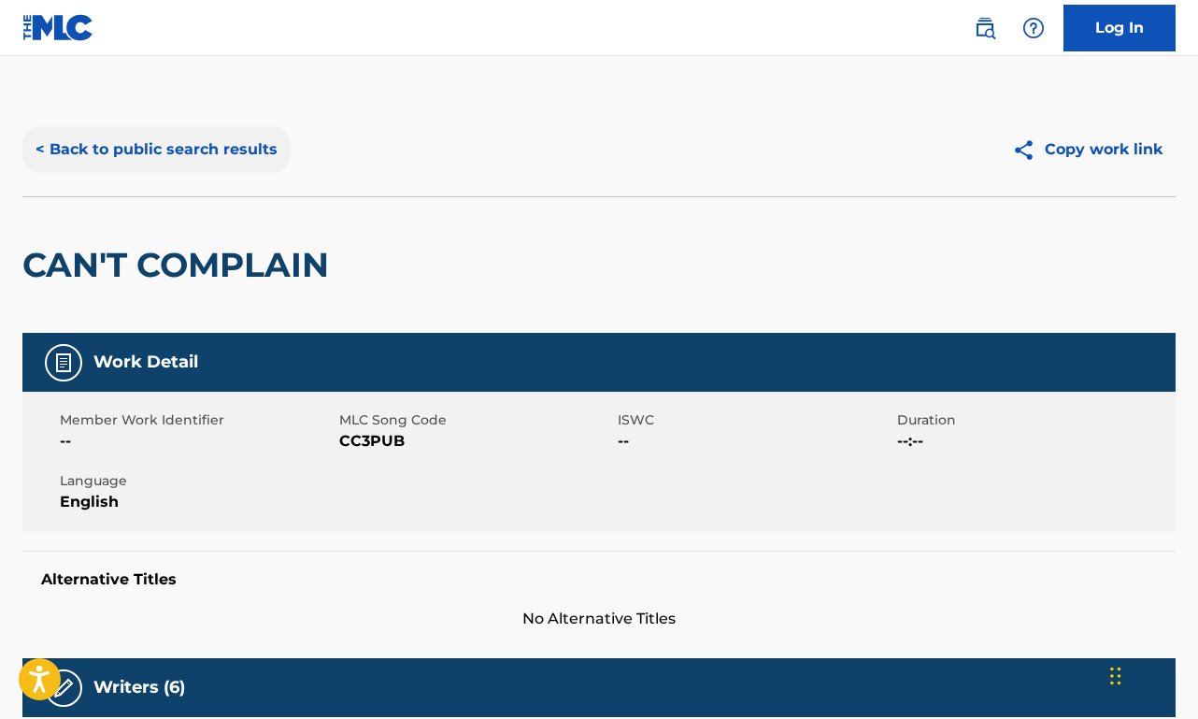
click at [229, 145] on button "< Back to public search results" at bounding box center [156, 149] width 268 height 47
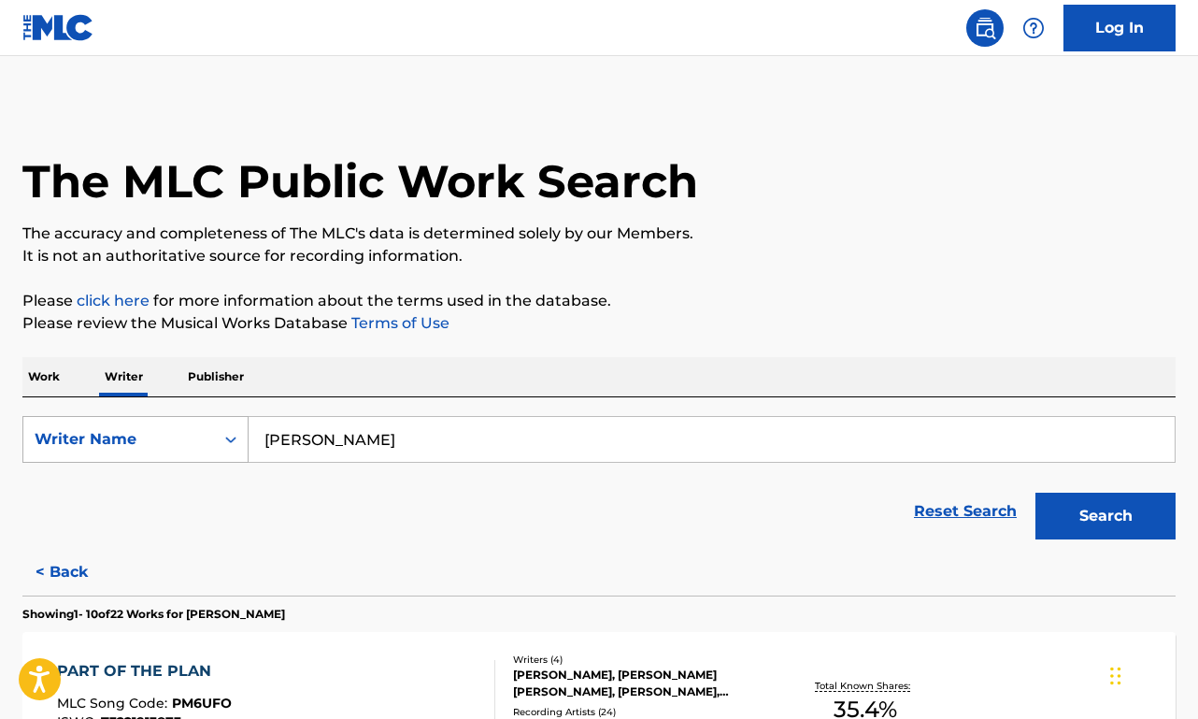
drag, startPoint x: 483, startPoint y: 442, endPoint x: 232, endPoint y: 445, distance: 251.4
click at [232, 445] on div "SearchWithCriteria4ed1bf35-8ce4-4af1-8588-7c5296f91600 Writer Name [PERSON_NAME]" at bounding box center [598, 439] width 1153 height 47
paste input "[PERSON_NAME]"
type input "[PERSON_NAME]"
click at [1106, 516] on button "Search" at bounding box center [1105, 515] width 140 height 47
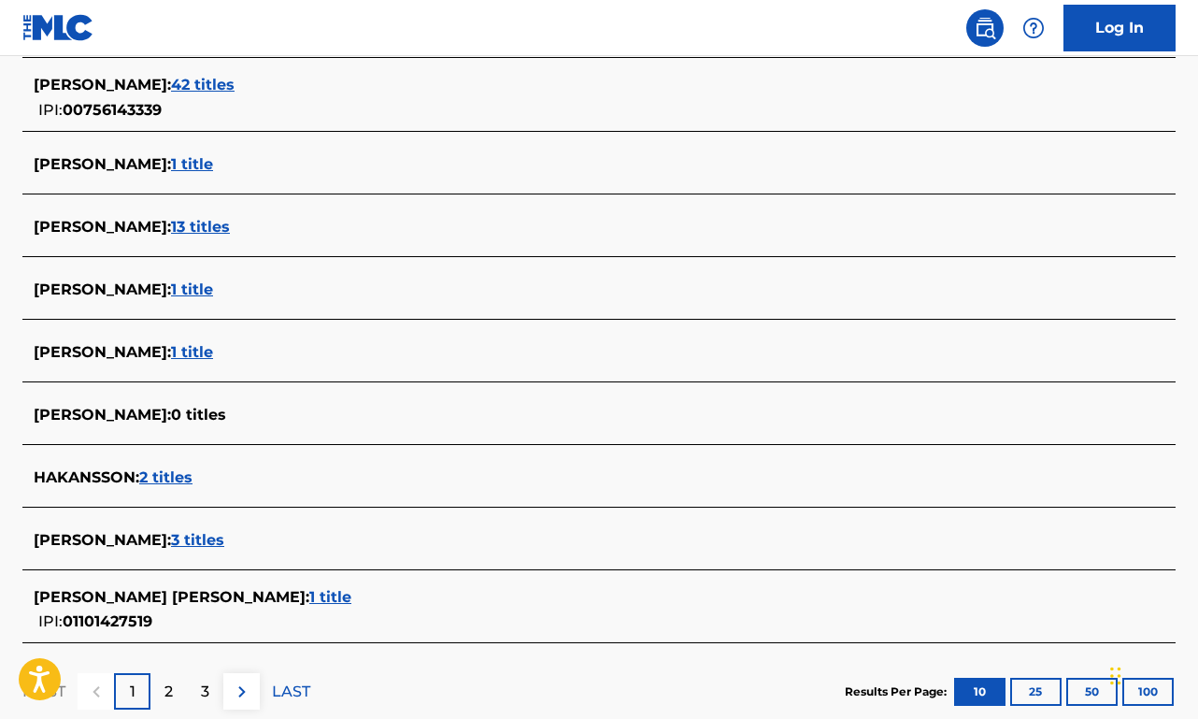
scroll to position [598, 0]
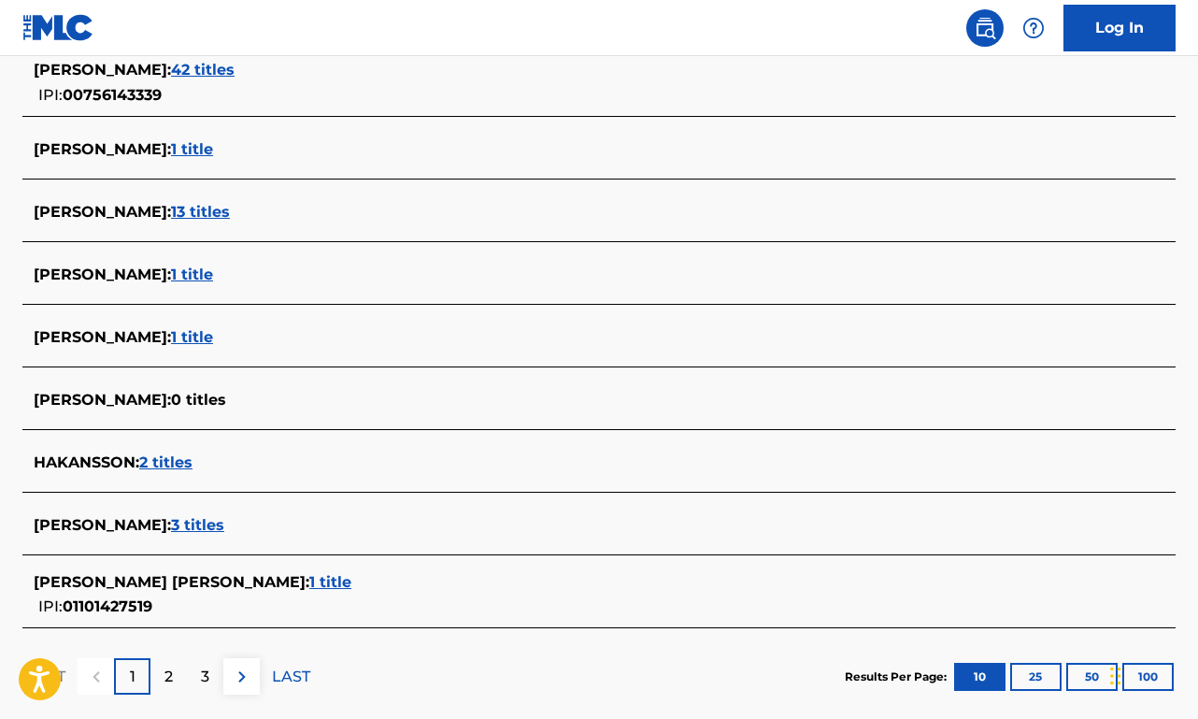
click at [221, 529] on span "3 titles" at bounding box center [197, 525] width 53 height 18
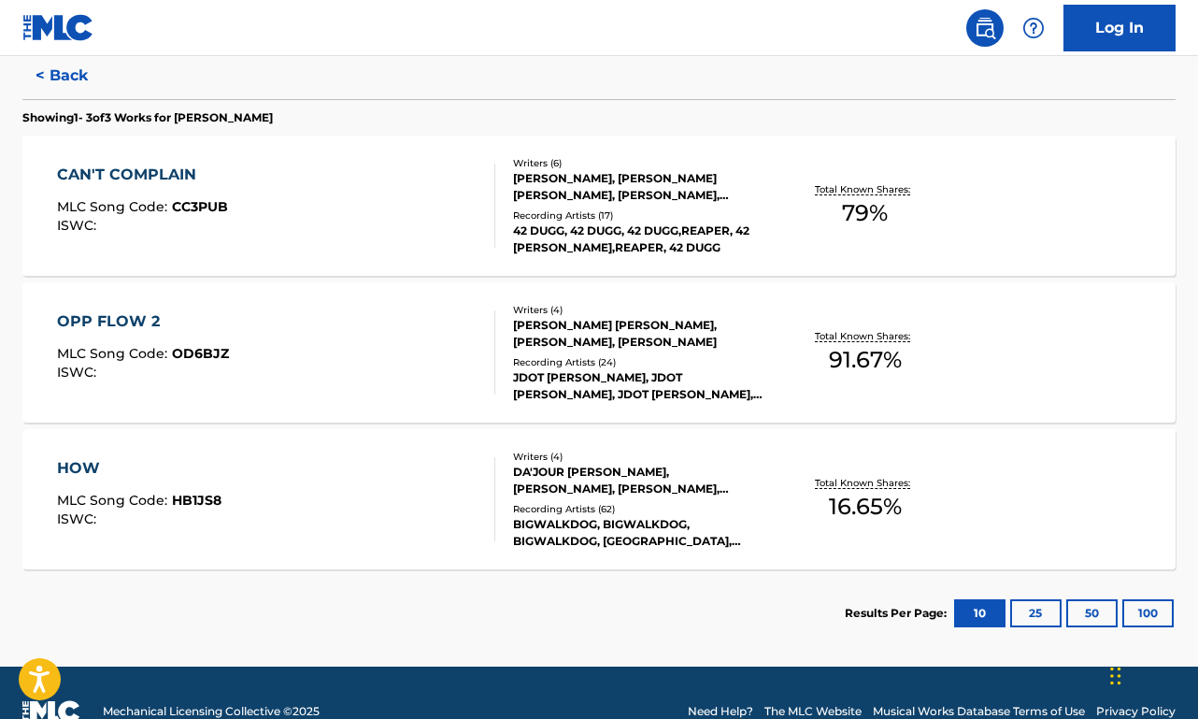
scroll to position [492, 0]
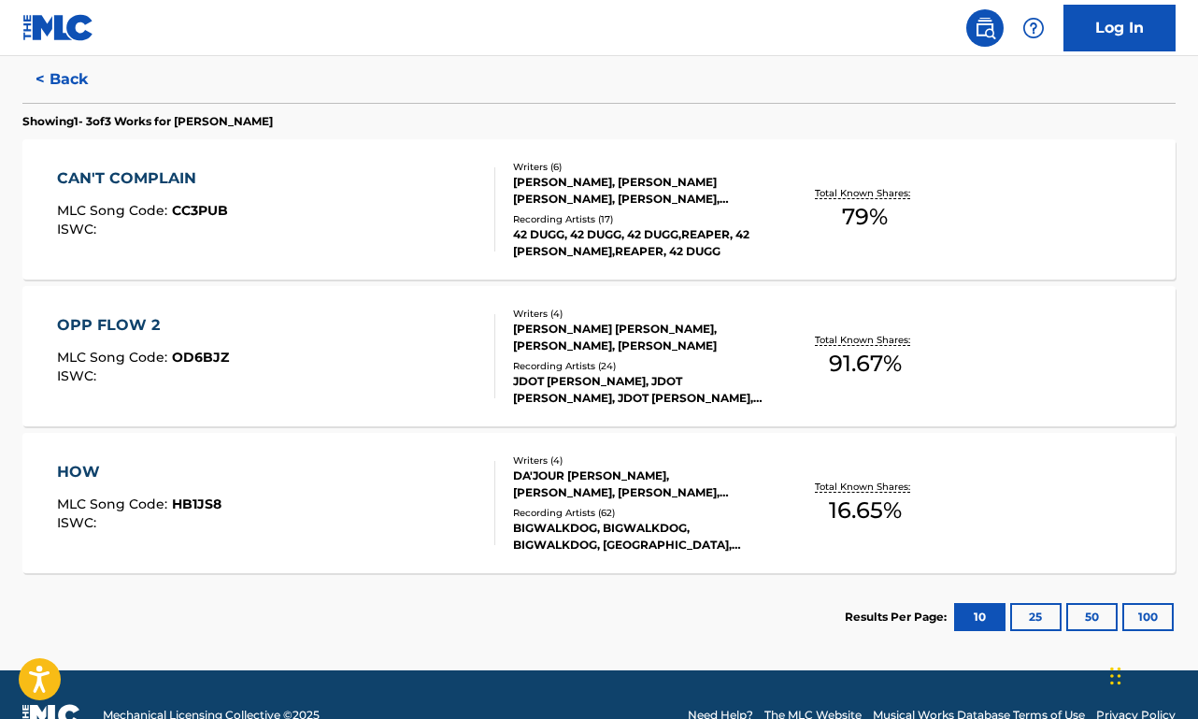
click at [338, 218] on div "CAN'T COMPLAIN MLC Song Code : CC3PUB ISWC :" at bounding box center [276, 209] width 438 height 84
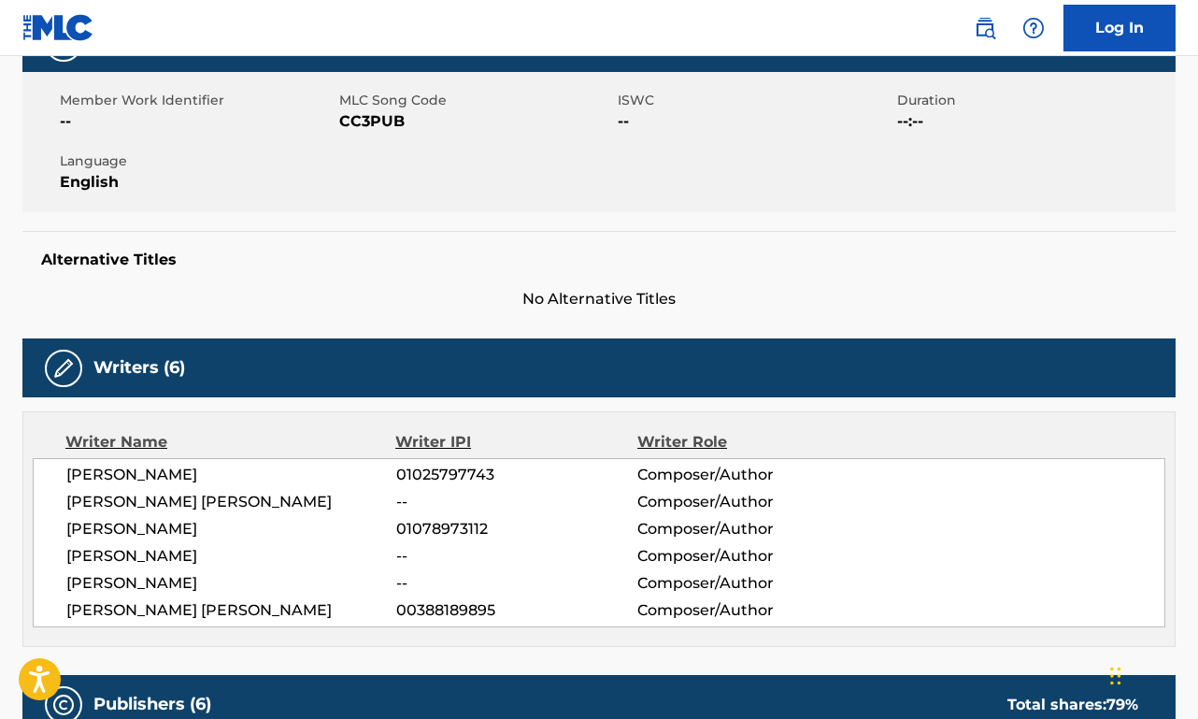
scroll to position [499, 0]
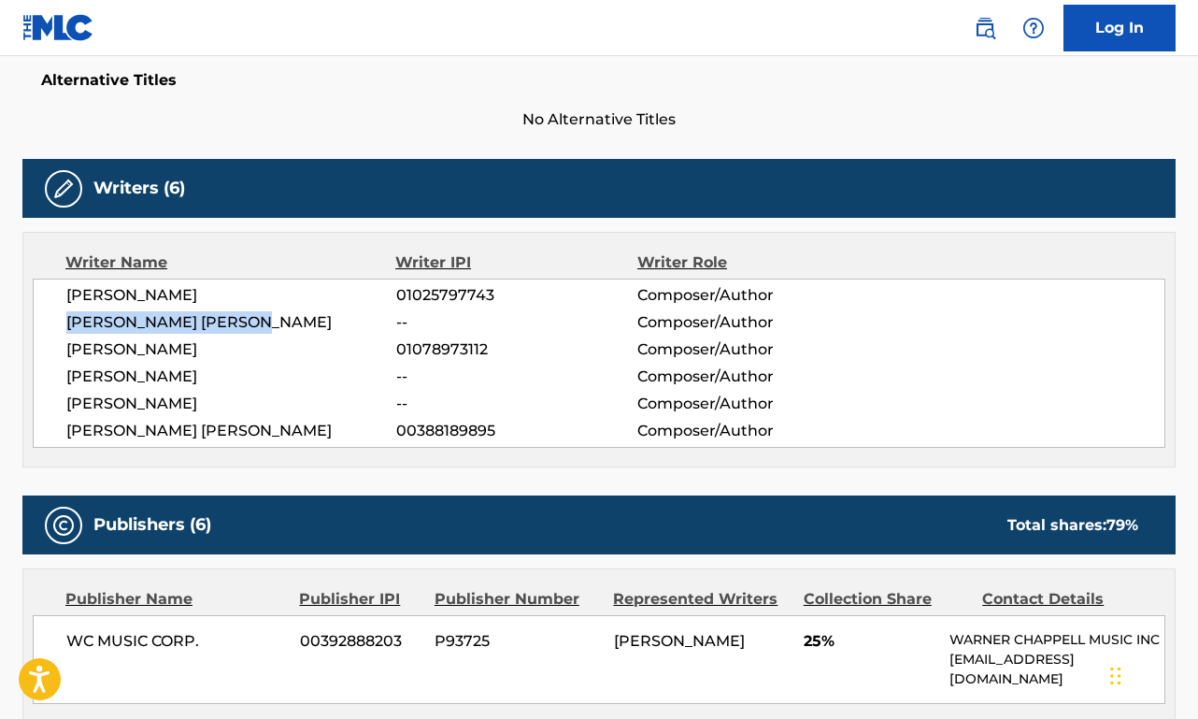
drag, startPoint x: 264, startPoint y: 315, endPoint x: 62, endPoint y: 315, distance: 201.9
click at [62, 315] on div "[PERSON_NAME] 01025797743 Composer/Author [PERSON_NAME] [PERSON_NAME] -- Compos…" at bounding box center [599, 362] width 1133 height 169
copy span "[PERSON_NAME] [PERSON_NAME]"
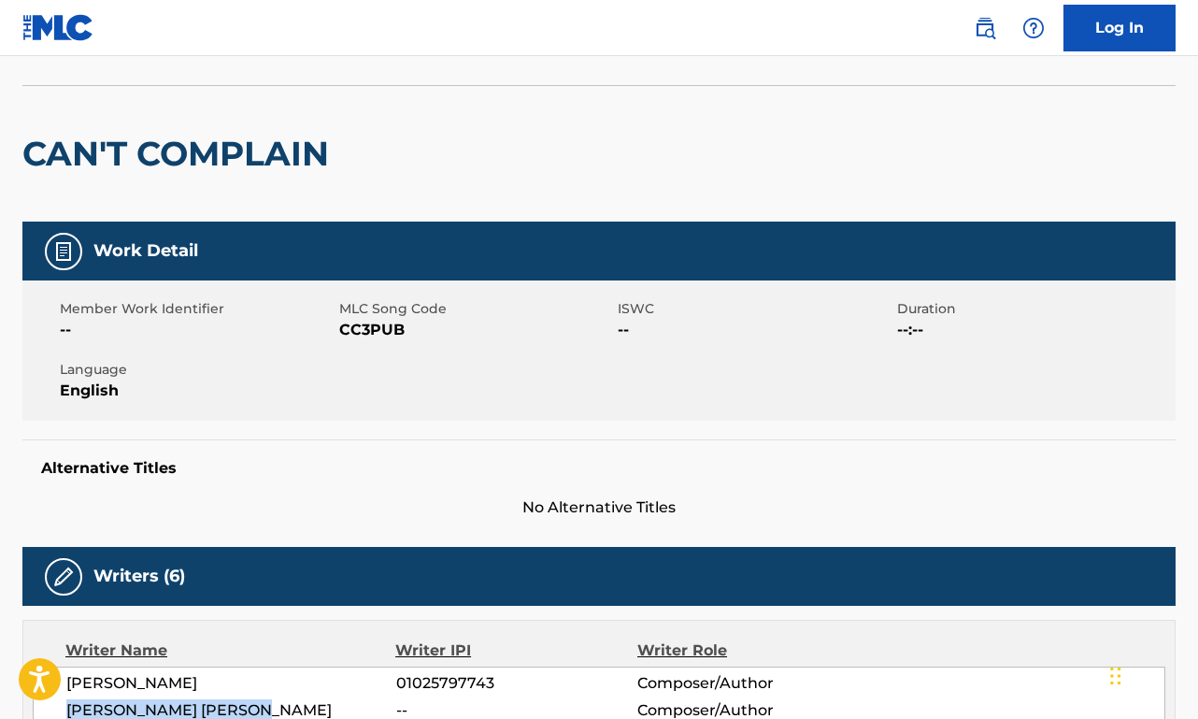
scroll to position [0, 0]
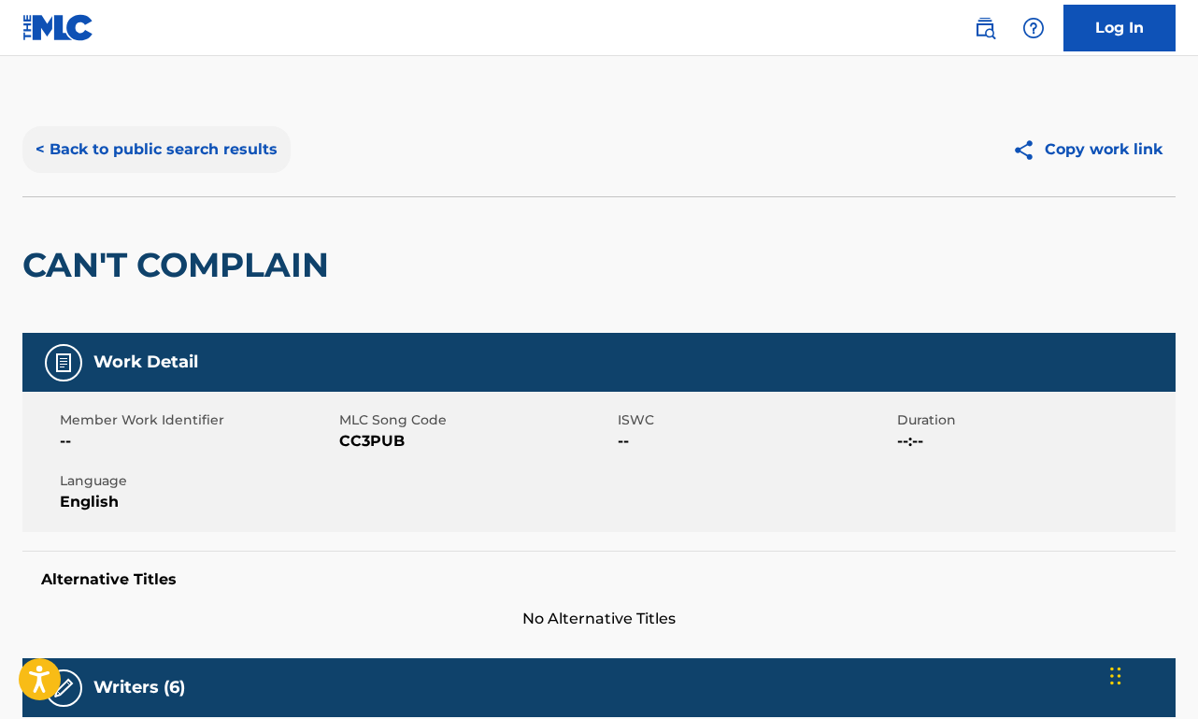
click at [81, 150] on button "< Back to public search results" at bounding box center [156, 149] width 268 height 47
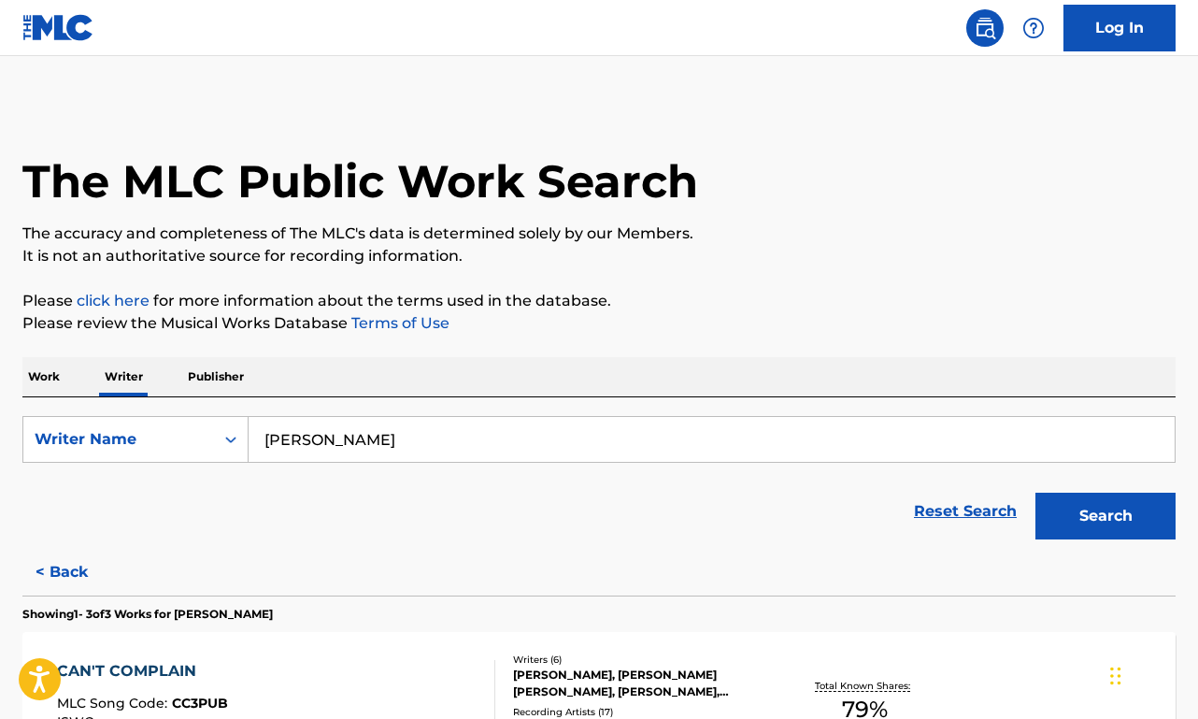
drag, startPoint x: 437, startPoint y: 443, endPoint x: 222, endPoint y: 403, distance: 218.7
click at [222, 403] on div "SearchWithCriteria4ed1bf35-8ce4-4af1-8588-7c5296f91600 Writer Name [PERSON_NAME…" at bounding box center [598, 472] width 1153 height 151
paste input "[PERSON_NAME] [PERSON_NAME]"
click at [1106, 516] on button "Search" at bounding box center [1105, 515] width 140 height 47
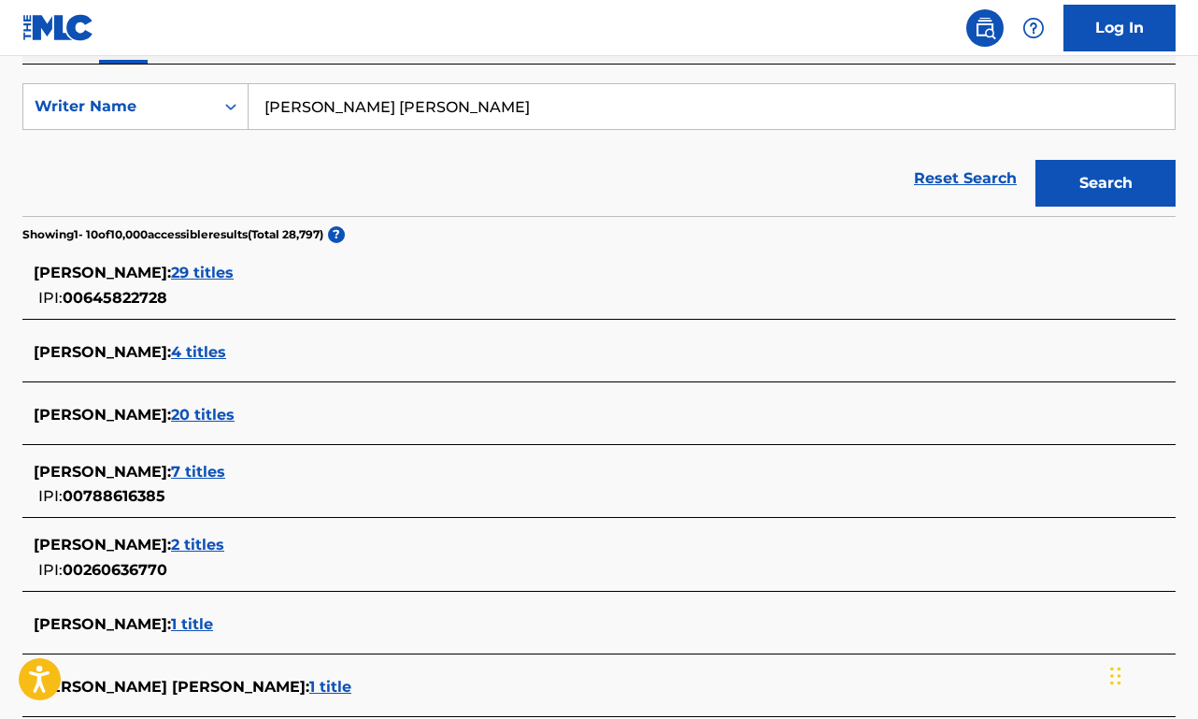
scroll to position [336, 0]
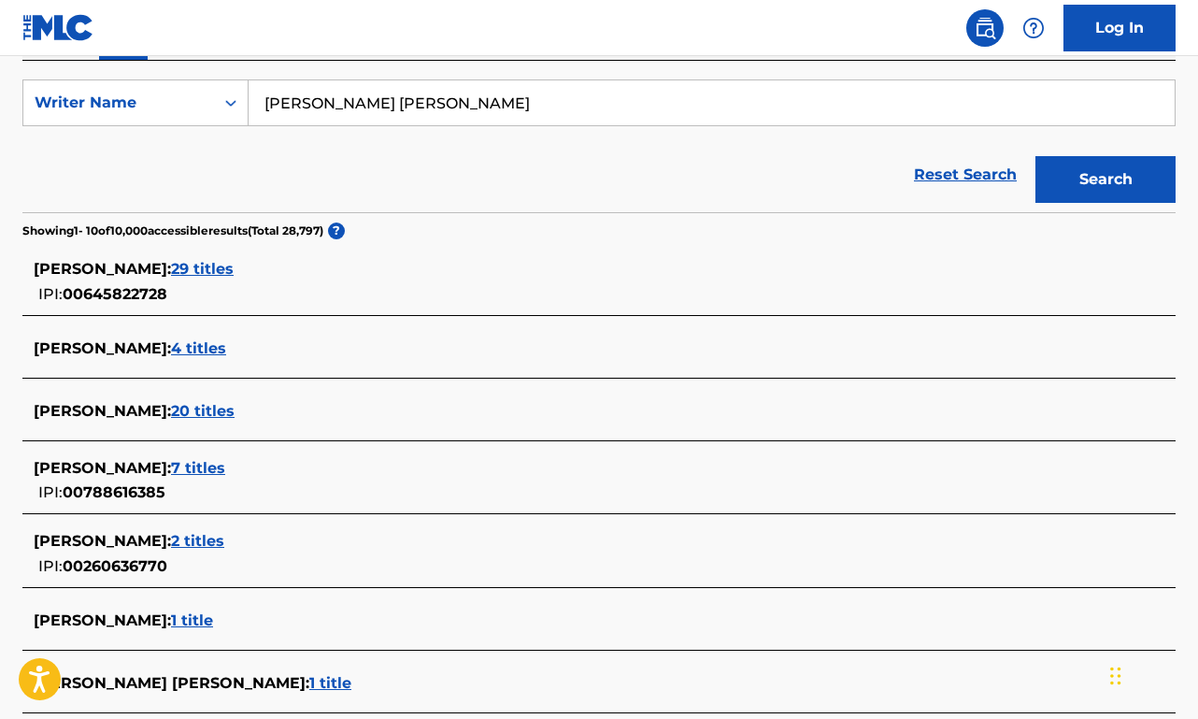
click at [217, 406] on span "20 titles" at bounding box center [203, 411] width 64 height 18
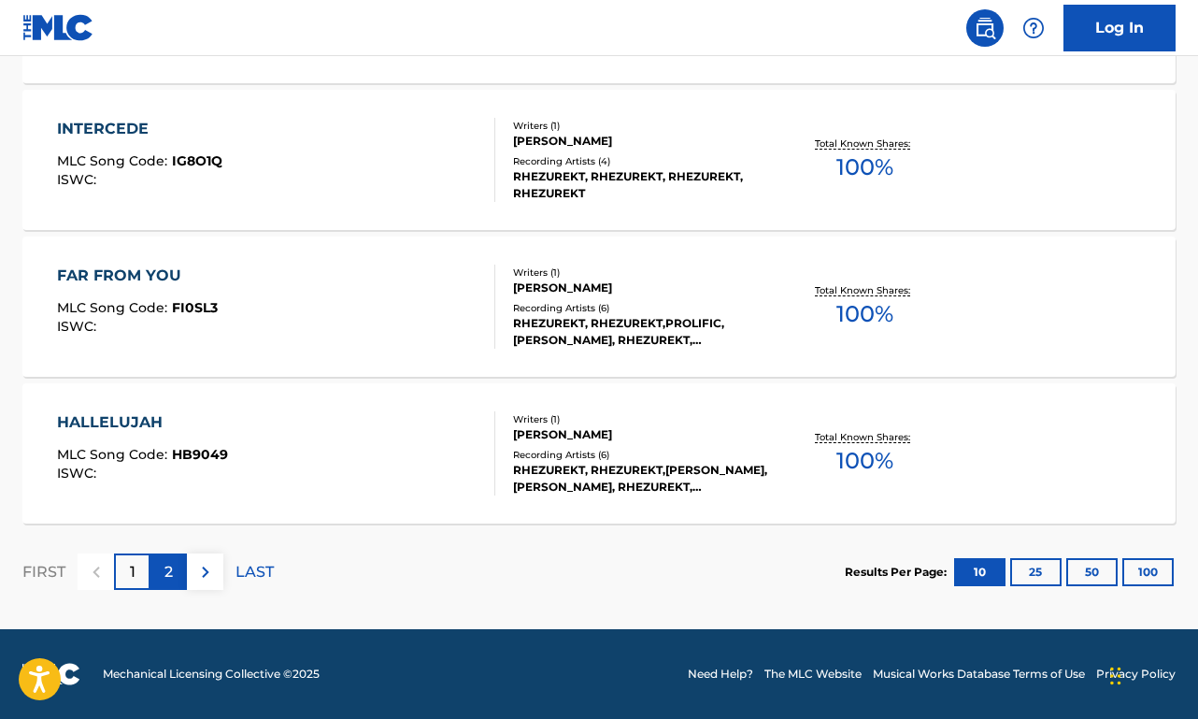
click at [173, 578] on p "2" at bounding box center [168, 572] width 8 height 22
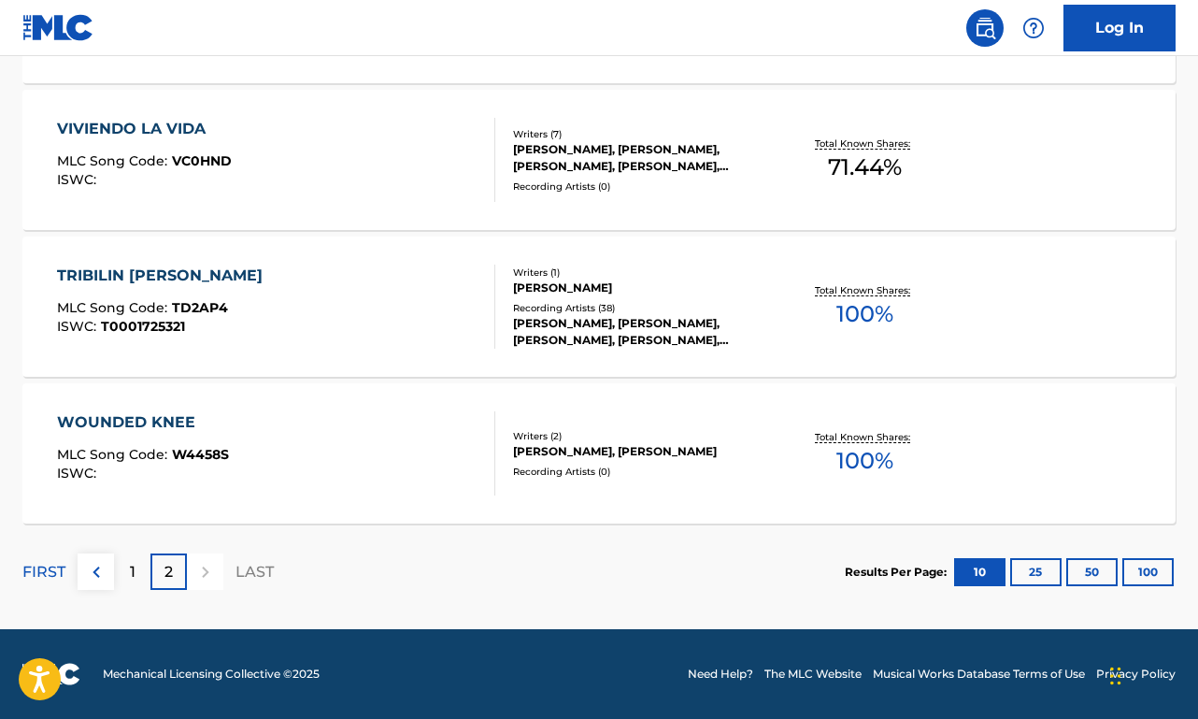
scroll to position [0, 0]
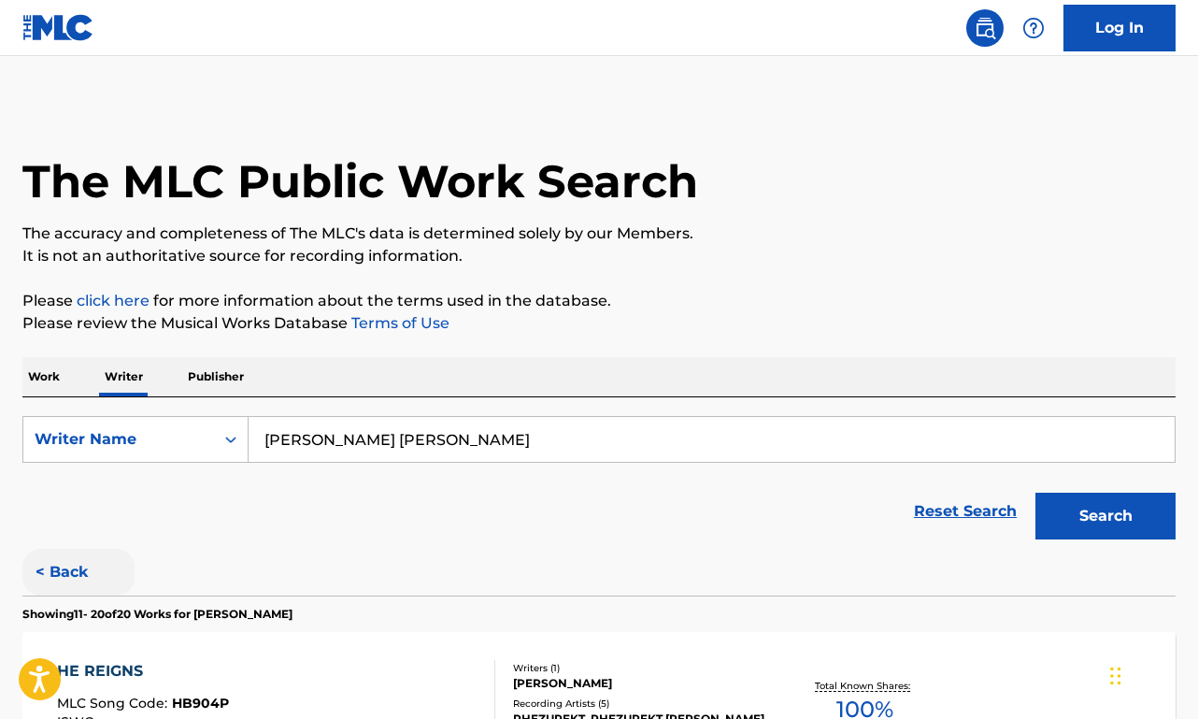
click at [89, 554] on button "< Back" at bounding box center [78, 572] width 112 height 47
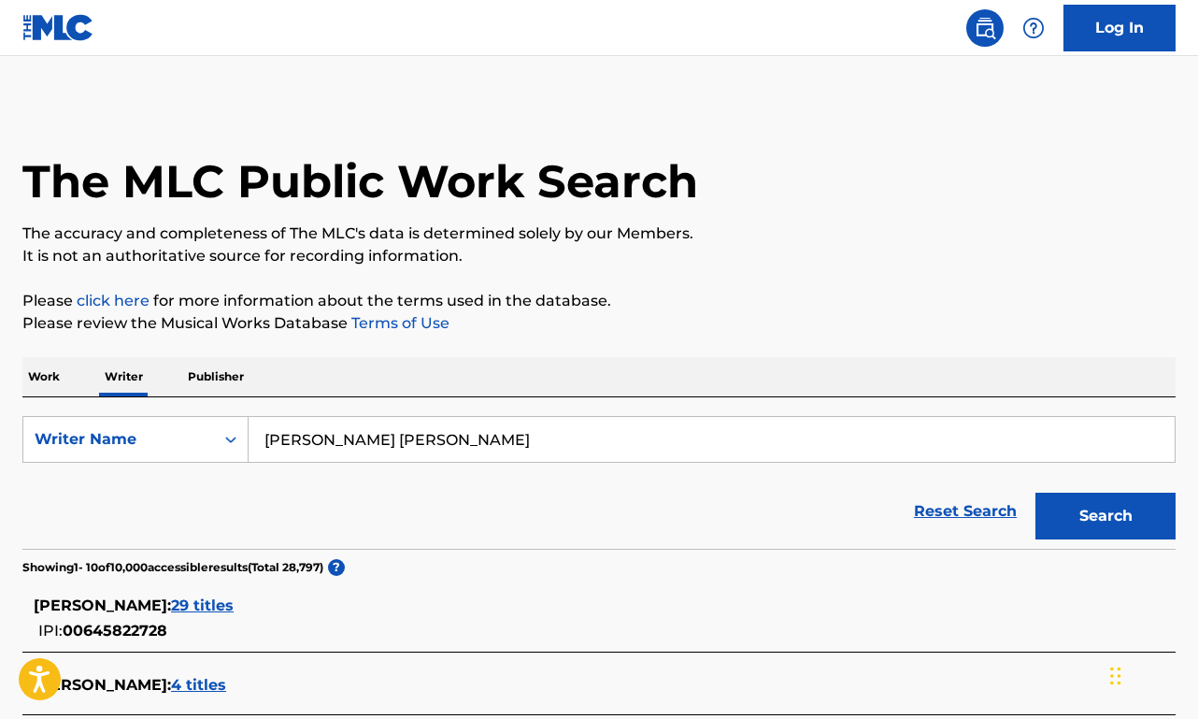
scroll to position [392, 0]
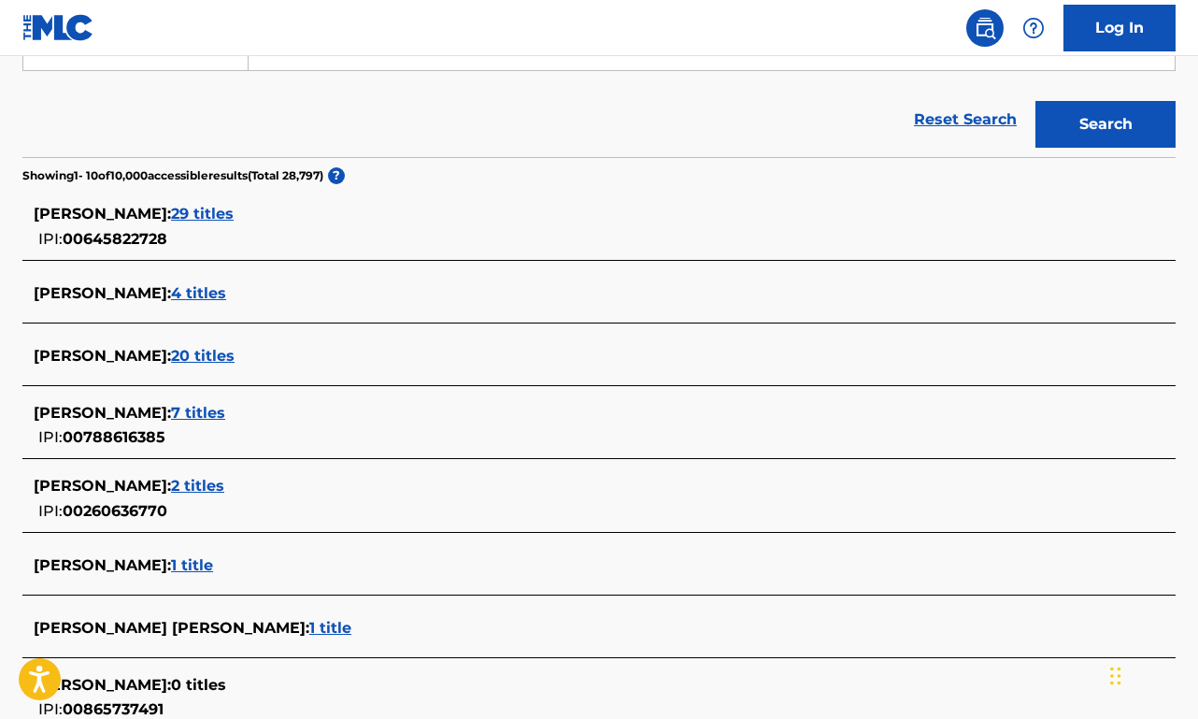
click at [214, 210] on span "29 titles" at bounding box center [202, 214] width 63 height 18
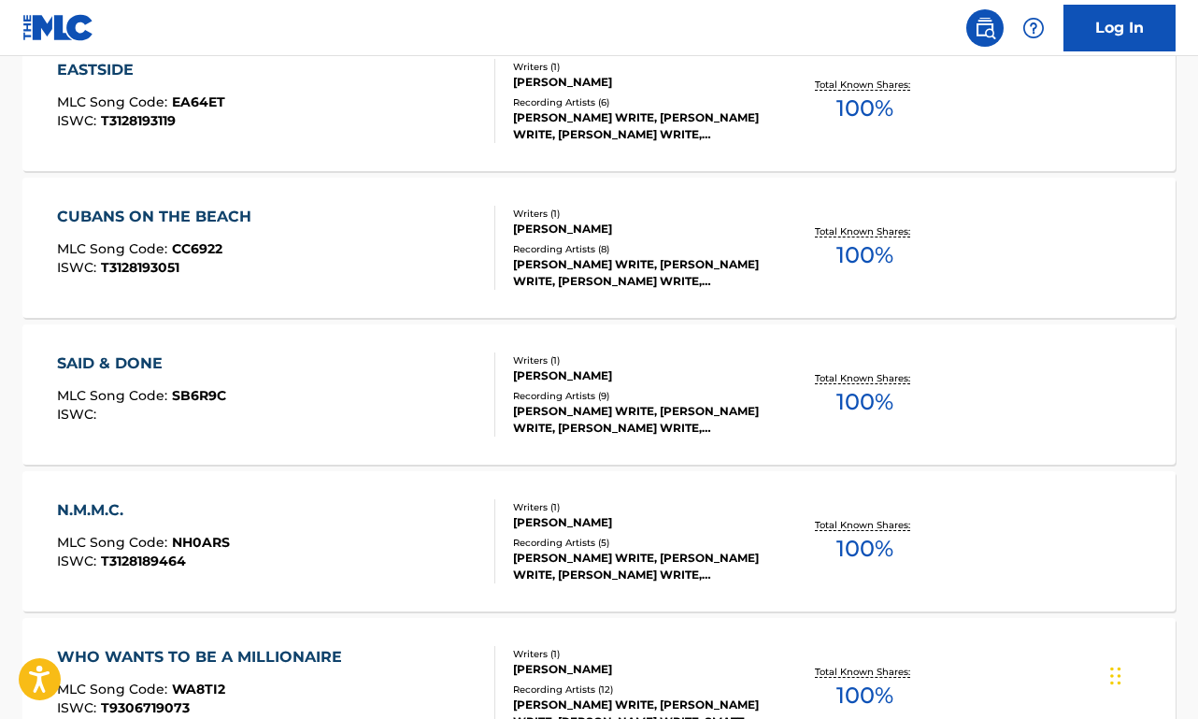
scroll to position [1569, 0]
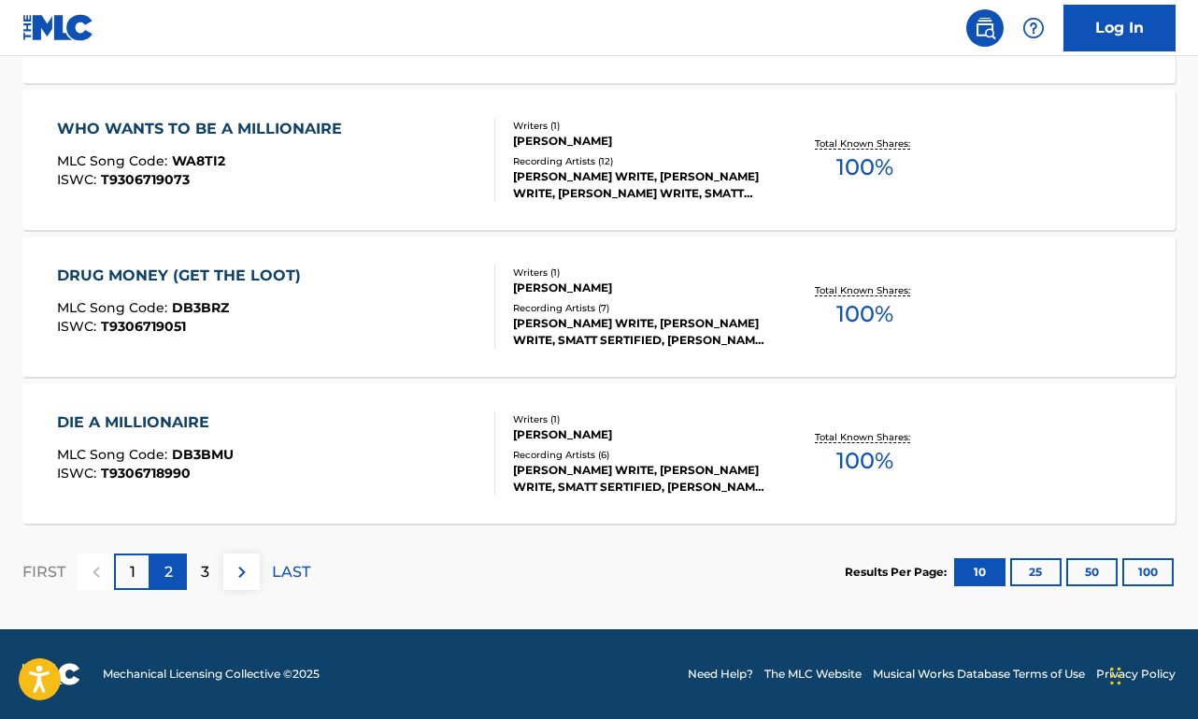
click at [178, 572] on div "2" at bounding box center [168, 571] width 36 height 36
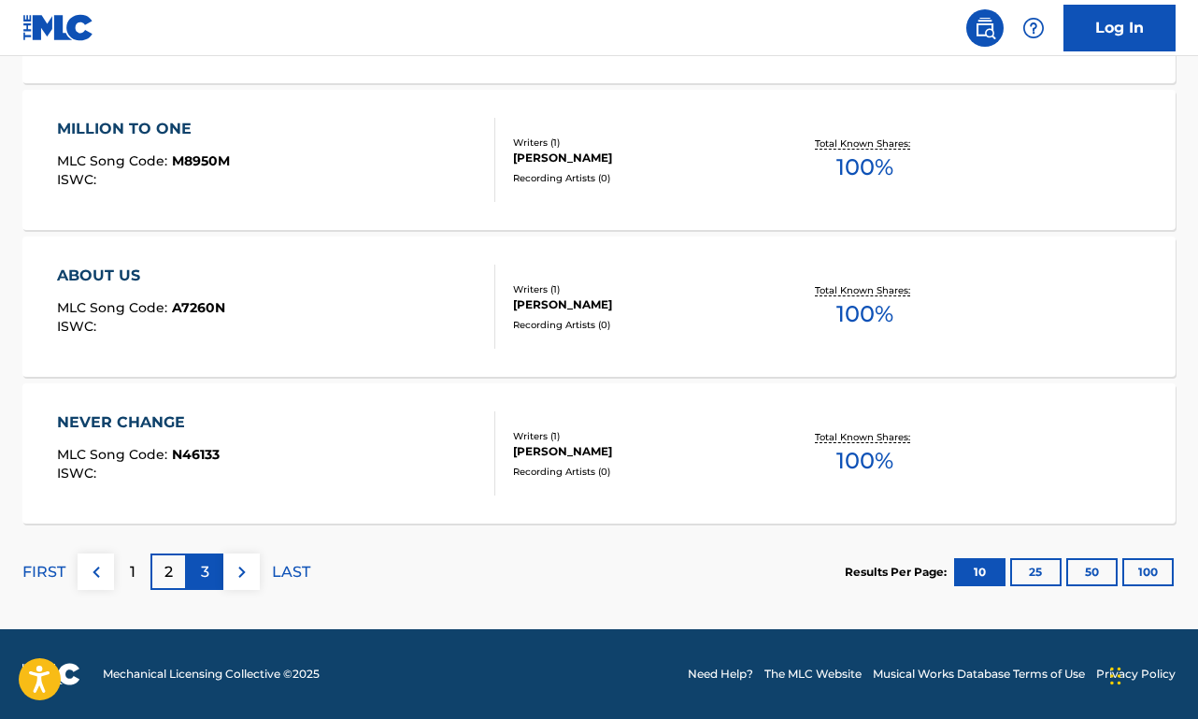
click at [205, 578] on p "3" at bounding box center [205, 572] width 8 height 22
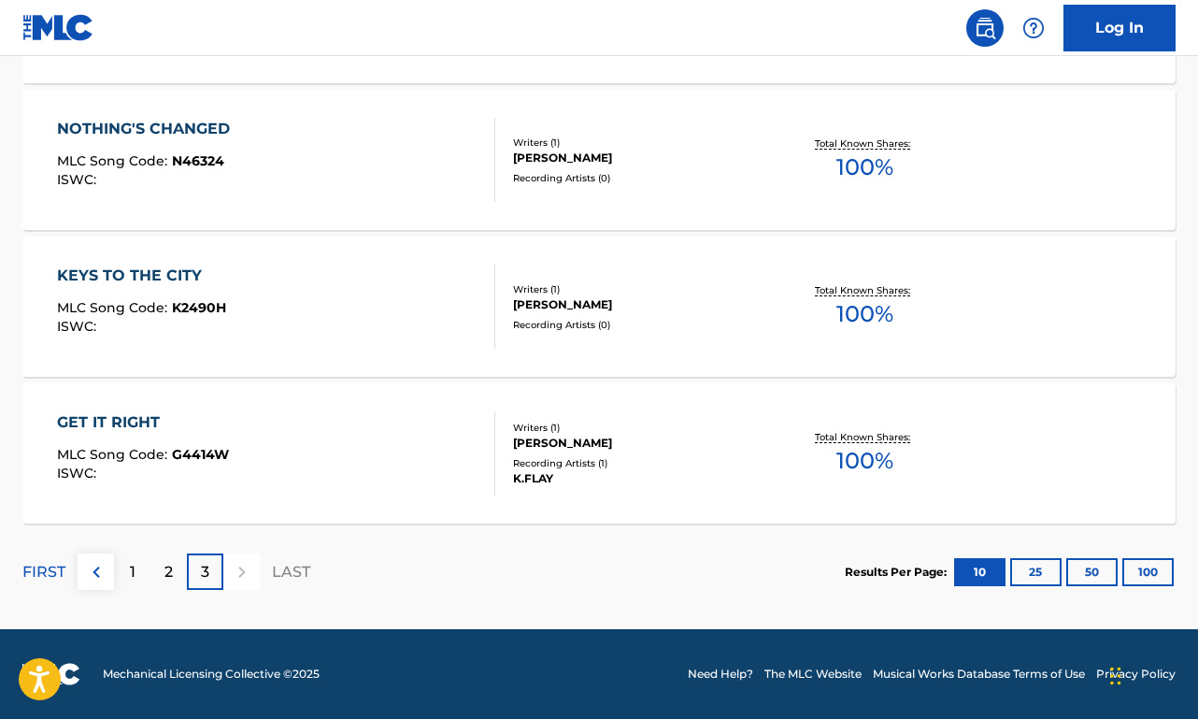
scroll to position [0, 0]
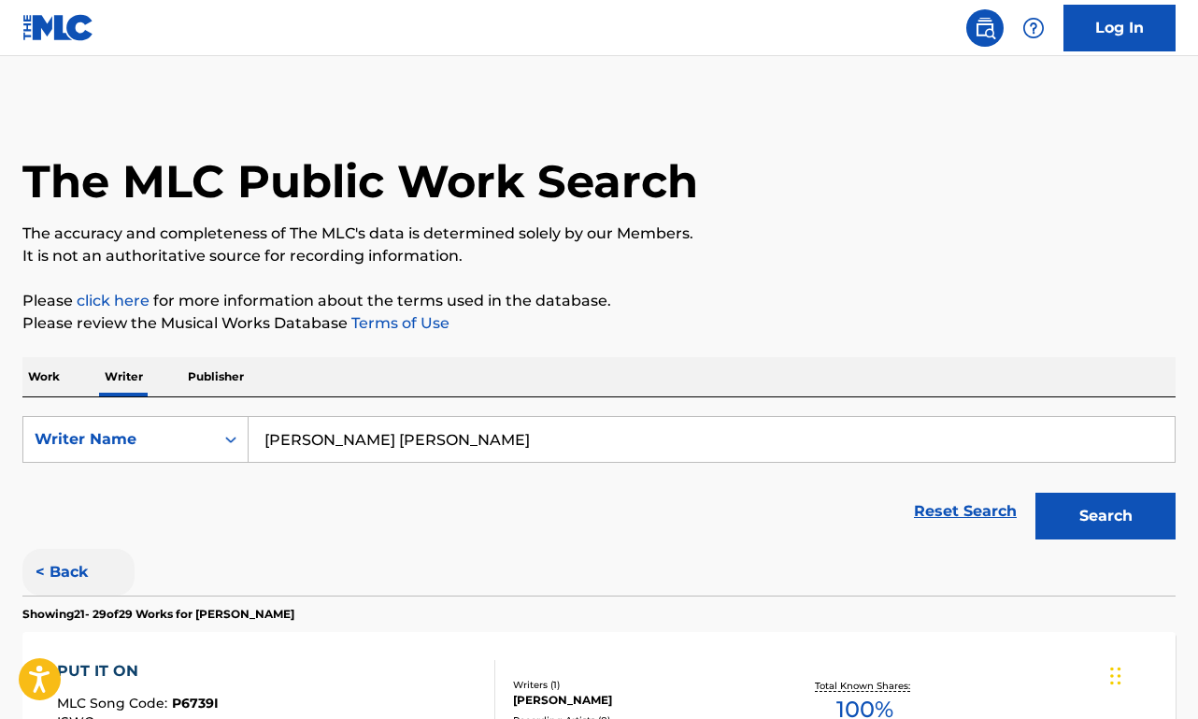
click at [83, 576] on button "< Back" at bounding box center [78, 572] width 112 height 47
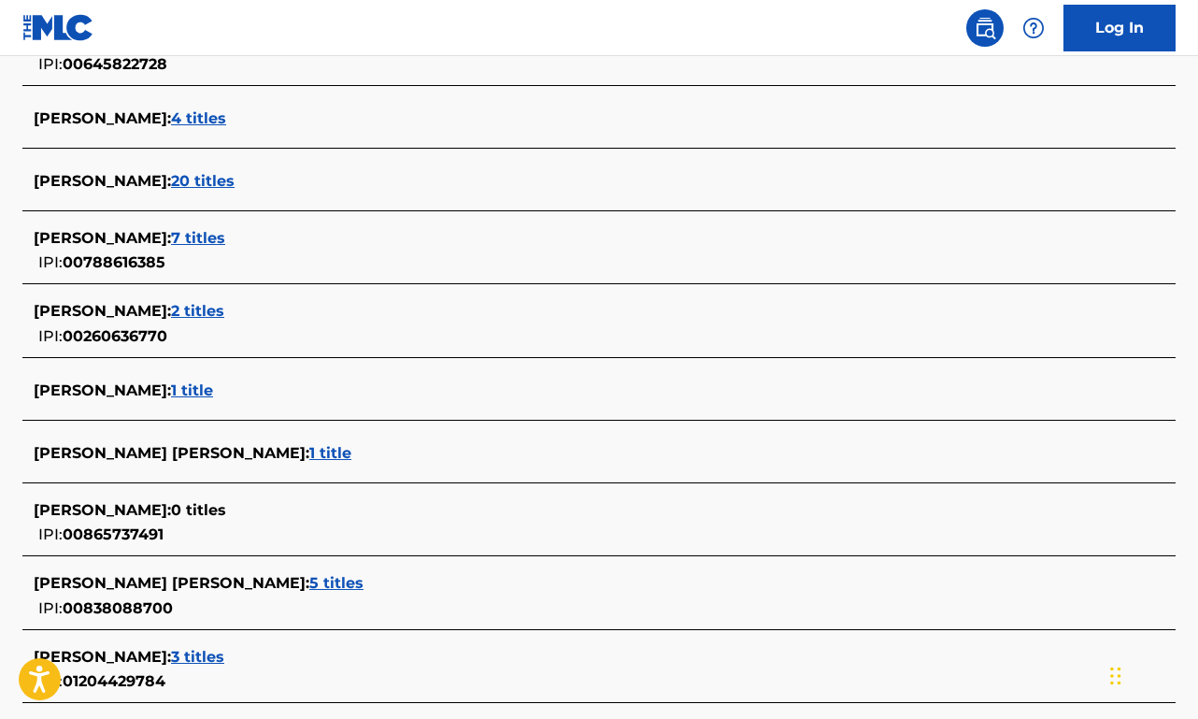
scroll to position [746, 0]
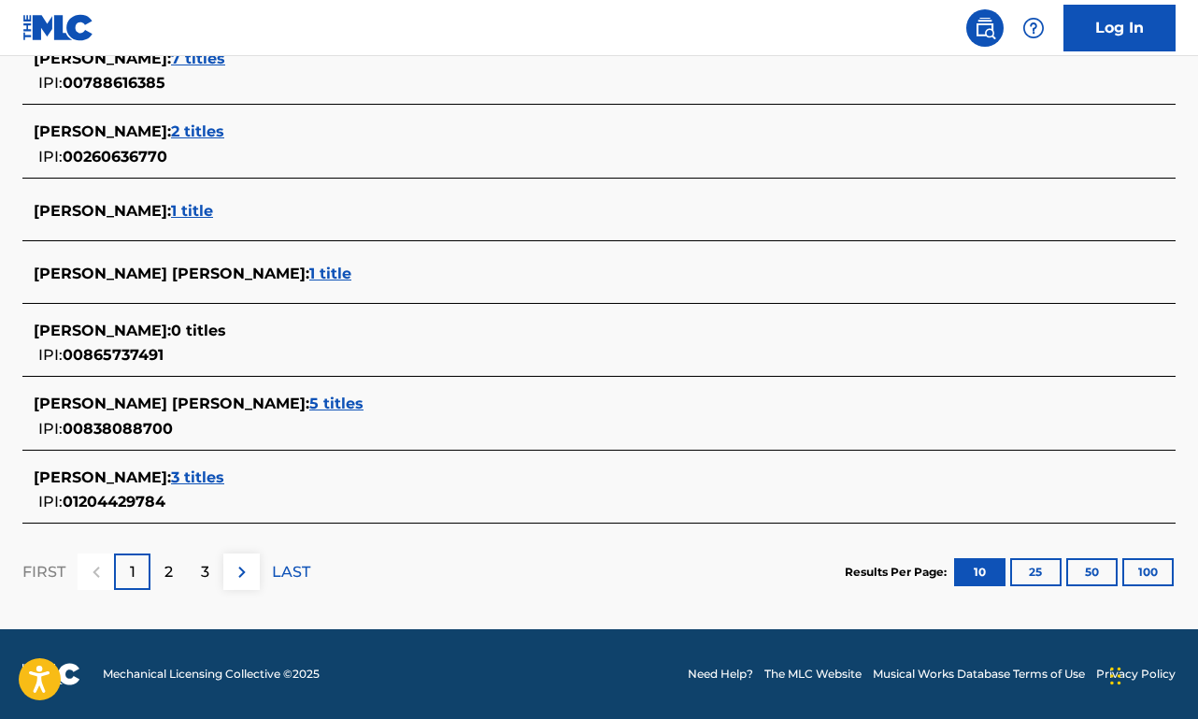
click at [309, 399] on span "5 titles" at bounding box center [336, 403] width 54 height 18
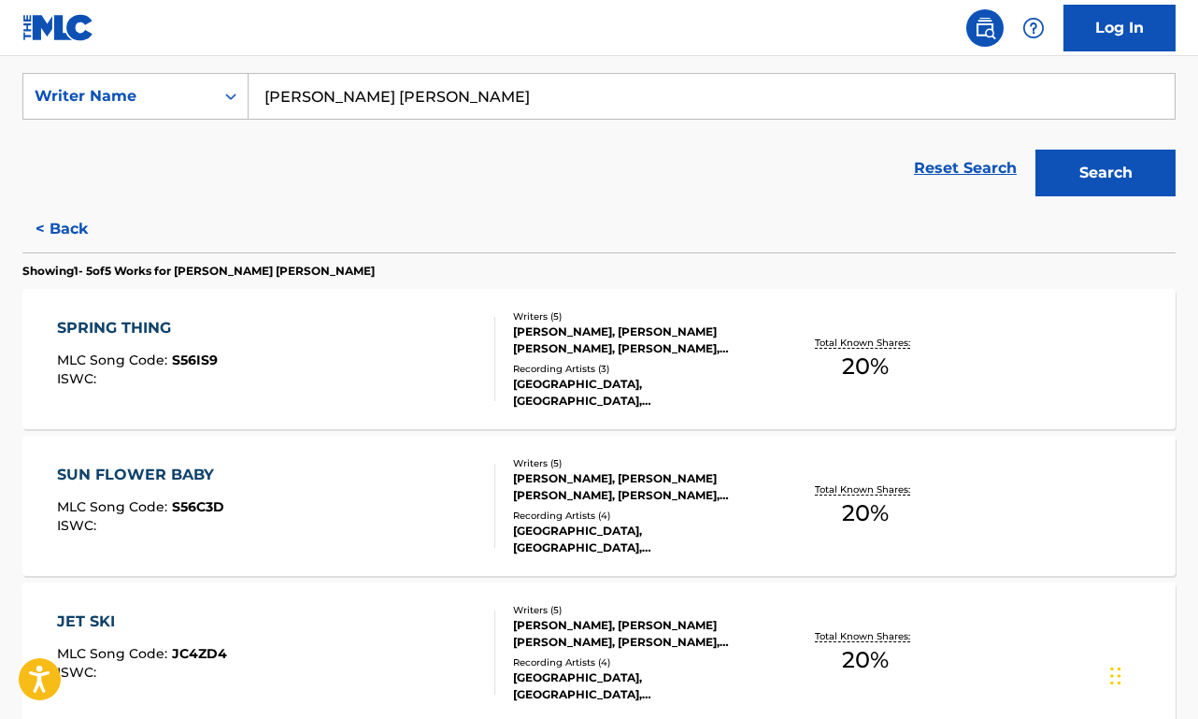
scroll to position [339, 0]
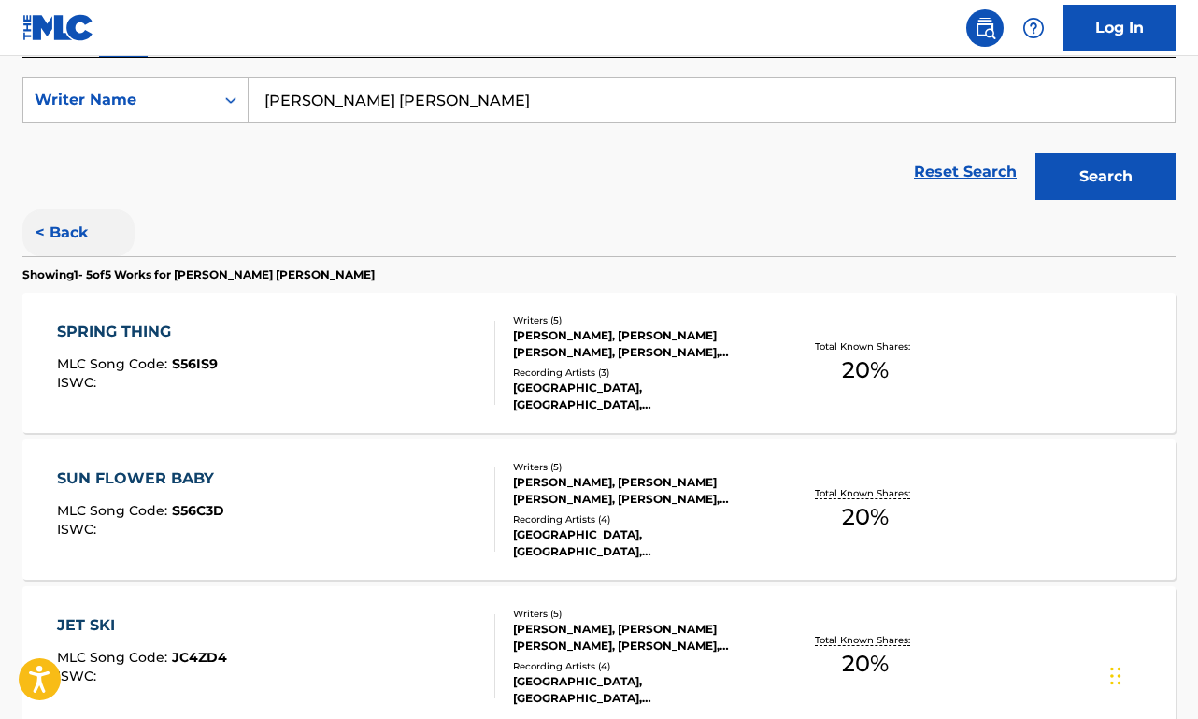
click at [73, 224] on button "< Back" at bounding box center [78, 232] width 112 height 47
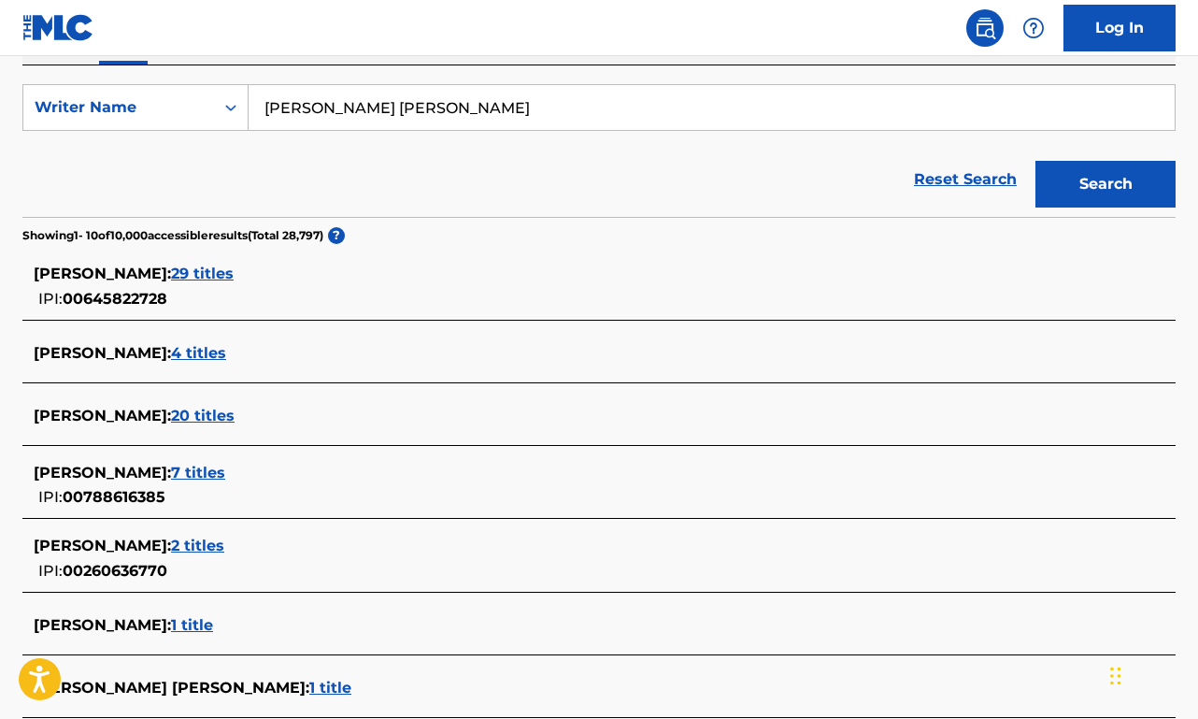
scroll to position [328, 0]
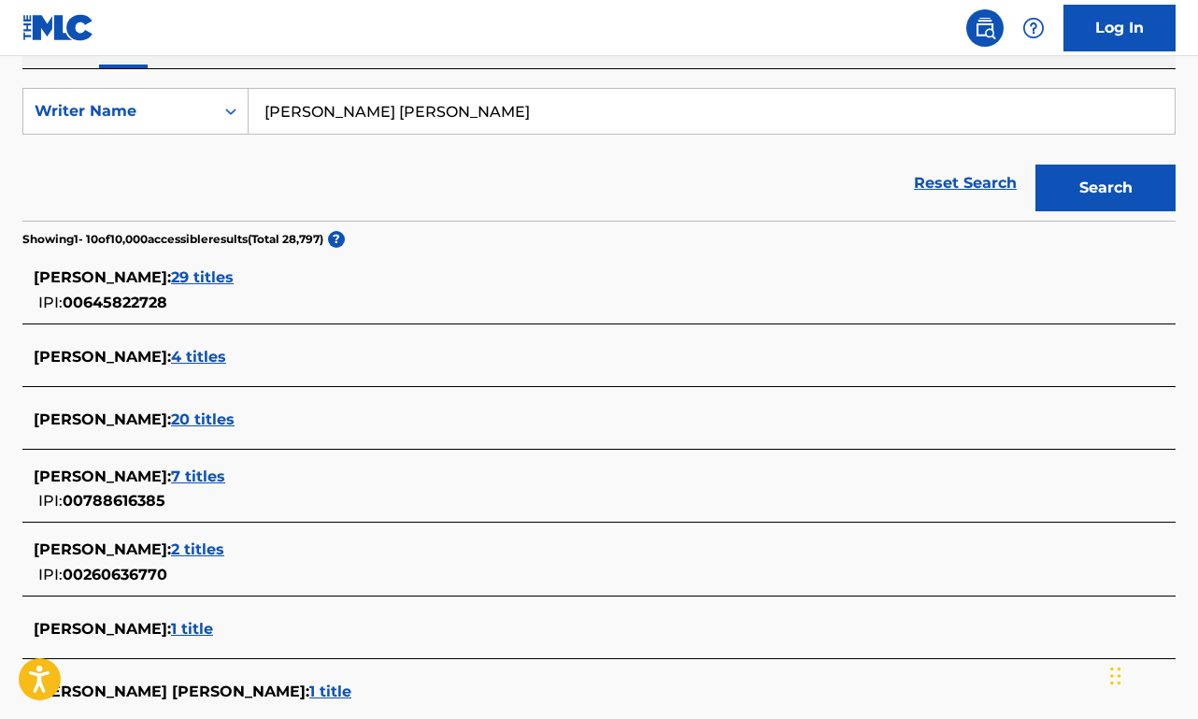
click at [205, 481] on span "7 titles" at bounding box center [198, 476] width 54 height 18
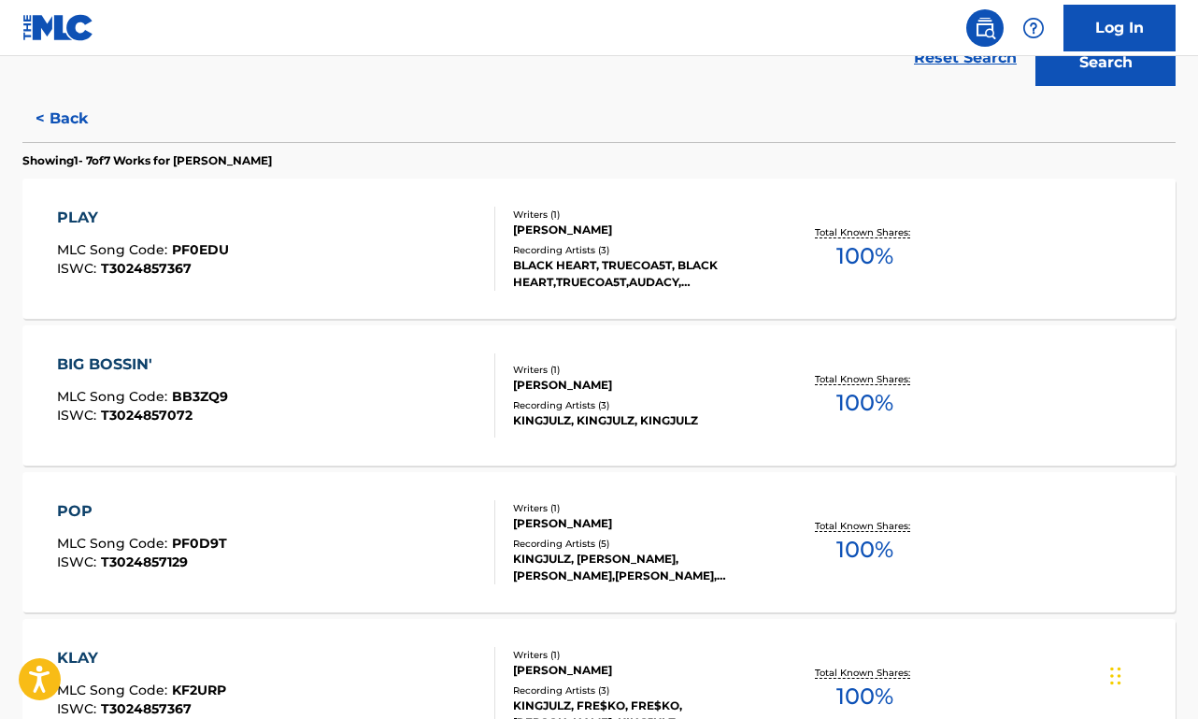
scroll to position [196, 0]
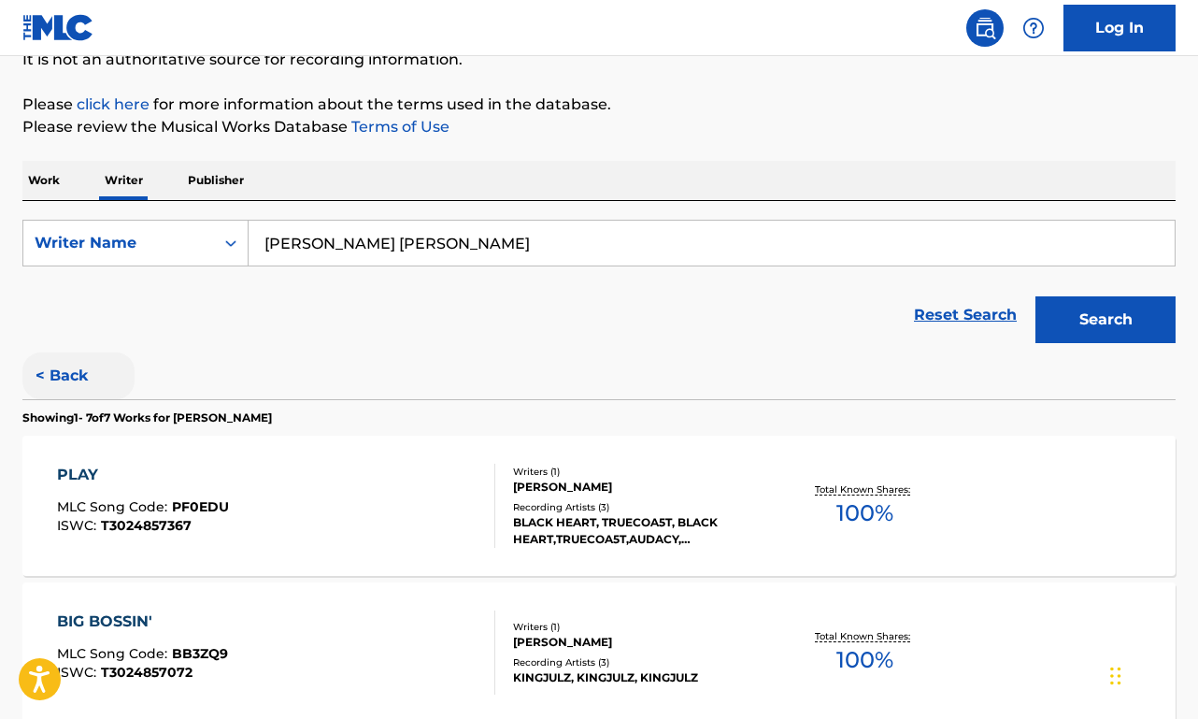
click at [94, 384] on button "< Back" at bounding box center [78, 375] width 112 height 47
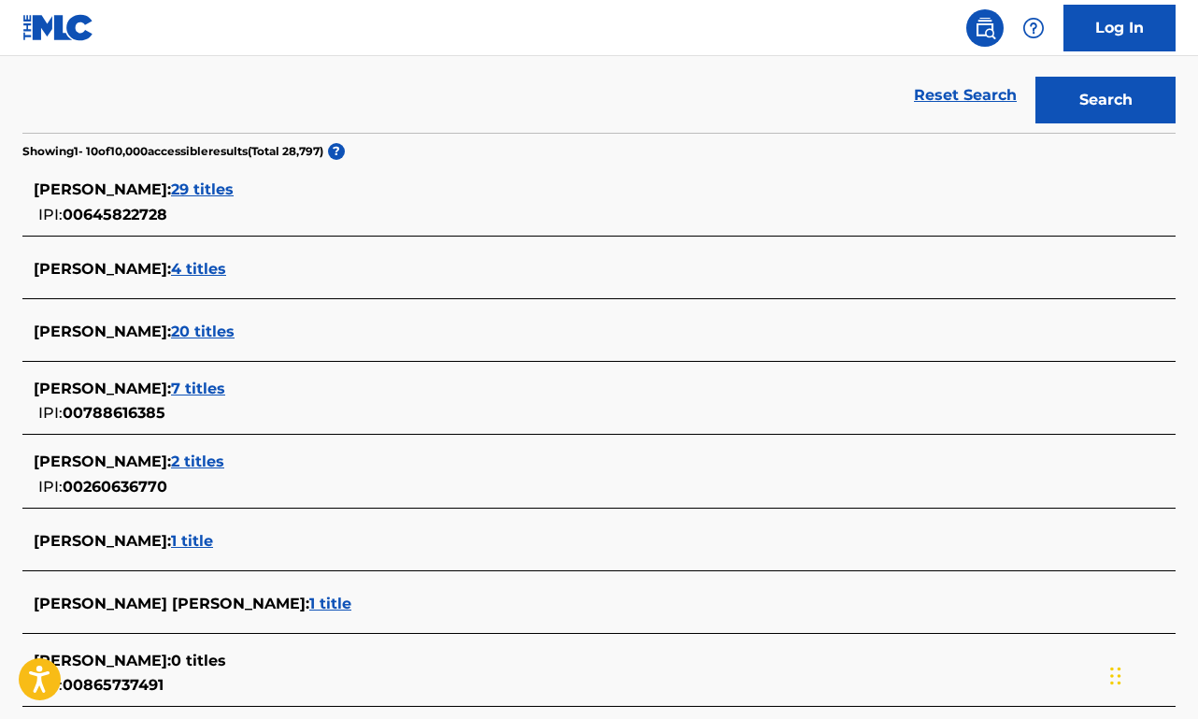
scroll to position [435, 0]
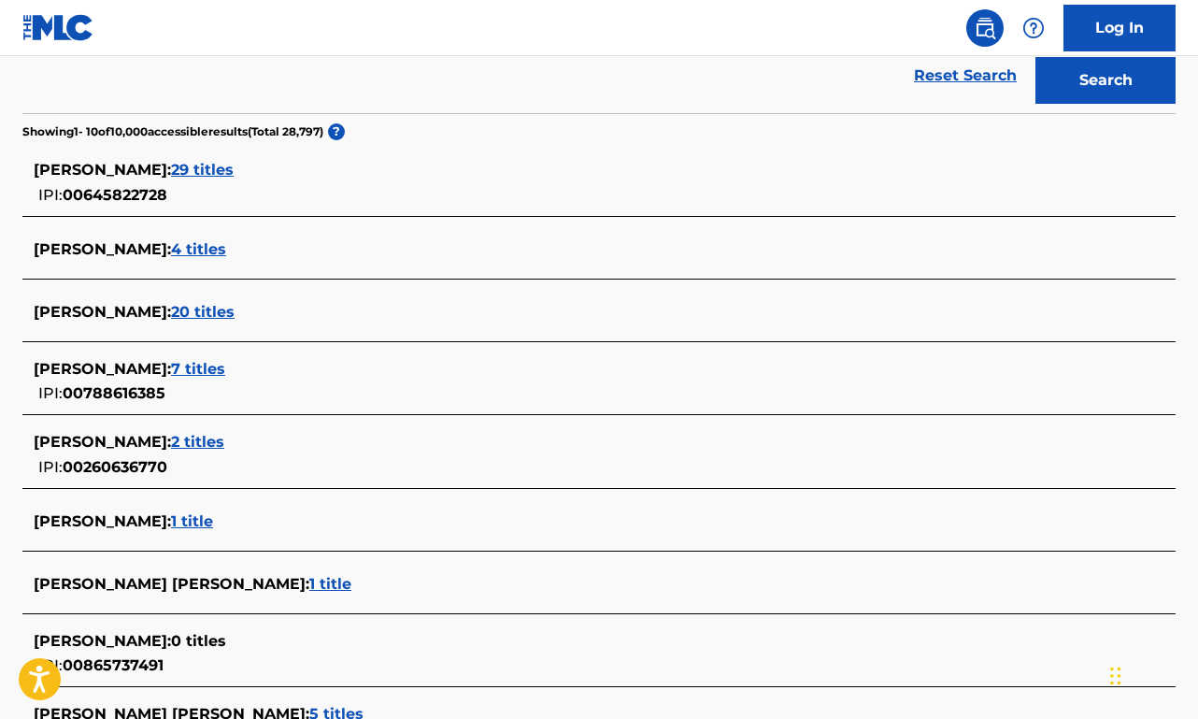
click at [309, 587] on span "1 title" at bounding box center [330, 584] width 42 height 18
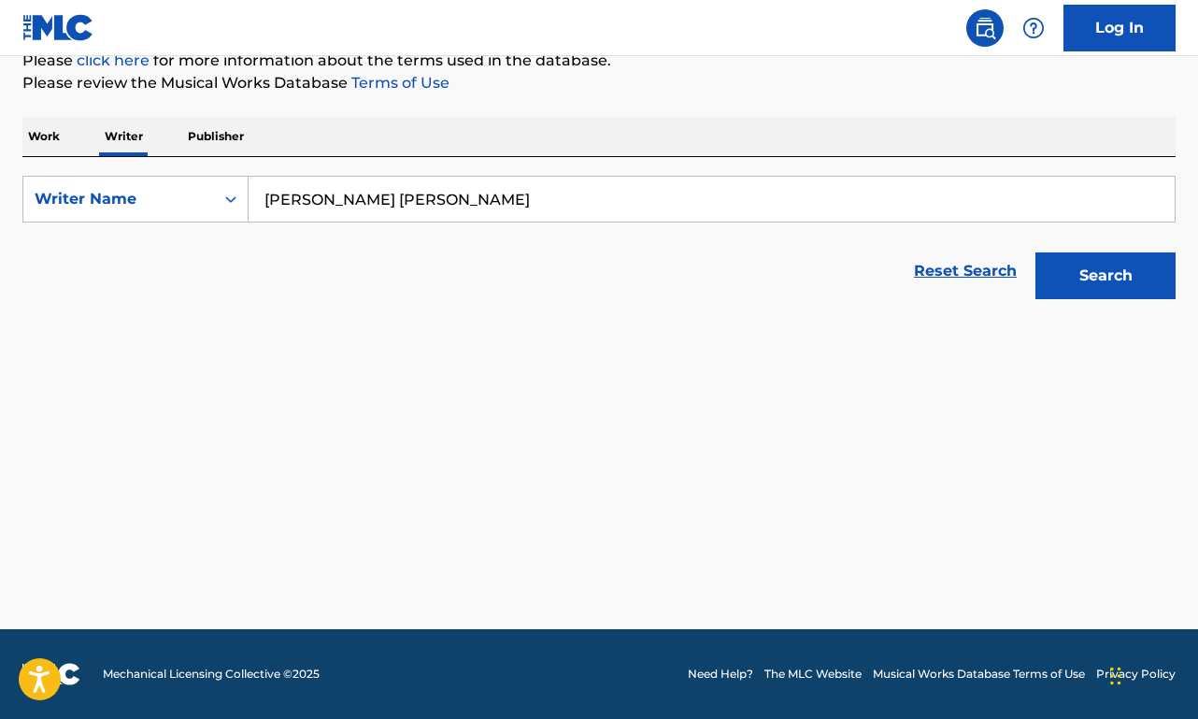
scroll to position [240, 0]
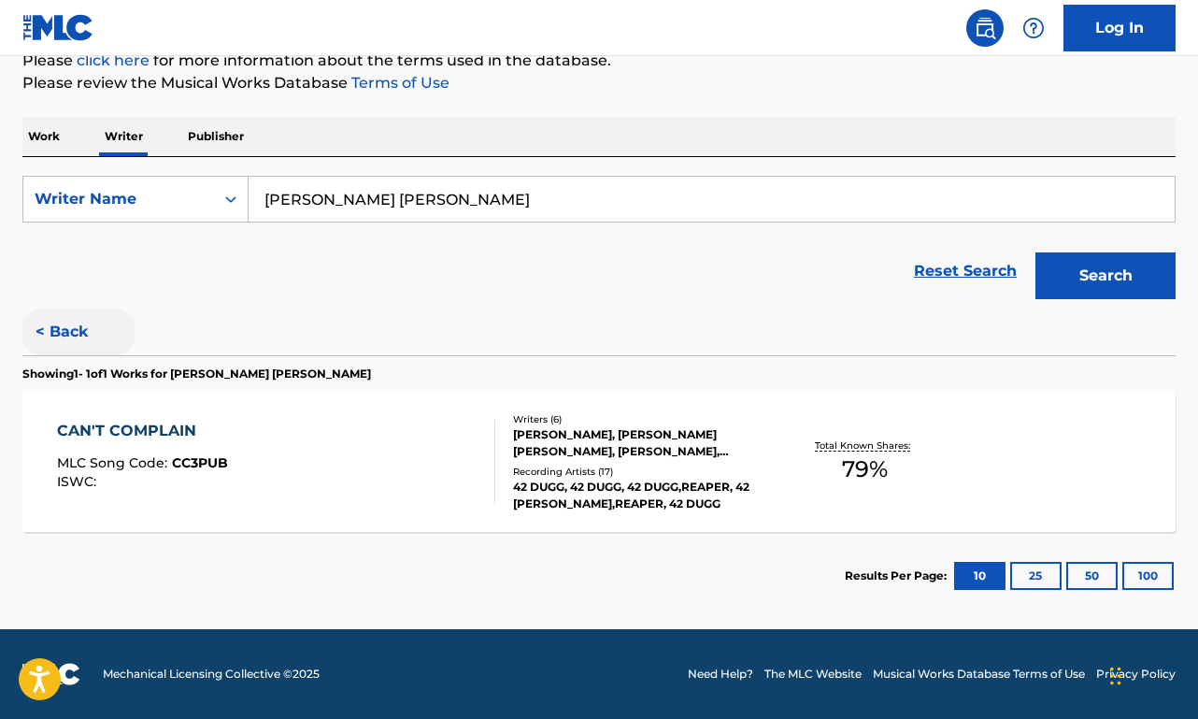
click at [61, 338] on button "< Back" at bounding box center [78, 331] width 112 height 47
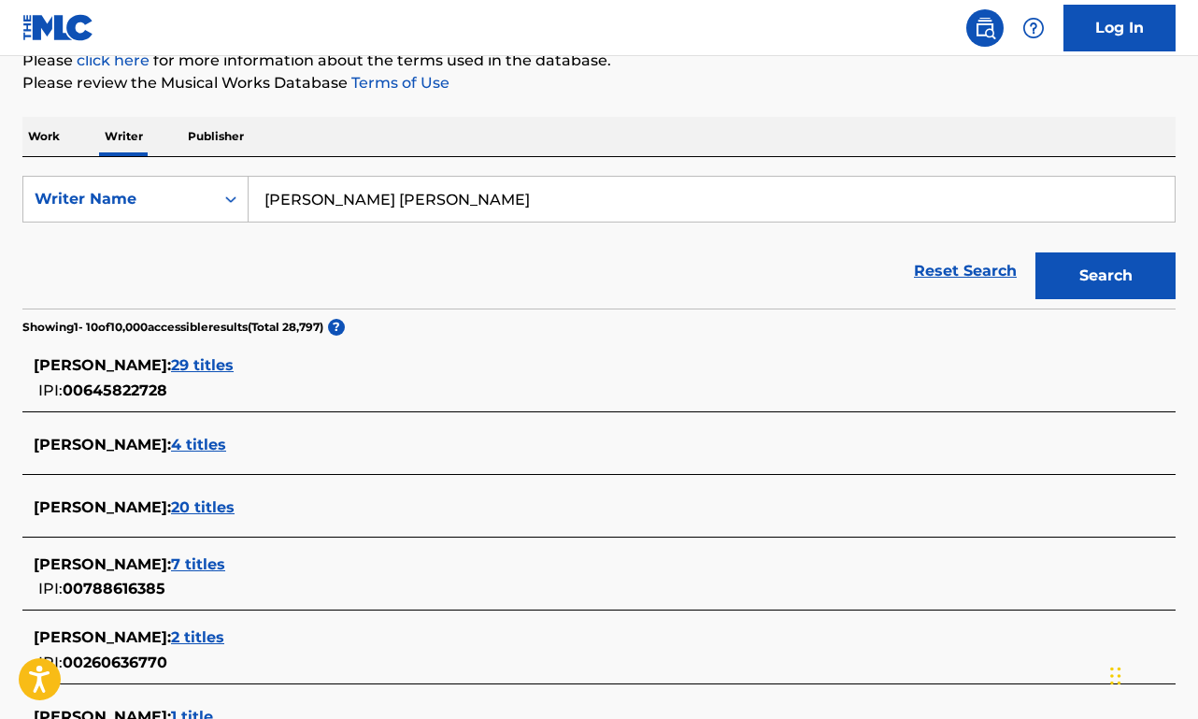
drag, startPoint x: 483, startPoint y: 182, endPoint x: 513, endPoint y: 201, distance: 35.3
click at [513, 201] on input "[PERSON_NAME] [PERSON_NAME]" at bounding box center [712, 199] width 926 height 45
type input "[PERSON_NAME]"
click at [1106, 276] on button "Search" at bounding box center [1105, 275] width 140 height 47
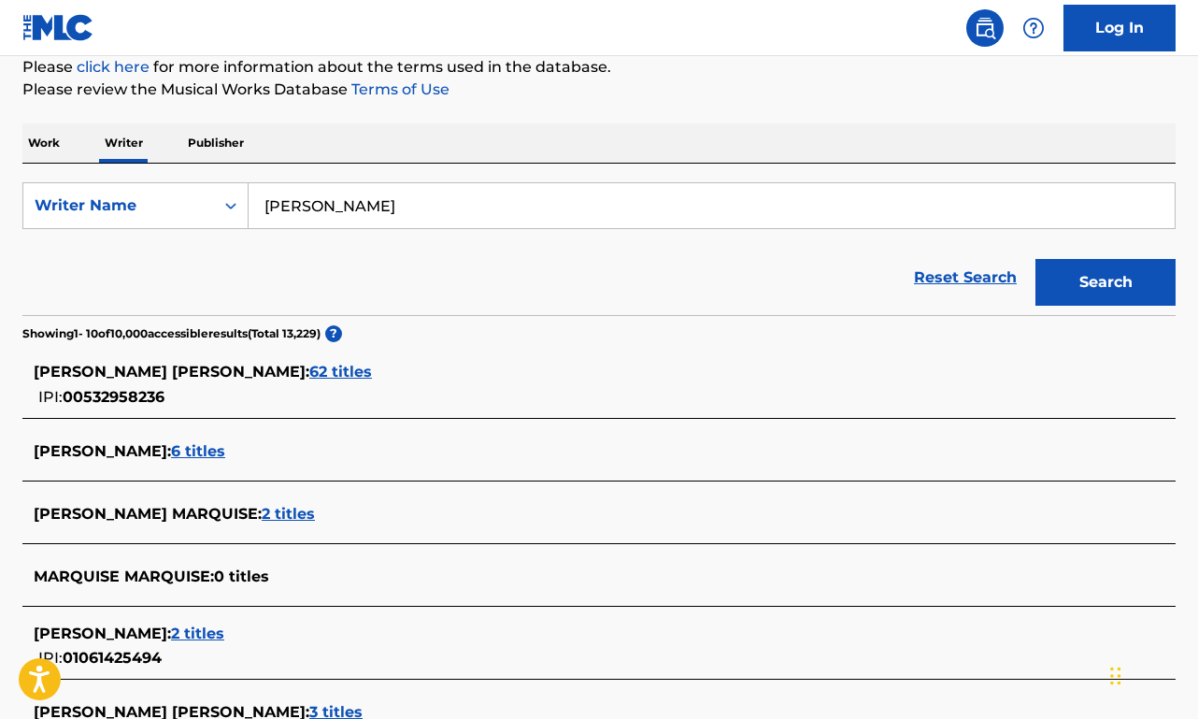
scroll to position [254, 0]
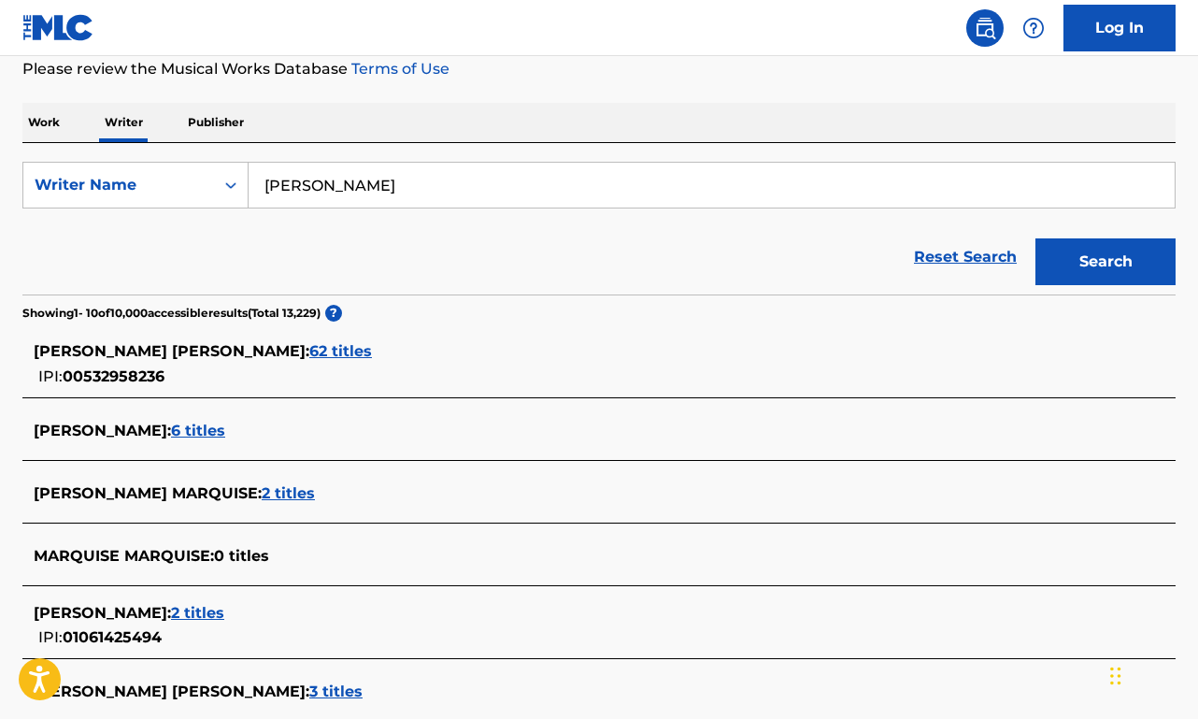
click at [311, 356] on span "62 titles" at bounding box center [340, 351] width 63 height 18
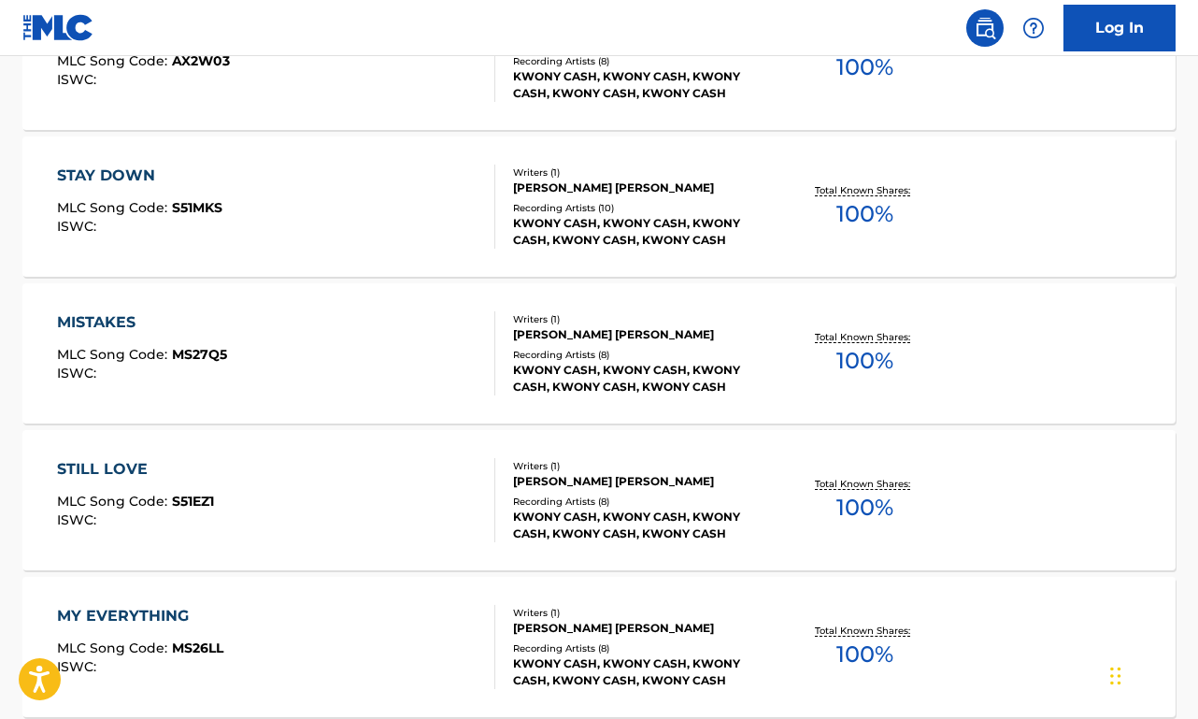
scroll to position [1569, 0]
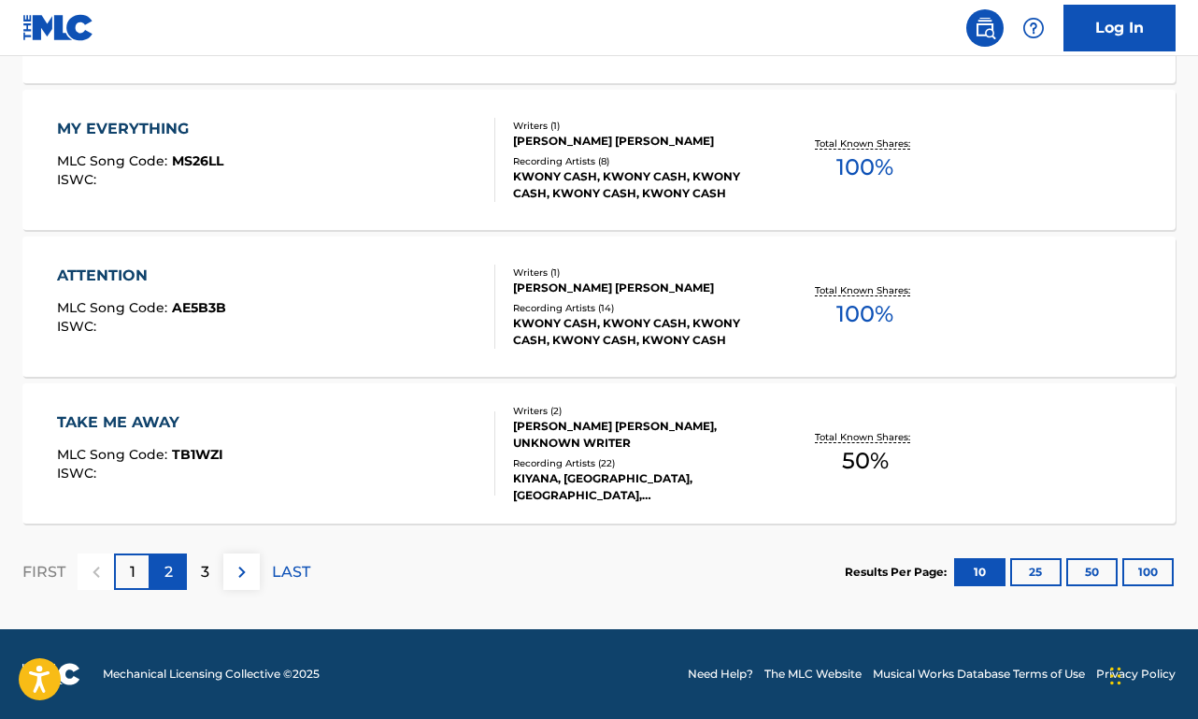
click at [174, 568] on div "2" at bounding box center [168, 571] width 36 height 36
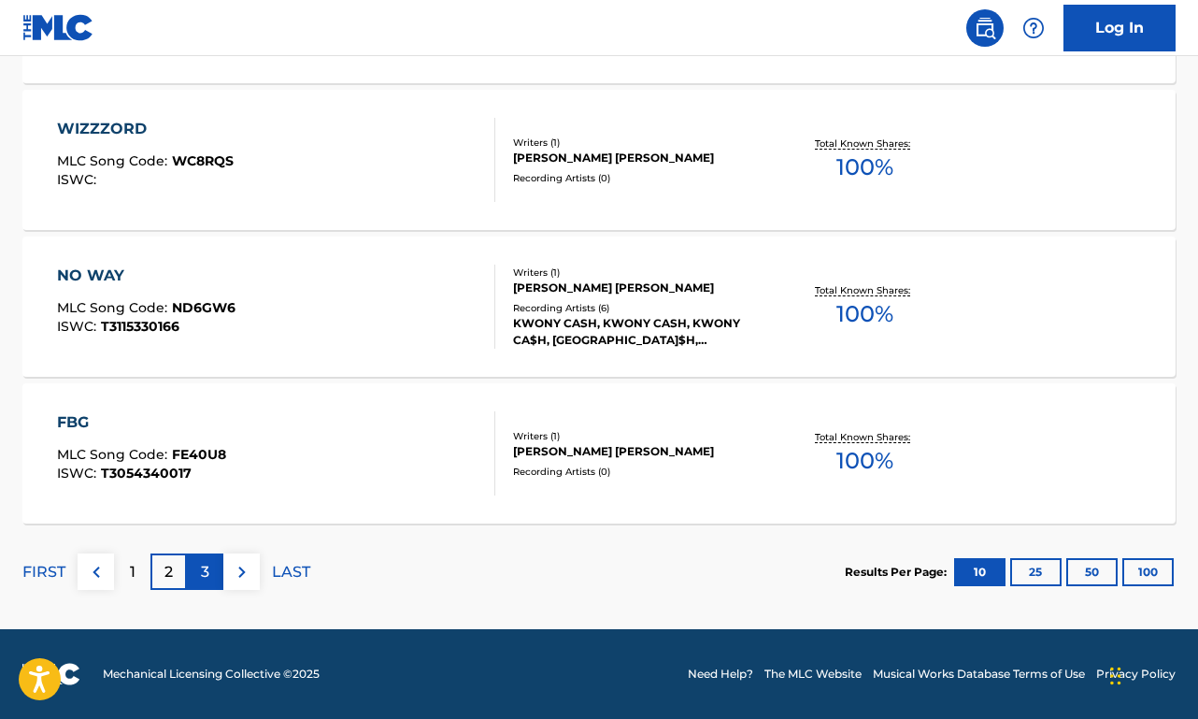
click at [208, 559] on div "3" at bounding box center [205, 571] width 36 height 36
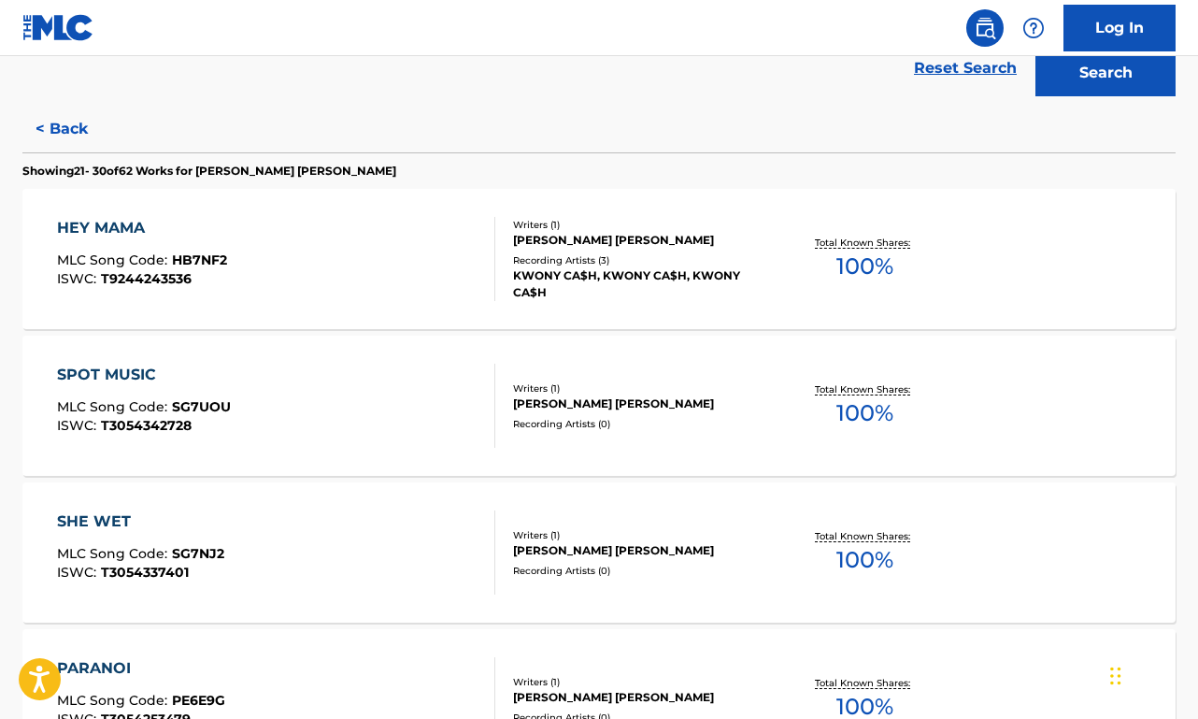
scroll to position [0, 0]
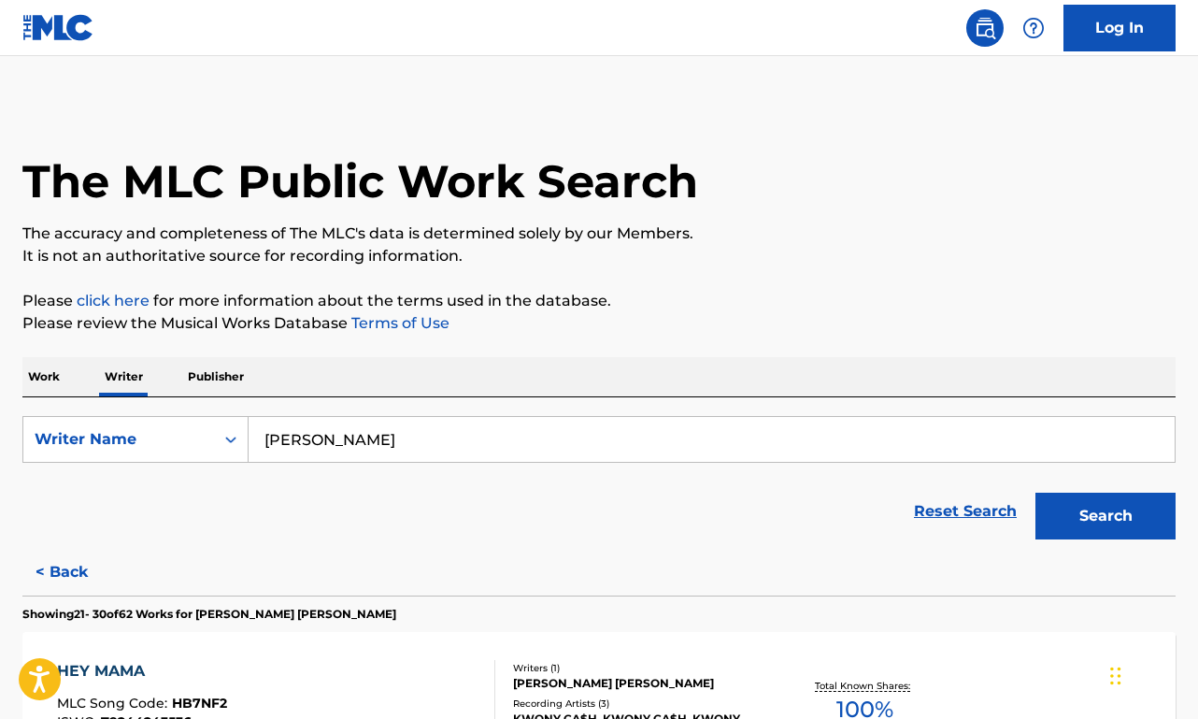
click at [64, 540] on div "Reset Search Search" at bounding box center [598, 511] width 1153 height 75
click at [60, 573] on button "< Back" at bounding box center [78, 572] width 112 height 47
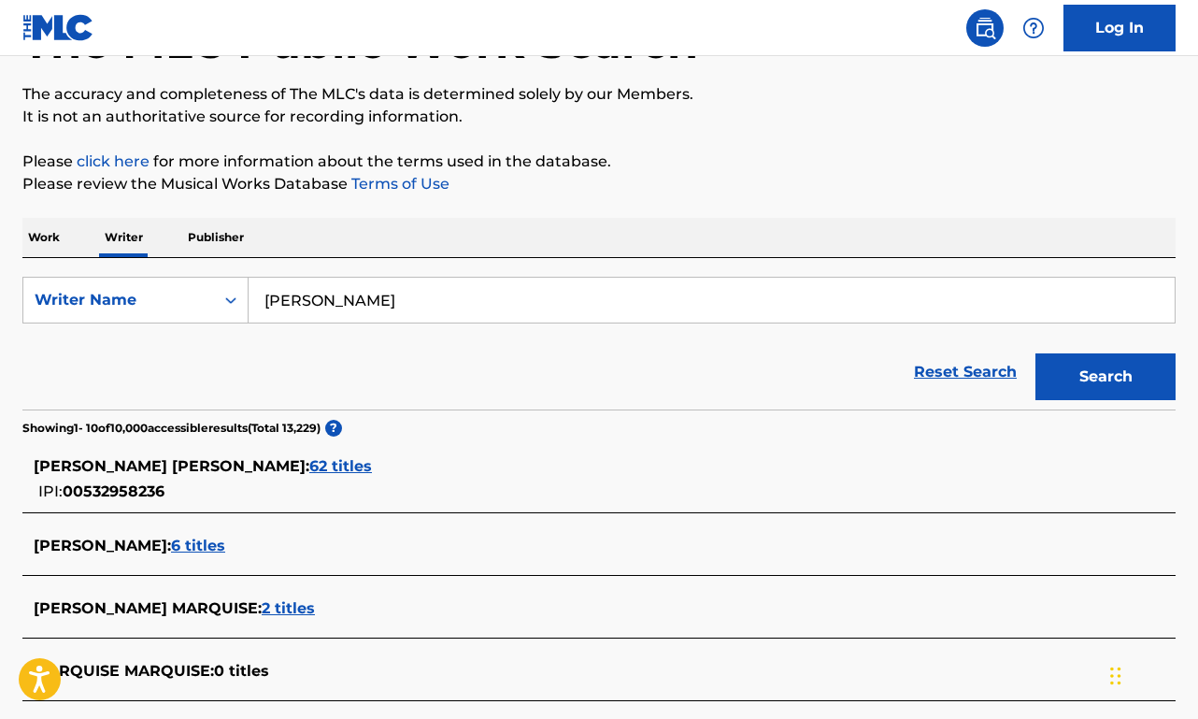
scroll to position [368, 0]
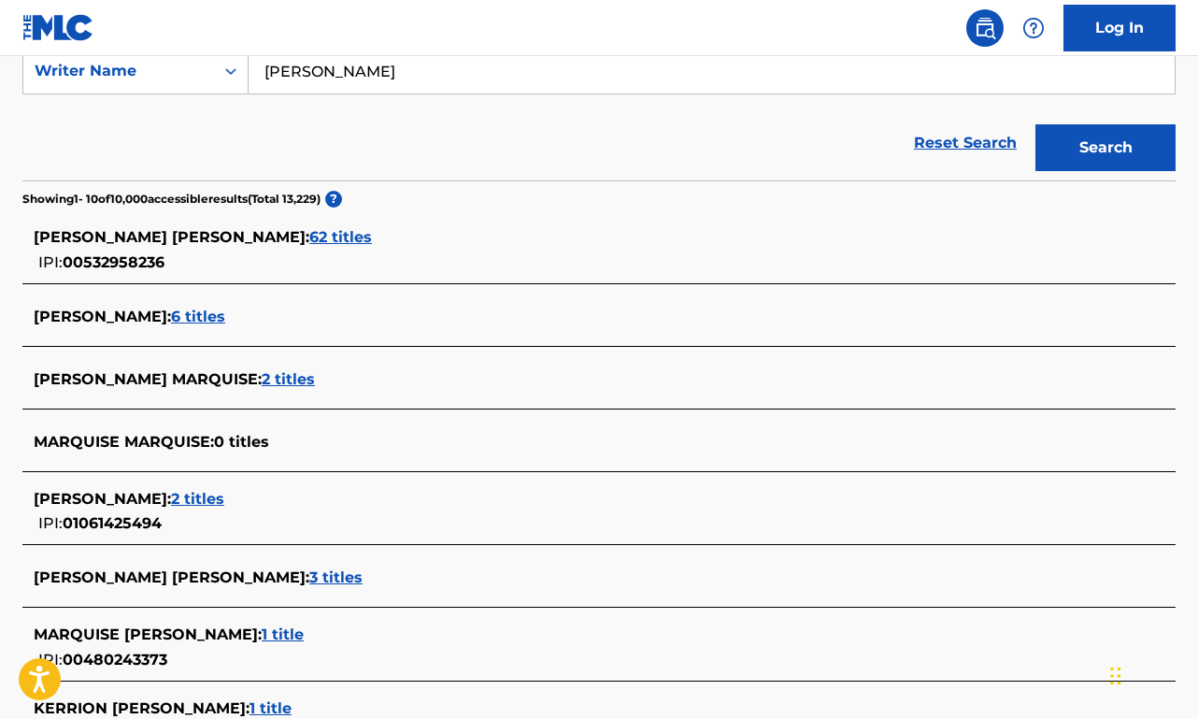
click at [224, 500] on span "2 titles" at bounding box center [197, 499] width 53 height 18
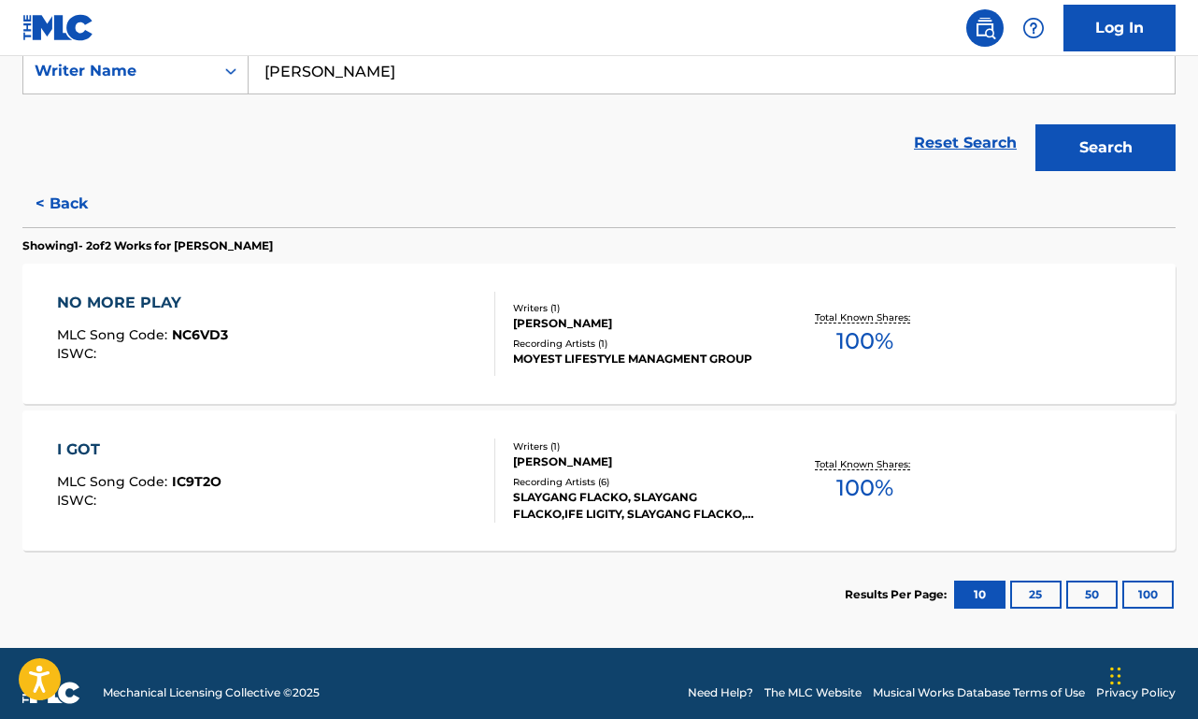
scroll to position [372, 0]
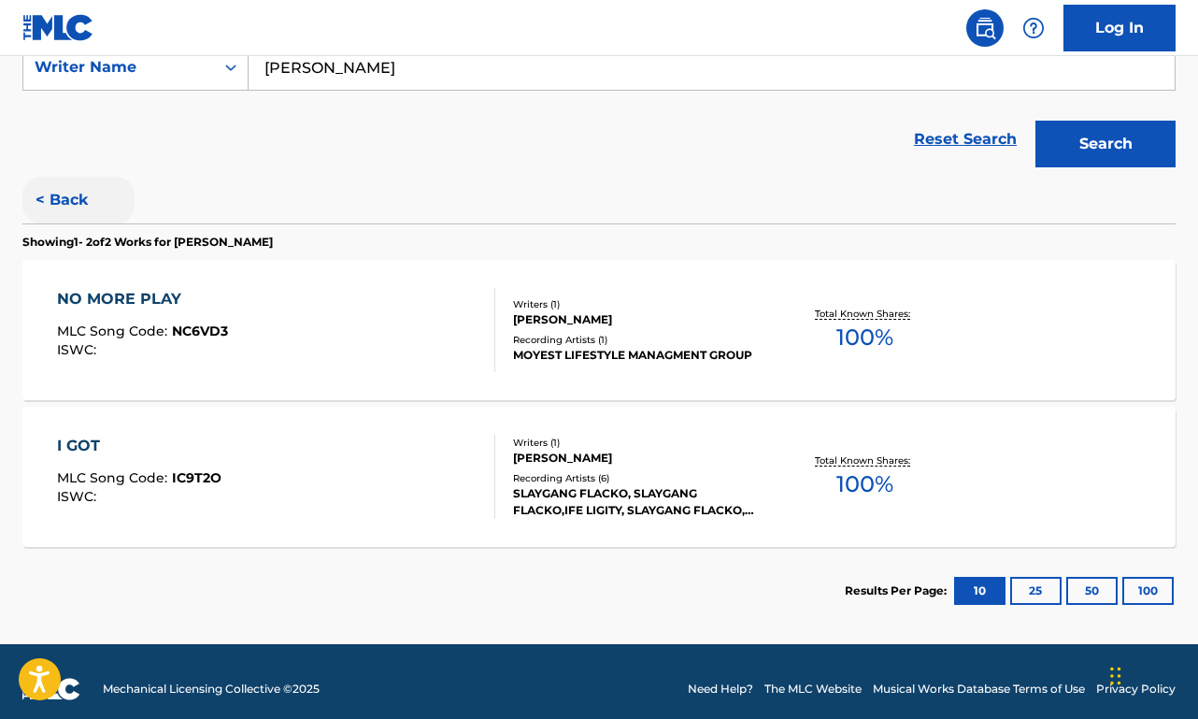
click at [69, 200] on button "< Back" at bounding box center [78, 200] width 112 height 47
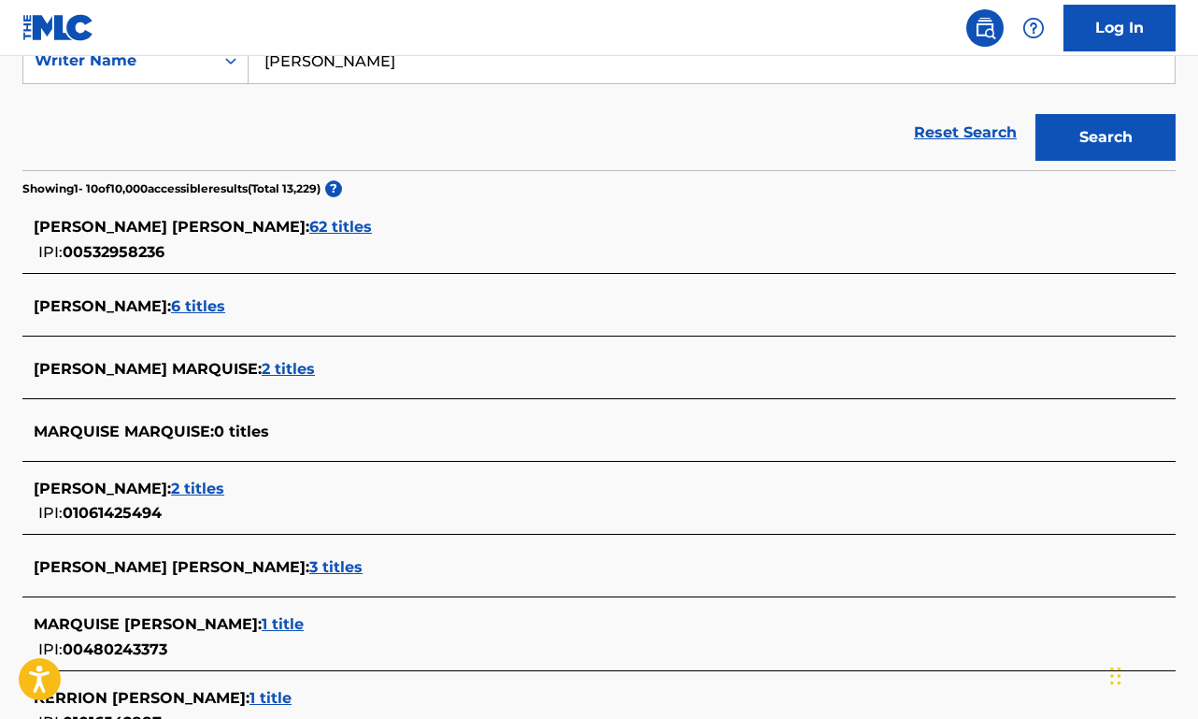
scroll to position [162, 0]
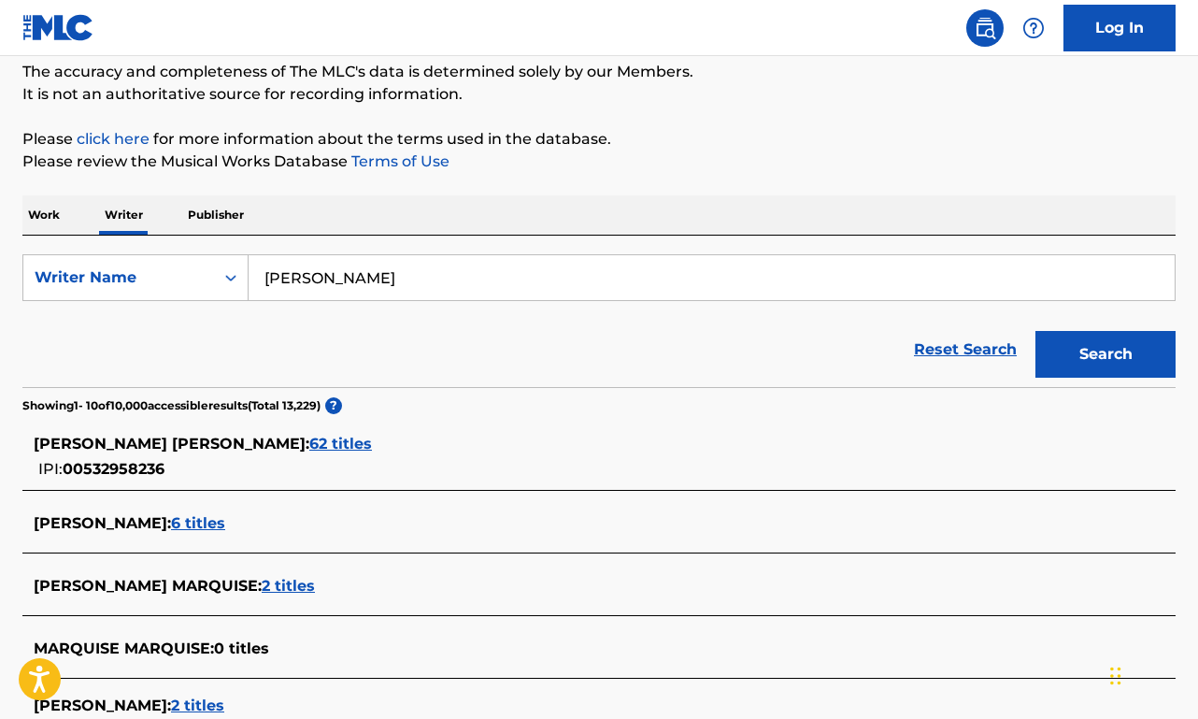
click at [333, 445] on span "62 titles" at bounding box center [340, 444] width 63 height 18
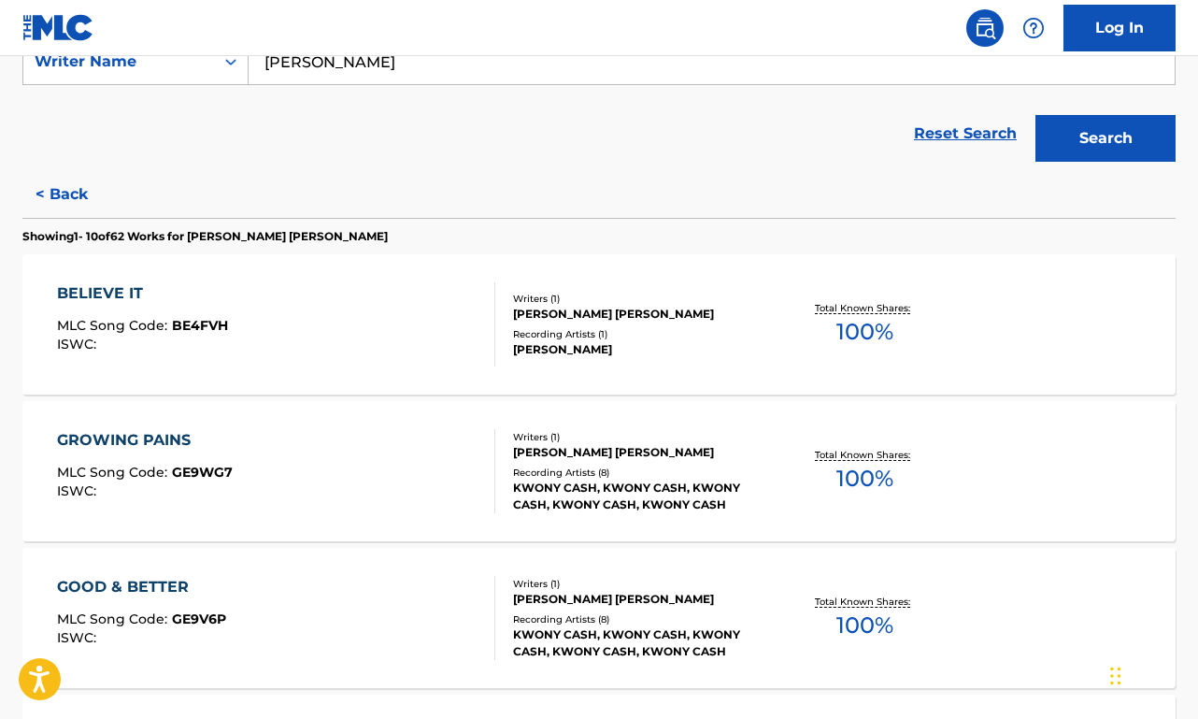
scroll to position [0, 0]
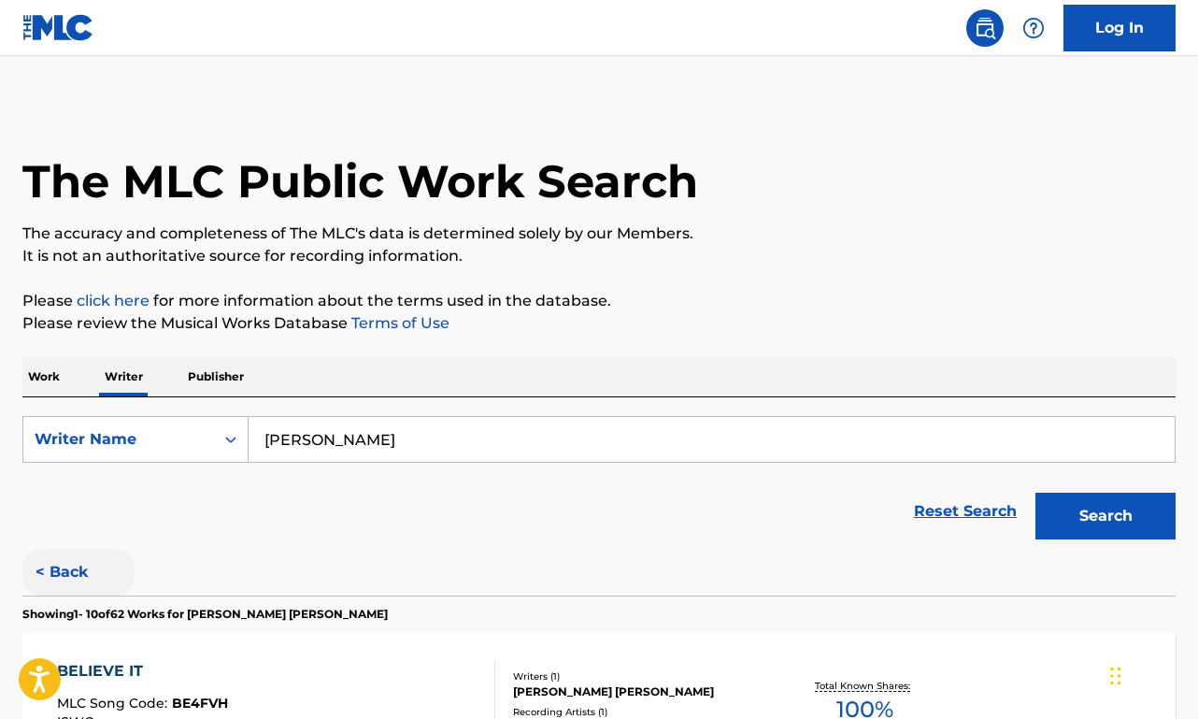
click at [61, 567] on button "< Back" at bounding box center [78, 572] width 112 height 47
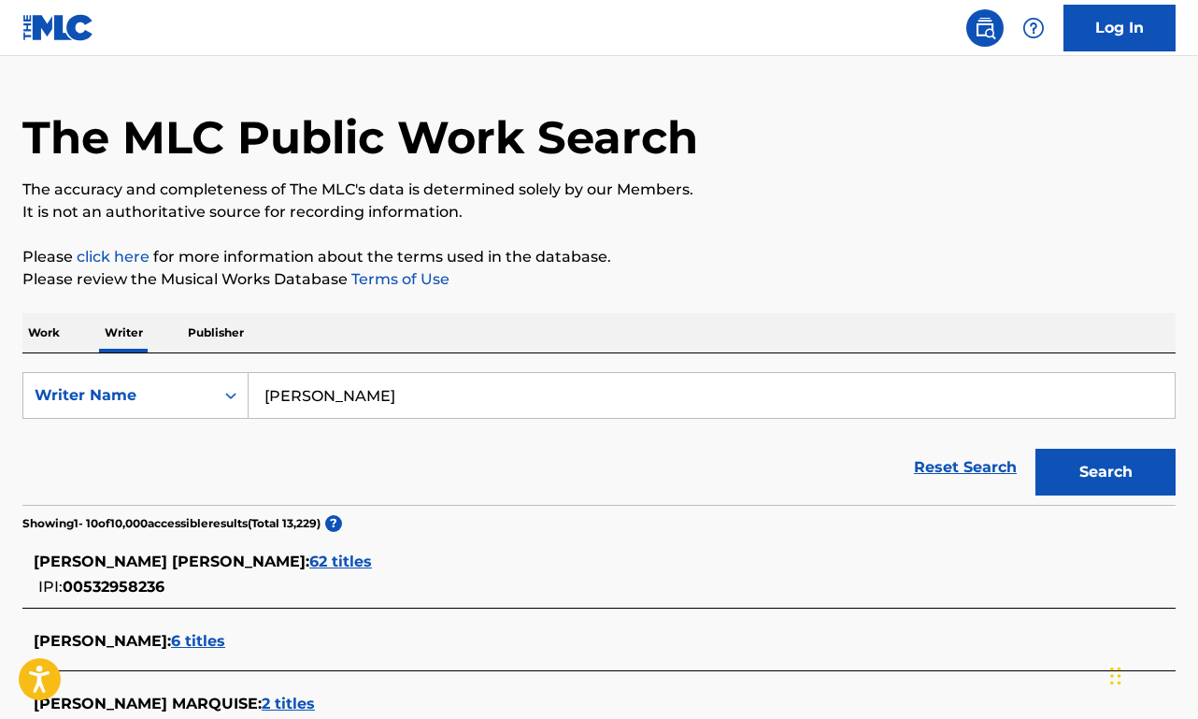
scroll to position [139, 0]
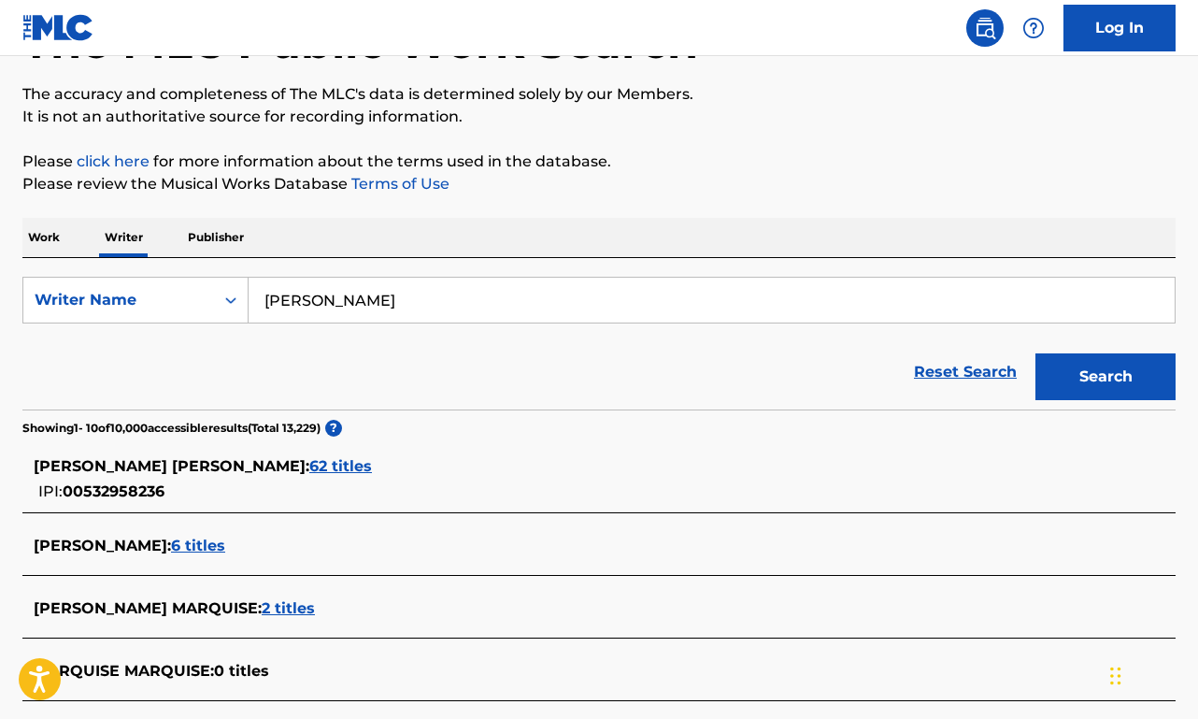
click at [225, 546] on span "6 titles" at bounding box center [198, 545] width 54 height 18
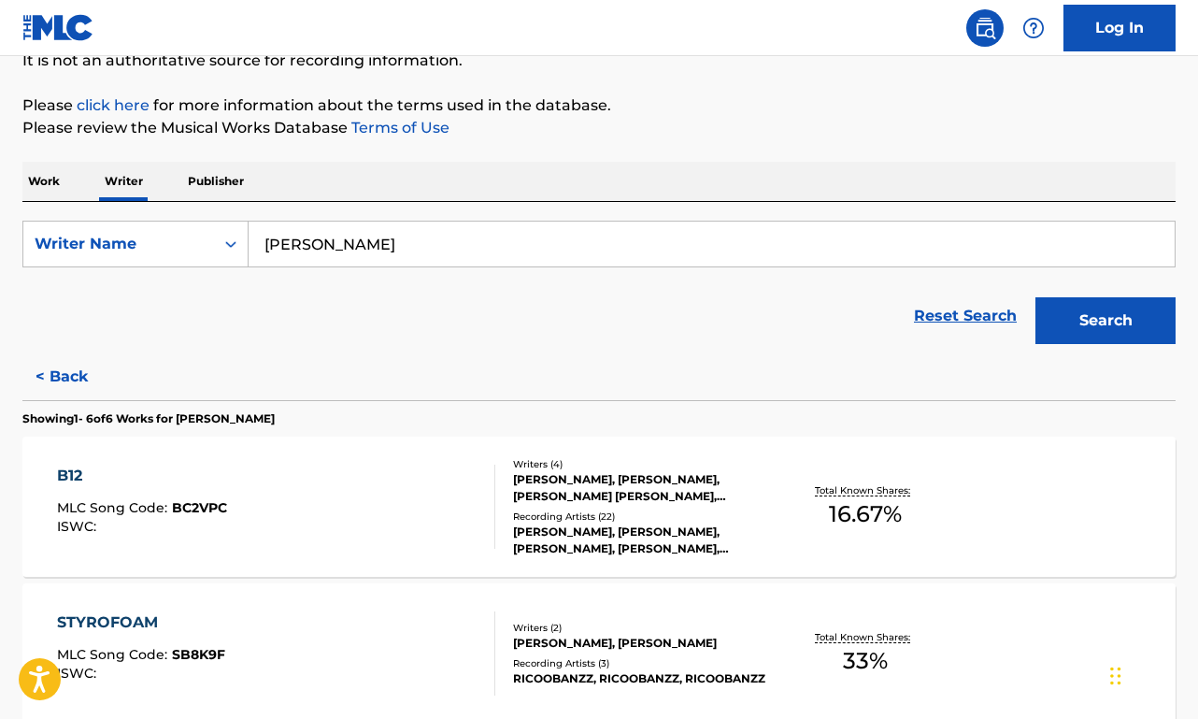
scroll to position [225, 0]
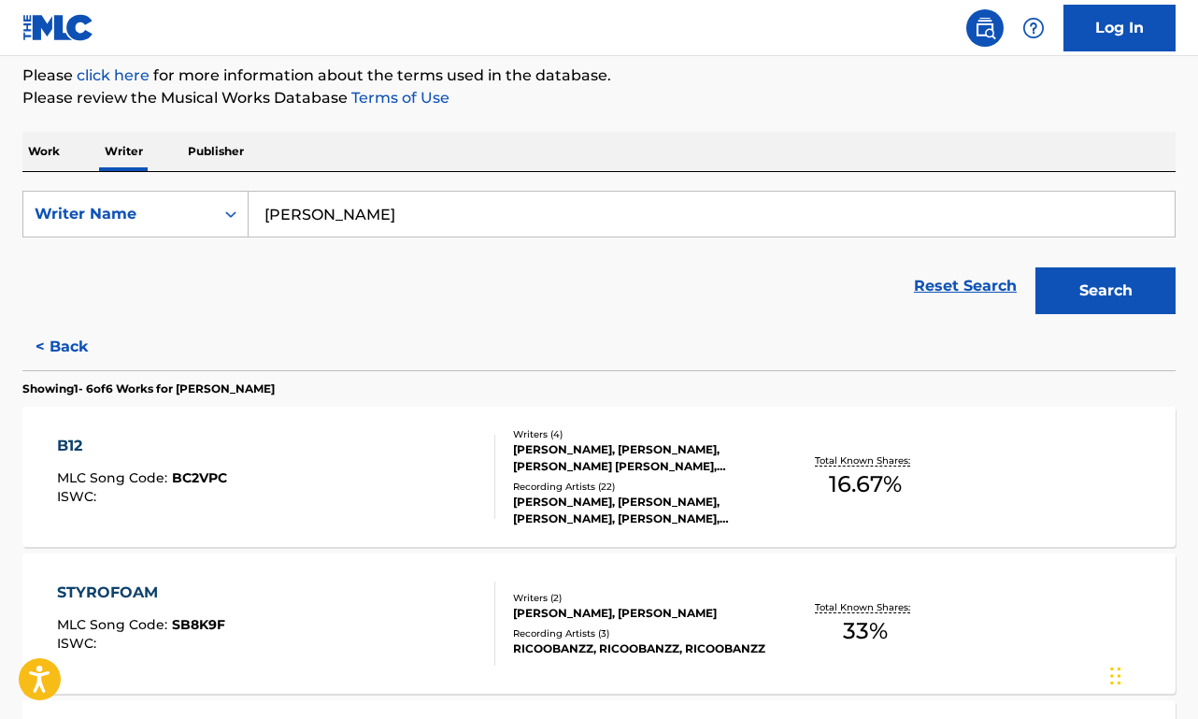
click at [354, 485] on div "B12 MLC Song Code : BC2VPC ISWC :" at bounding box center [276, 477] width 438 height 84
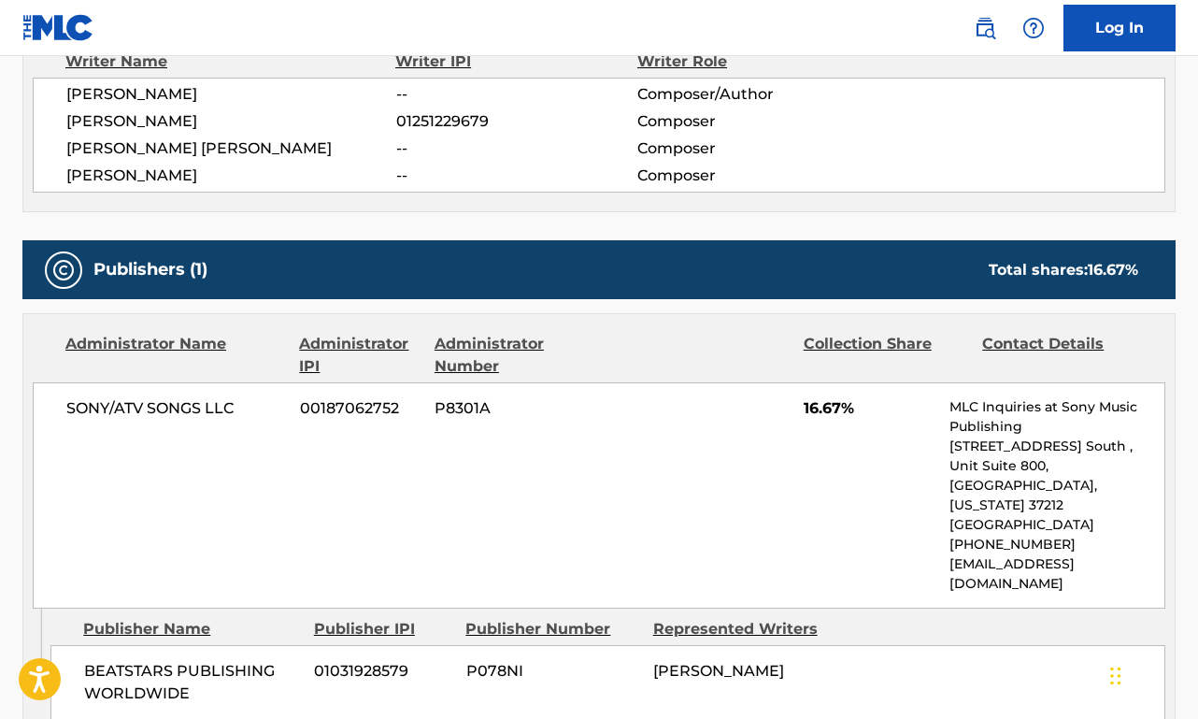
scroll to position [678, 0]
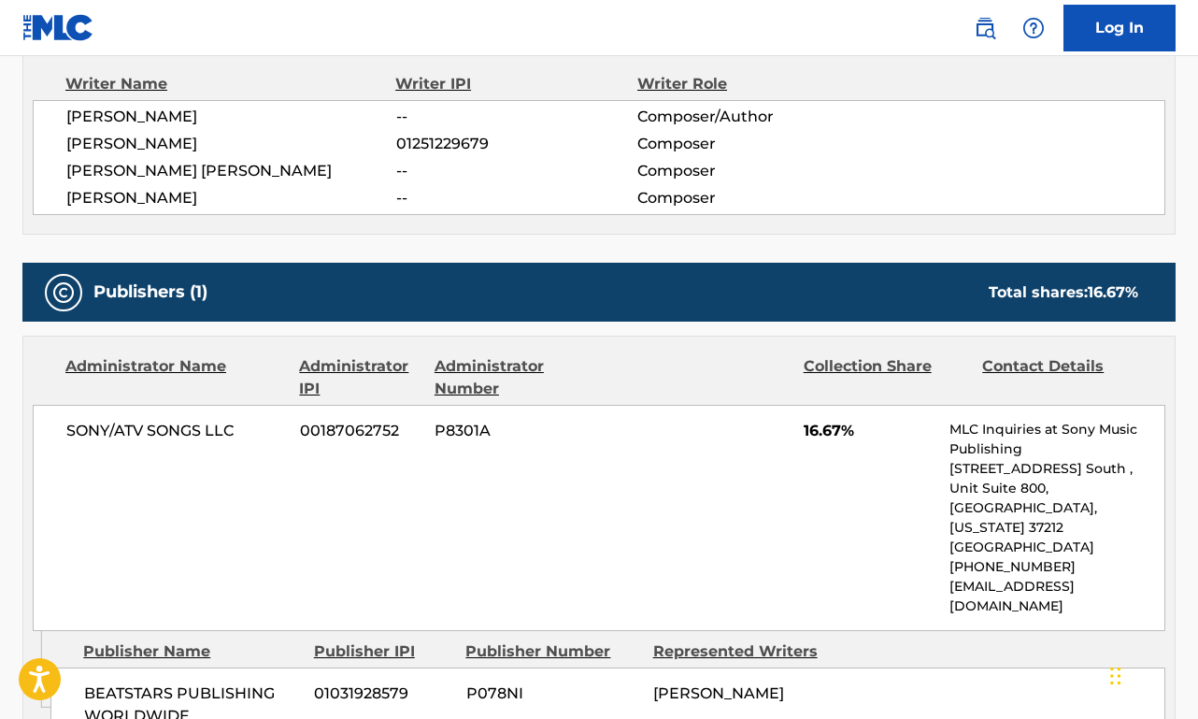
drag, startPoint x: 235, startPoint y: 192, endPoint x: 82, endPoint y: 184, distance: 152.5
click at [82, 184] on div "[PERSON_NAME] -- Composer/Author [PERSON_NAME] 01251229679 Composer [PERSON_NAM…" at bounding box center [599, 157] width 1133 height 115
click at [244, 191] on span "[PERSON_NAME]" at bounding box center [231, 198] width 330 height 22
click at [224, 193] on span "[PERSON_NAME]" at bounding box center [231, 198] width 330 height 22
drag, startPoint x: 231, startPoint y: 194, endPoint x: 61, endPoint y: 190, distance: 170.1
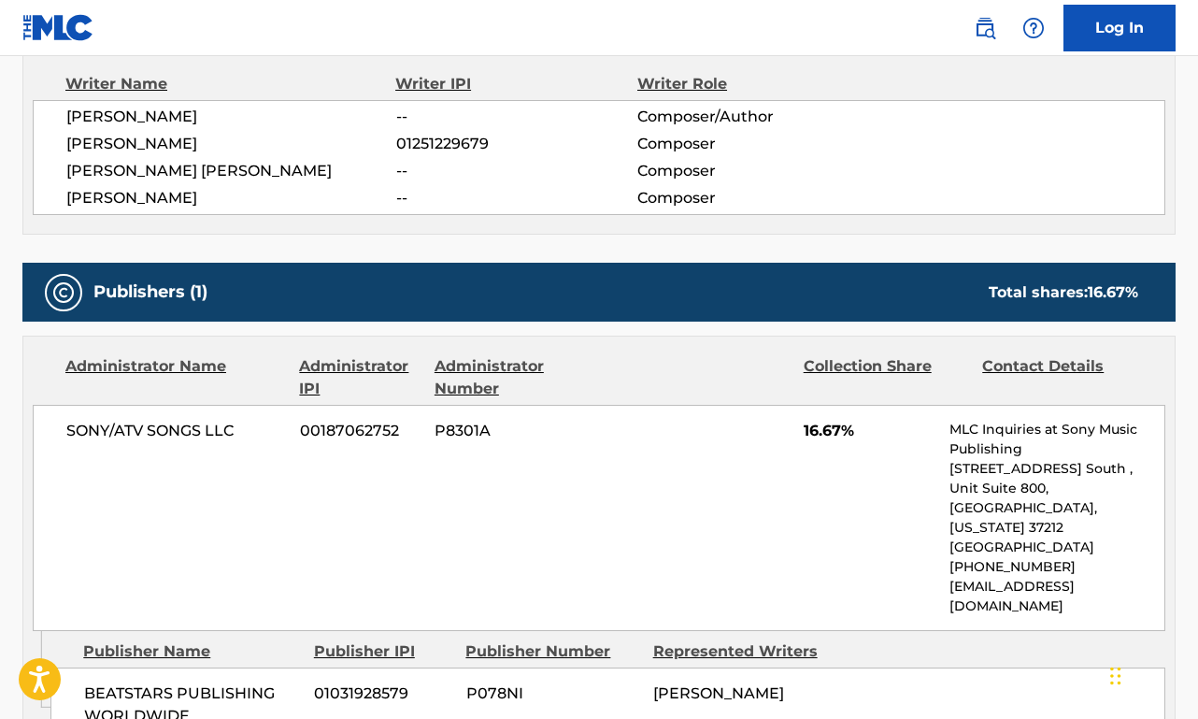
click at [61, 190] on div "[PERSON_NAME] -- Composer/Author [PERSON_NAME] 01251229679 Composer [PERSON_NAM…" at bounding box center [599, 157] width 1133 height 115
copy span "[PERSON_NAME]"
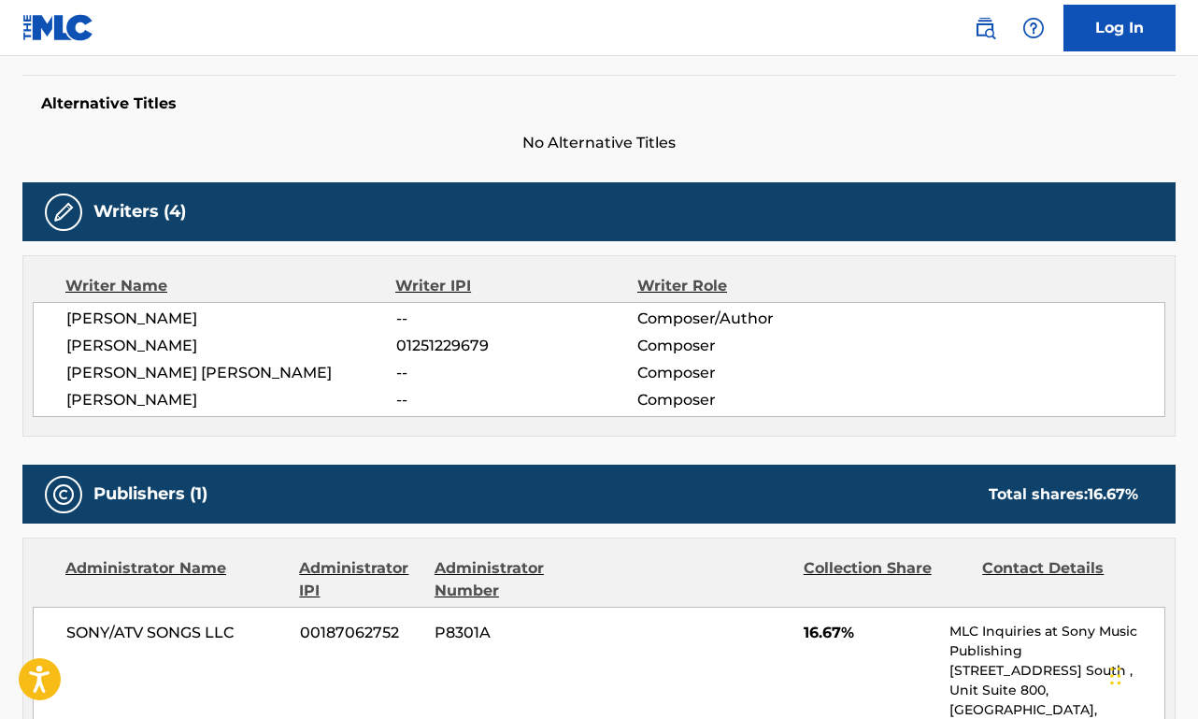
scroll to position [0, 0]
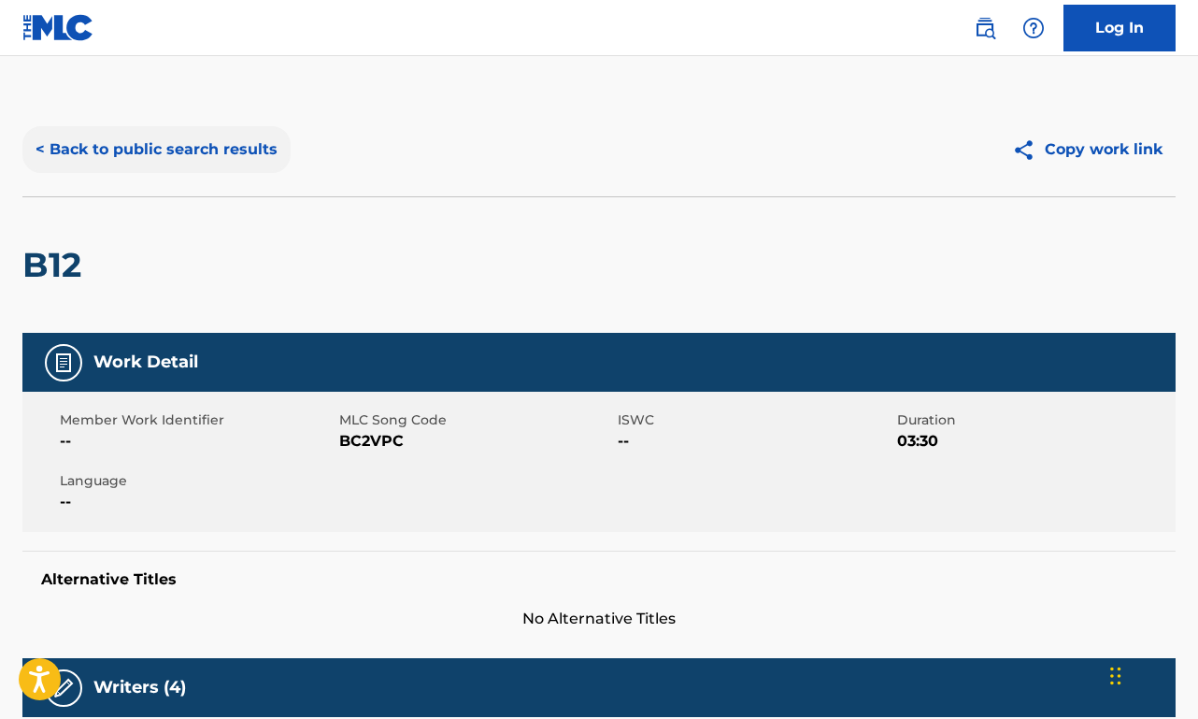
drag, startPoint x: 160, startPoint y: 193, endPoint x: 166, endPoint y: 170, distance: 23.4
click at [161, 190] on div "< Back to public search results Copy work link" at bounding box center [598, 149] width 1153 height 93
click at [169, 137] on button "< Back to public search results" at bounding box center [156, 149] width 268 height 47
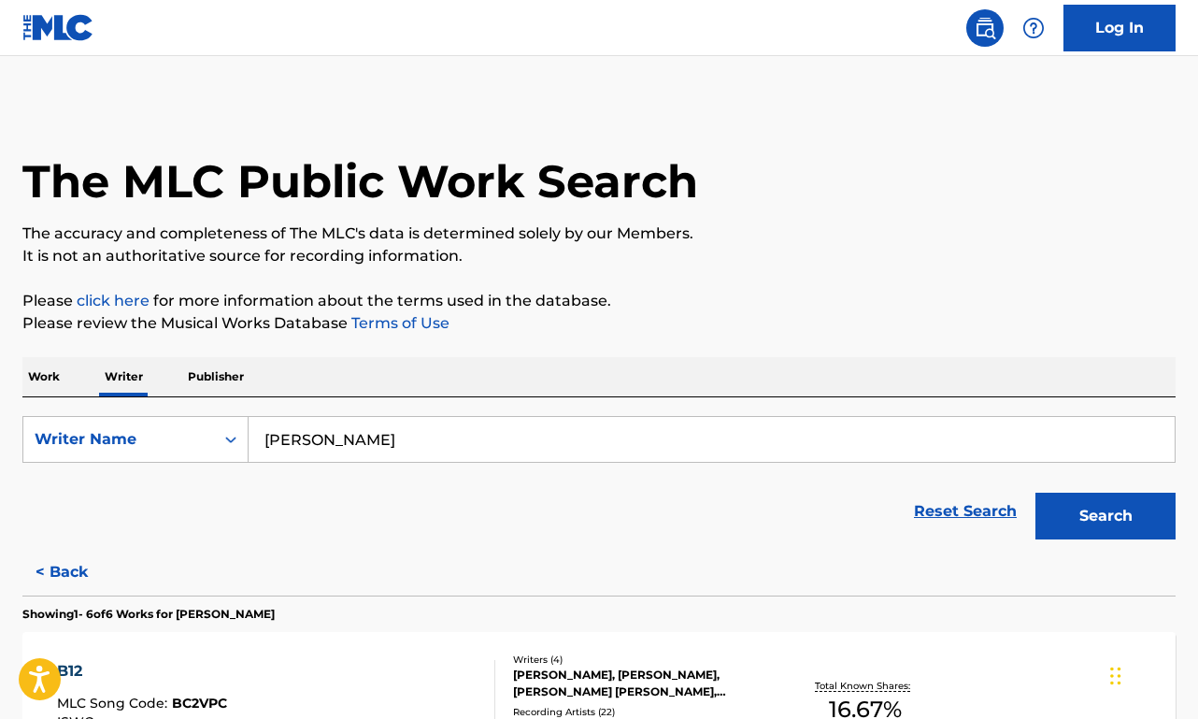
scroll to position [358, 0]
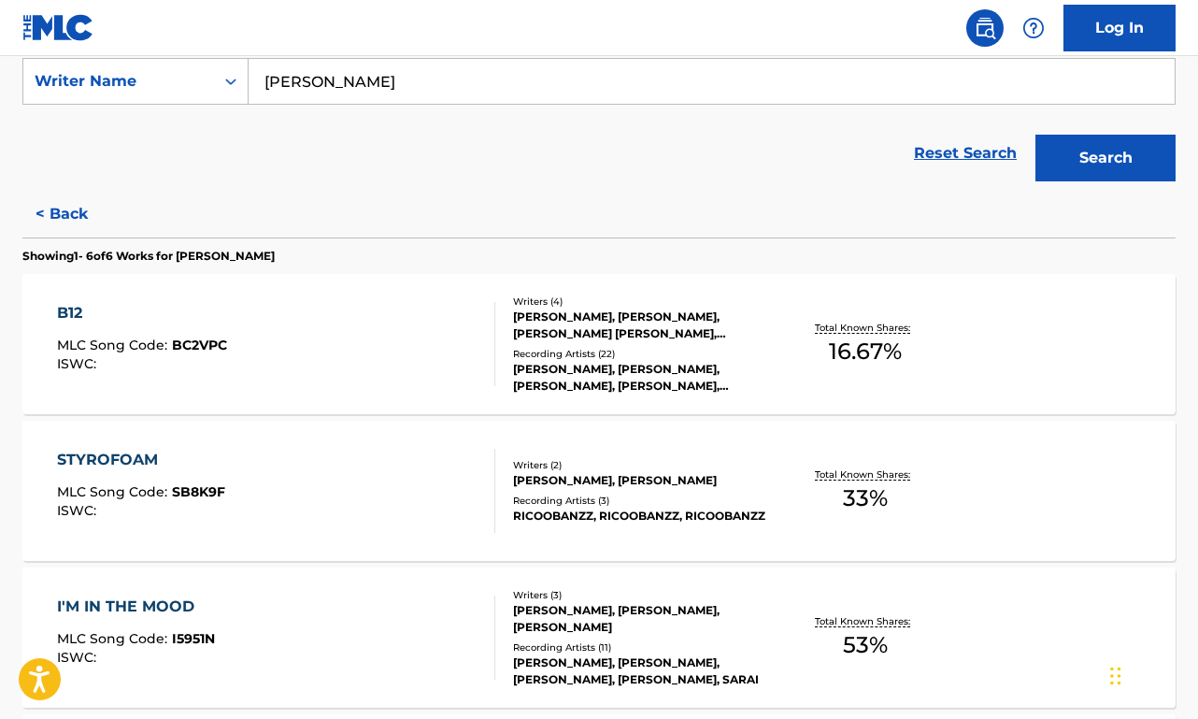
click at [391, 295] on div "B12 MLC Song Code : BC2VPC ISWC : Writers ( 4 ) [PERSON_NAME], [PERSON_NAME], […" at bounding box center [598, 344] width 1153 height 140
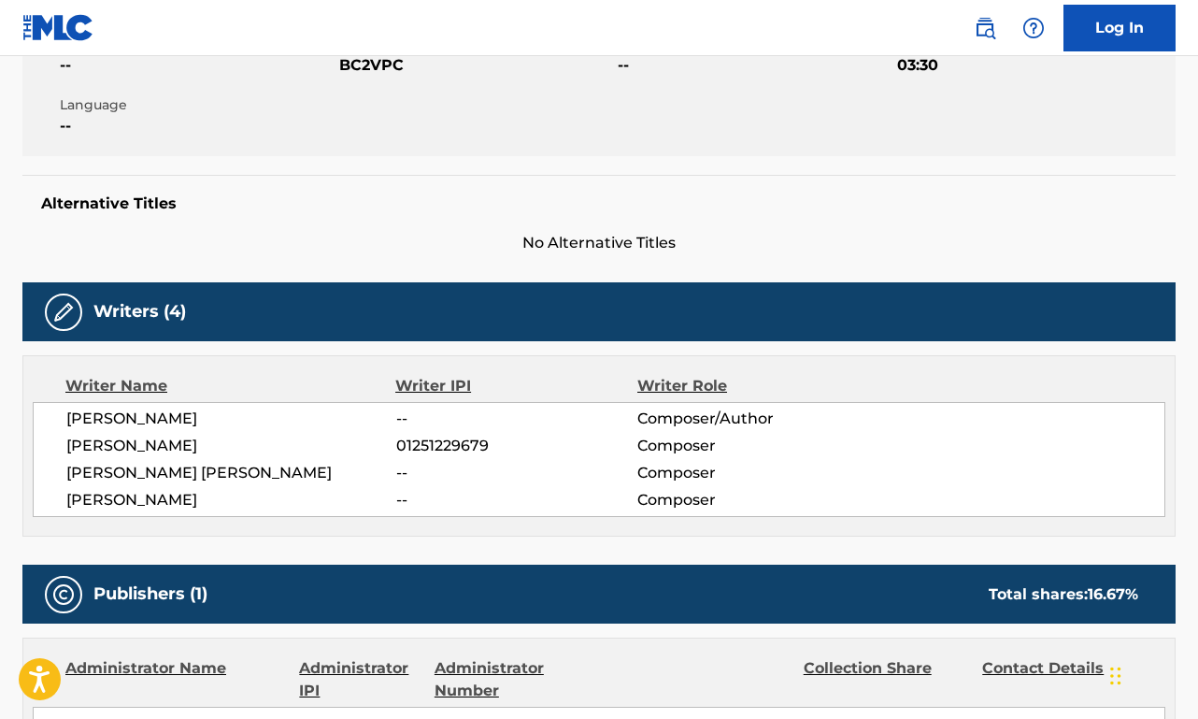
scroll to position [593, 0]
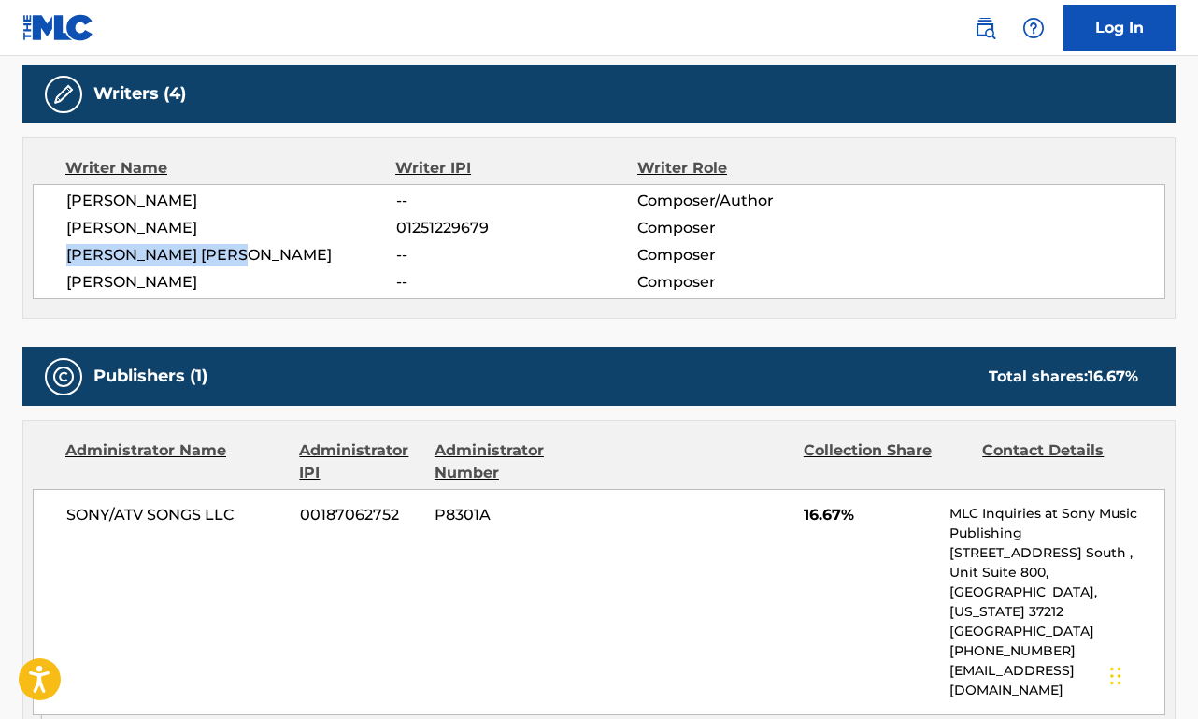
drag, startPoint x: 260, startPoint y: 256, endPoint x: 62, endPoint y: 250, distance: 198.2
click at [62, 250] on div "[PERSON_NAME] -- Composer/Author [PERSON_NAME] 01251229679 Composer [PERSON_NAM…" at bounding box center [599, 241] width 1133 height 115
copy span "[PERSON_NAME] [PERSON_NAME]"
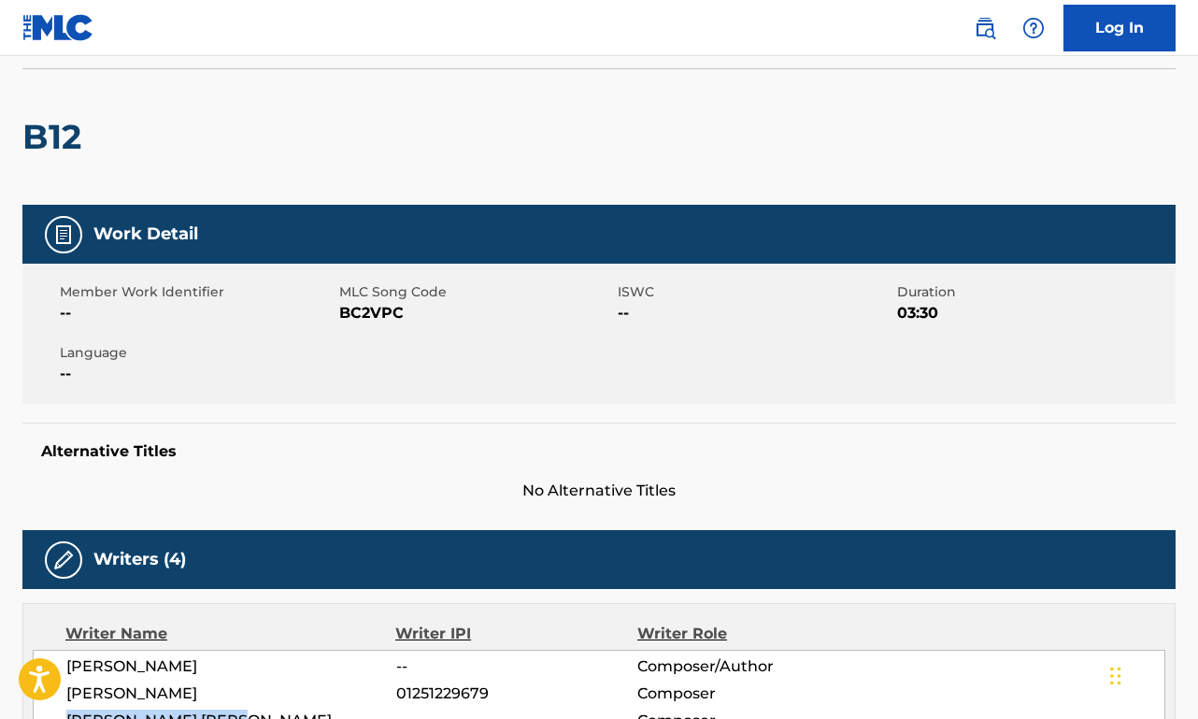
scroll to position [0, 0]
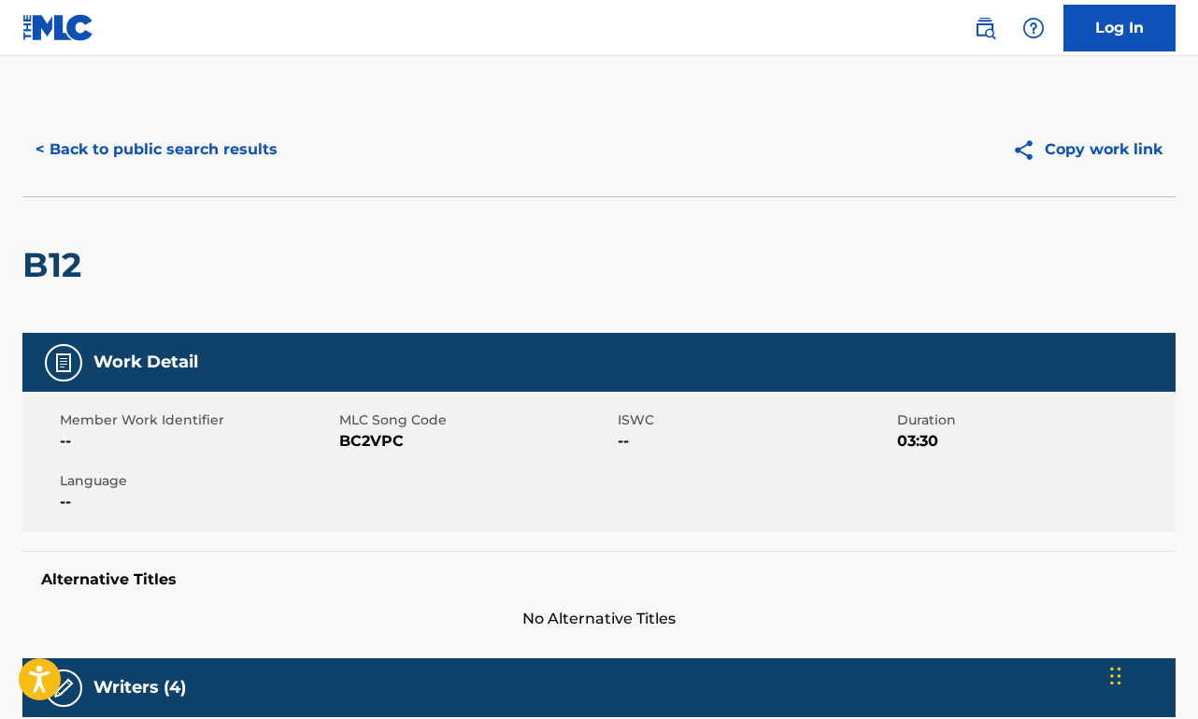
click at [84, 176] on div "< Back to public search results Copy work link" at bounding box center [598, 149] width 1153 height 93
click at [102, 134] on button "< Back to public search results" at bounding box center [156, 149] width 268 height 47
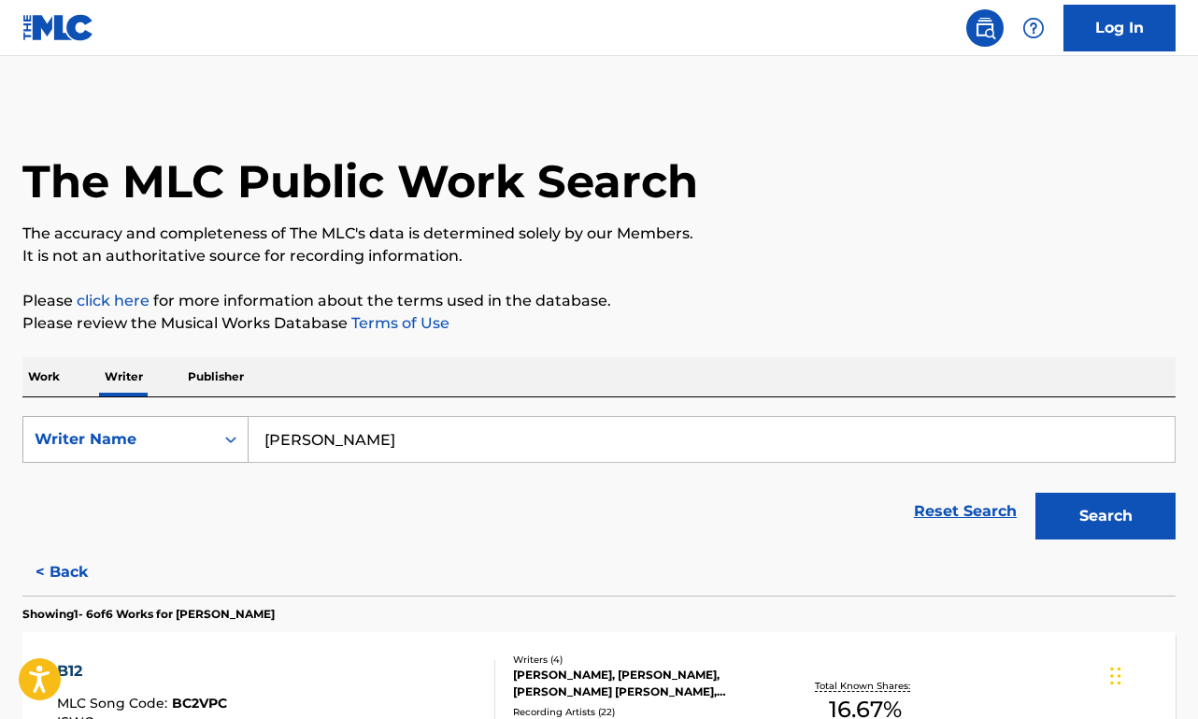
drag, startPoint x: 414, startPoint y: 447, endPoint x: 232, endPoint y: 449, distance: 182.2
click at [226, 445] on div "SearchWithCriteria4ed1bf35-8ce4-4af1-8588-7c5296f91600 Writer Name [PERSON_NAME]" at bounding box center [598, 439] width 1153 height 47
paste input "[PERSON_NAME] [PERSON_NAME]"
type input "[PERSON_NAME] [PERSON_NAME]"
click at [1106, 516] on button "Search" at bounding box center [1105, 515] width 140 height 47
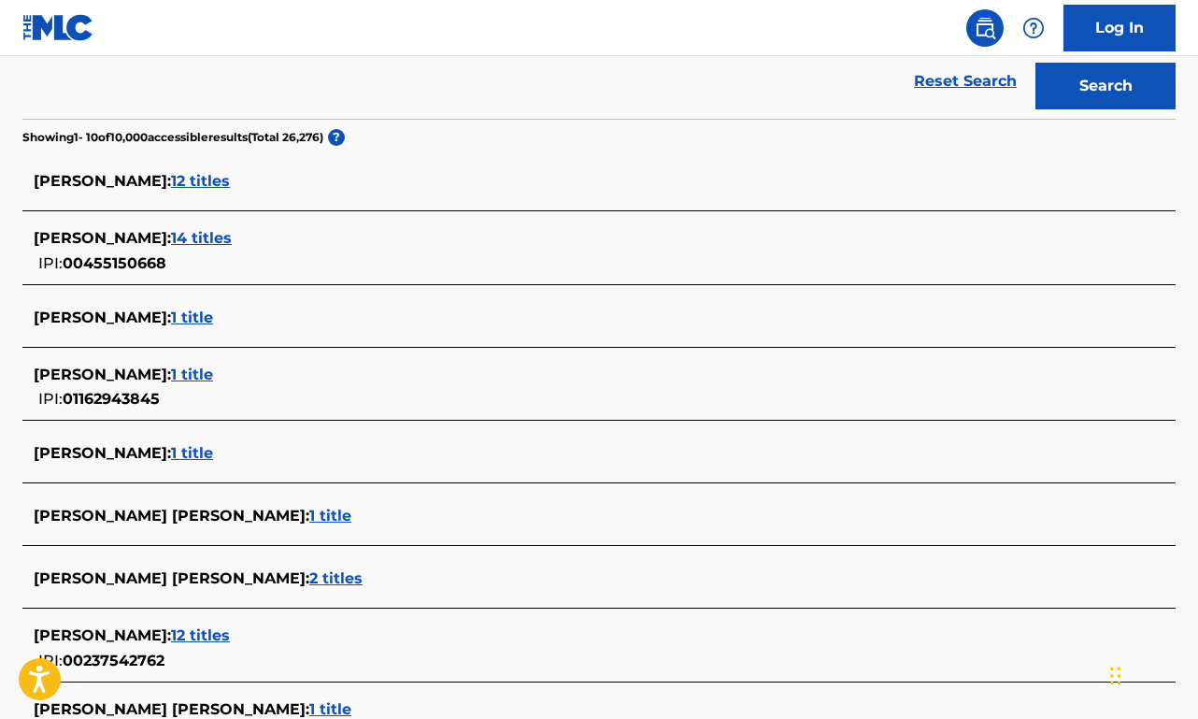
scroll to position [591, 0]
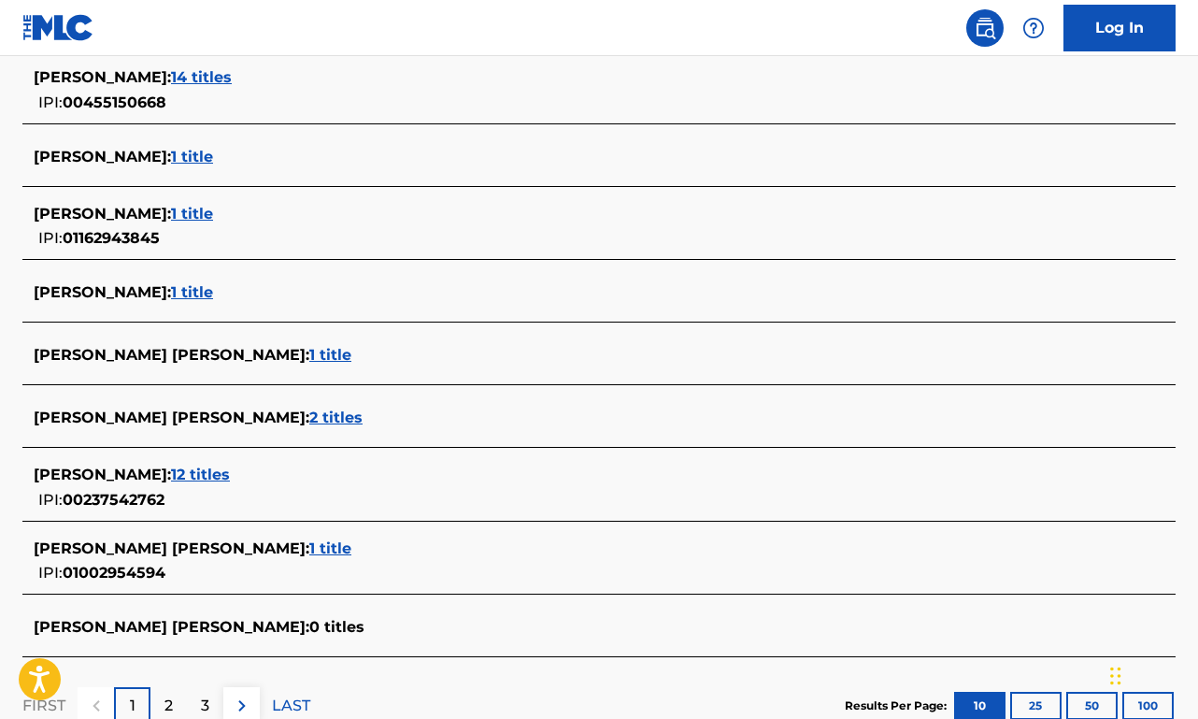
click at [309, 413] on span "2 titles" at bounding box center [335, 417] width 53 height 18
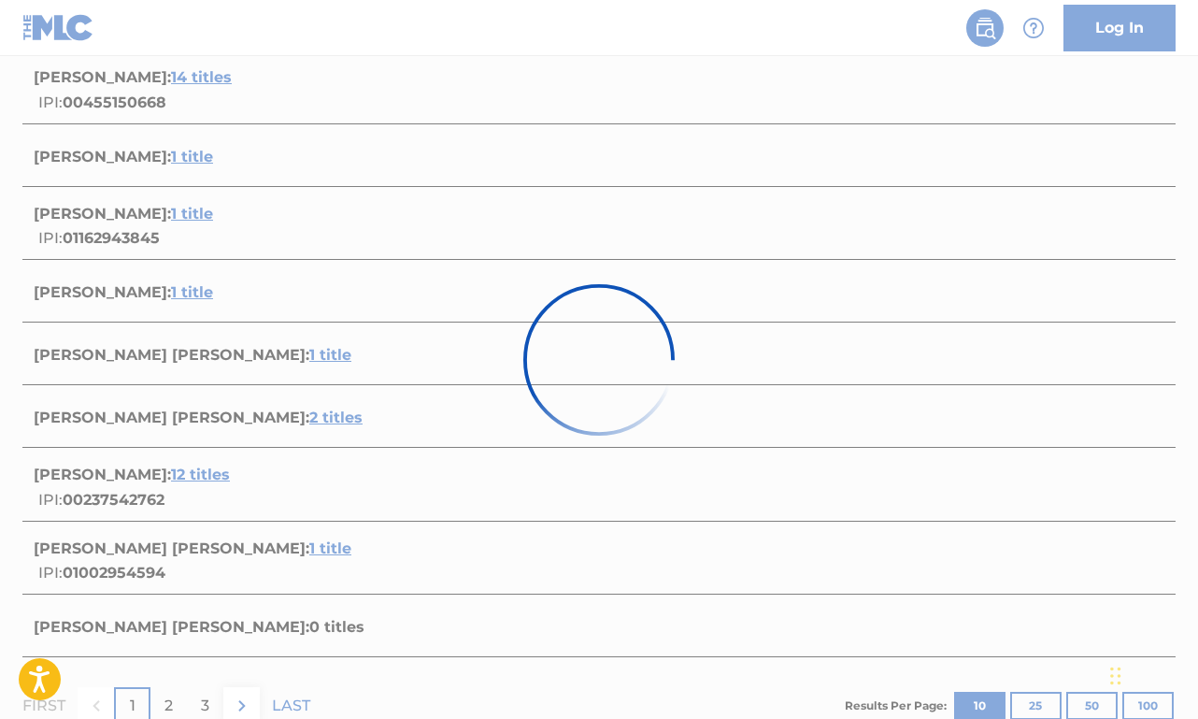
scroll to position [387, 0]
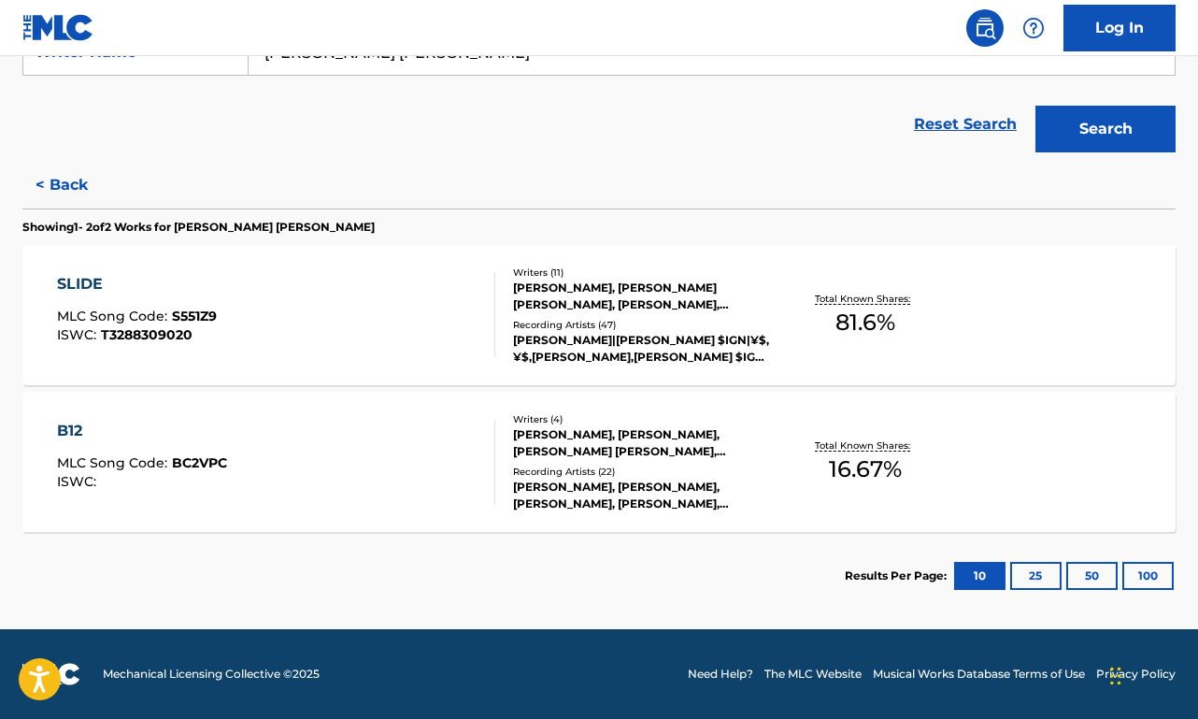
click at [369, 314] on div "SLIDE MLC Song Code : S551Z9 ISWC : T3288309020" at bounding box center [276, 315] width 438 height 84
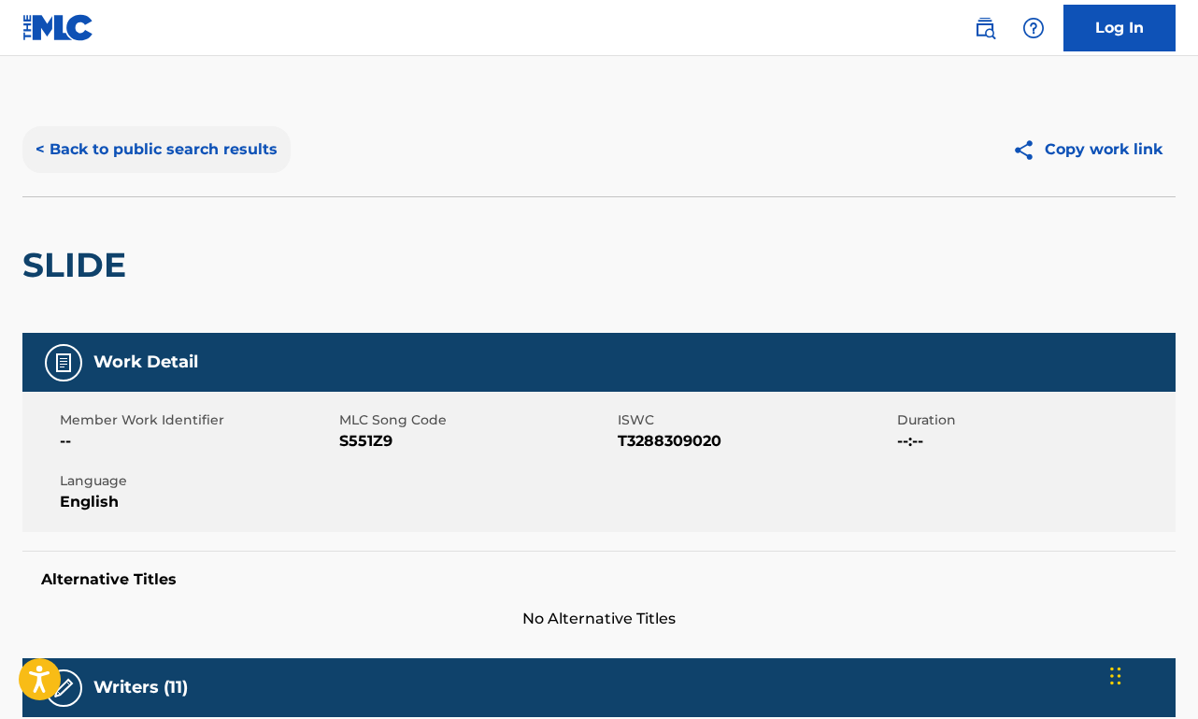
click at [192, 145] on button "< Back to public search results" at bounding box center [156, 149] width 268 height 47
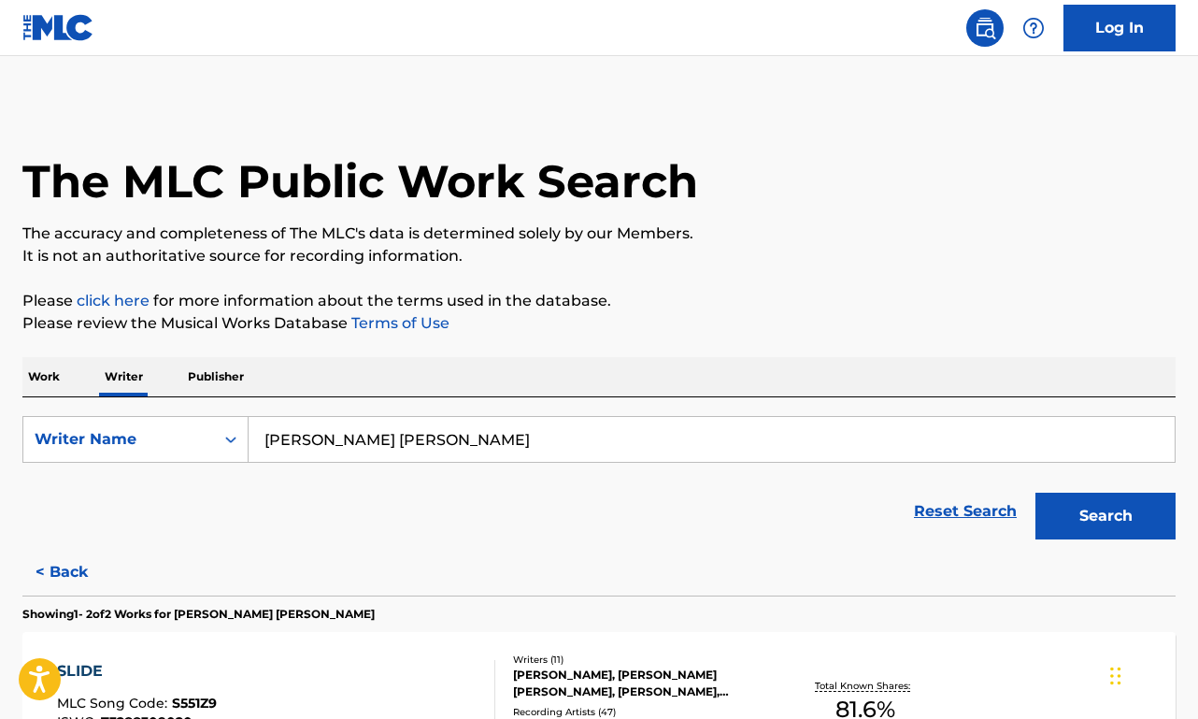
scroll to position [121, 0]
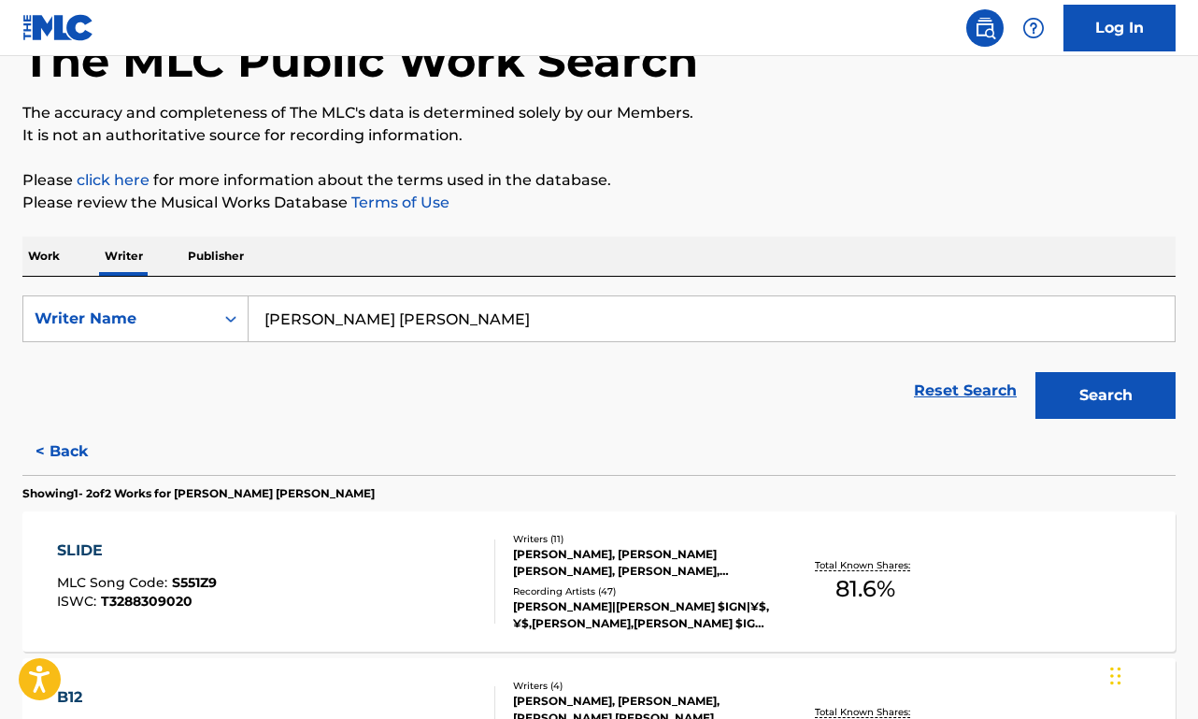
drag, startPoint x: 483, startPoint y: 317, endPoint x: 255, endPoint y: 314, distance: 228.0
click at [255, 314] on input "[PERSON_NAME] [PERSON_NAME]" at bounding box center [712, 318] width 926 height 45
